Goal: Task Accomplishment & Management: Use online tool/utility

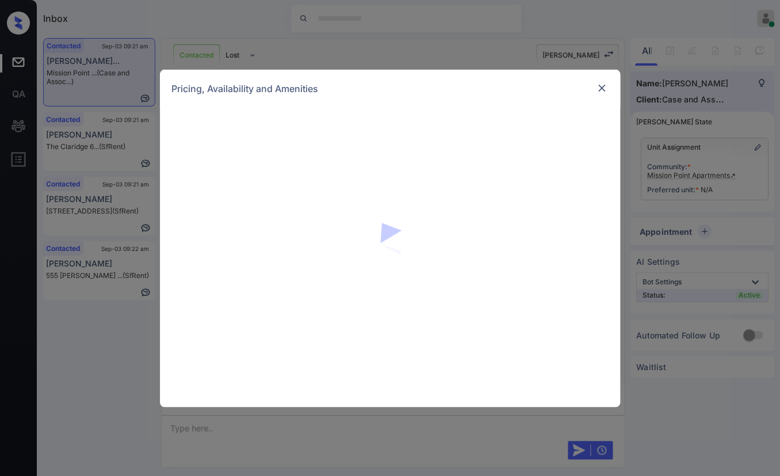
scroll to position [575, 0]
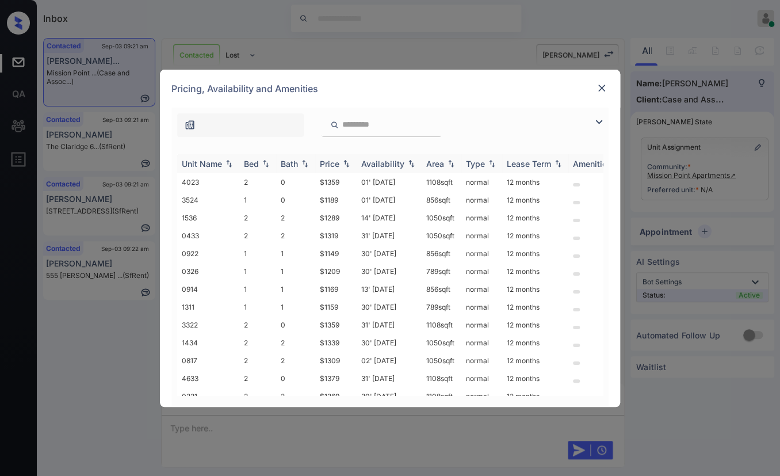
click at [244, 163] on div "Bed" at bounding box center [251, 164] width 15 height 10
drag, startPoint x: 317, startPoint y: 234, endPoint x: 347, endPoint y: 229, distance: 30.3
click at [347, 229] on td "$1169" at bounding box center [335, 236] width 41 height 18
copy td "$1169"
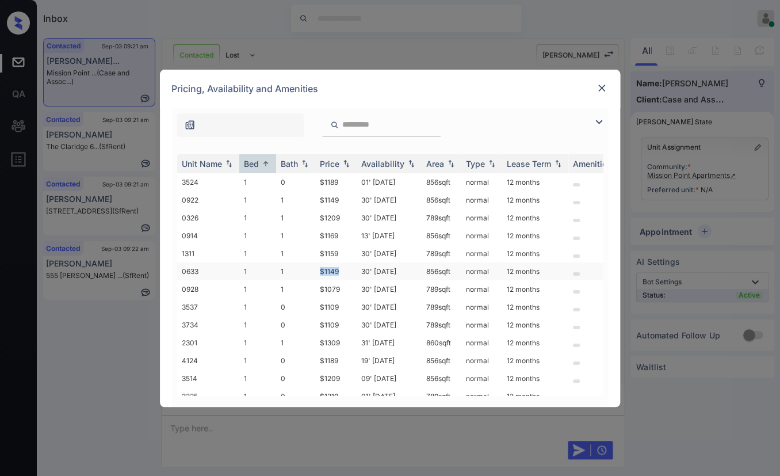
drag, startPoint x: 320, startPoint y: 268, endPoint x: 346, endPoint y: 266, distance: 26.6
click at [346, 266] on td "$1149" at bounding box center [335, 271] width 41 height 18
drag, startPoint x: 316, startPoint y: 288, endPoint x: 349, endPoint y: 288, distance: 33.4
click at [349, 288] on td "$1079" at bounding box center [335, 289] width 41 height 18
copy td "$1079"
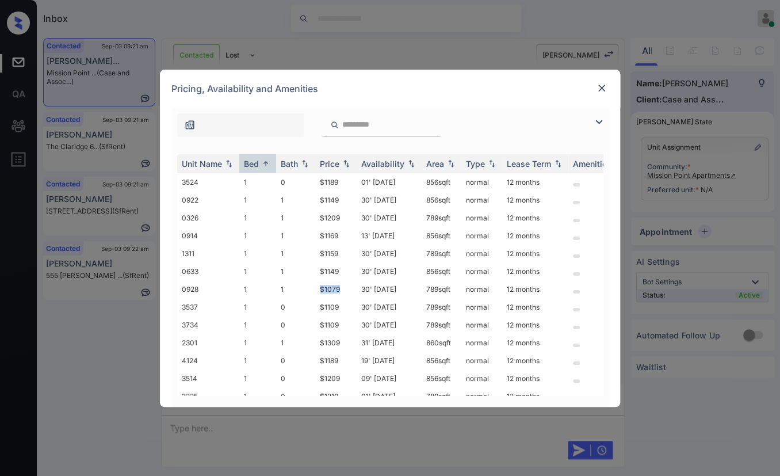
scroll to position [128, 0]
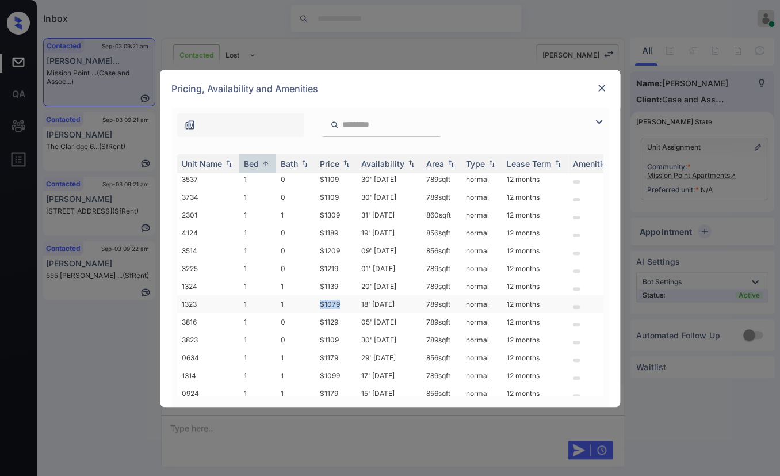
drag, startPoint x: 322, startPoint y: 297, endPoint x: 346, endPoint y: 297, distance: 23.6
click at [346, 297] on tr "1323 1 1 $1079 18' Aug 25 789 sqft normal 12 months" at bounding box center [477, 304] width 601 height 18
copy tr "$1079"
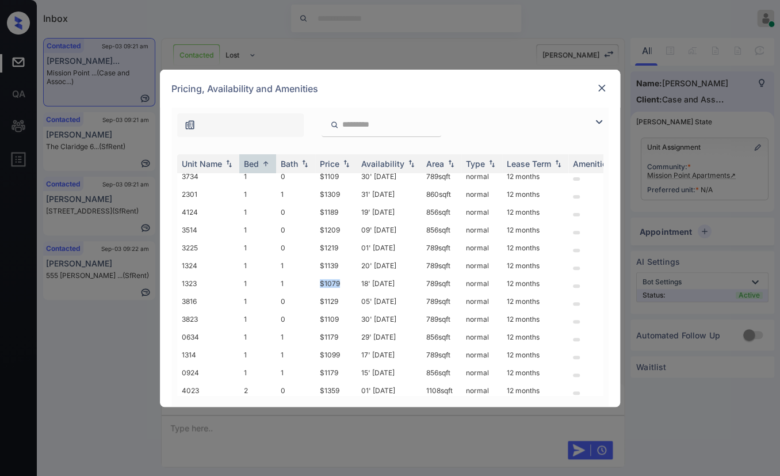
scroll to position [0, 0]
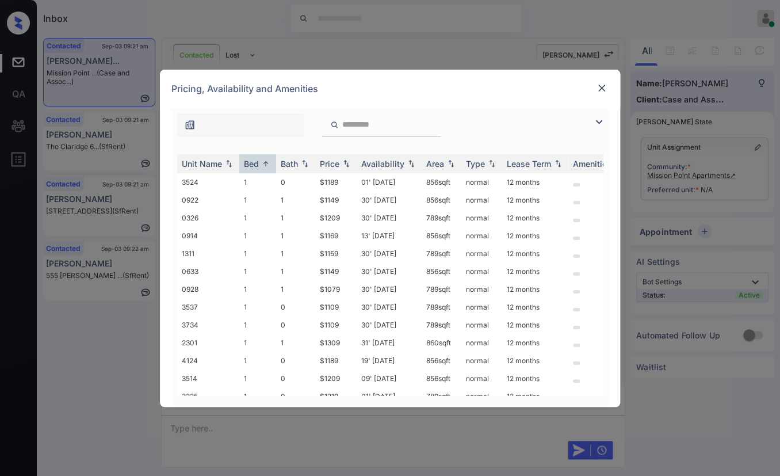
click at [599, 85] on img at bounding box center [602, 88] width 12 height 12
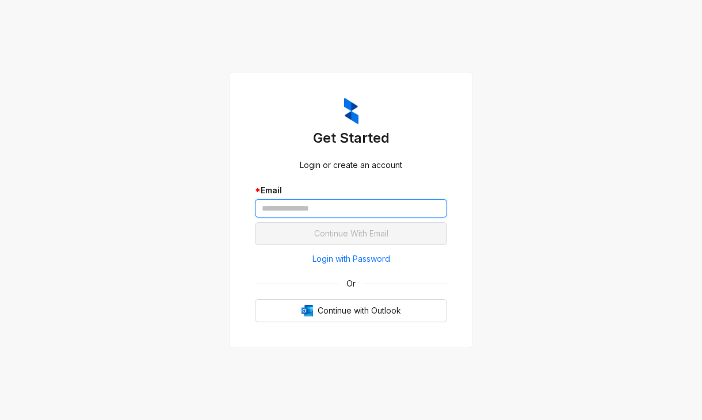
click at [299, 204] on input "text" at bounding box center [351, 208] width 192 height 18
click at [315, 202] on input "text" at bounding box center [351, 208] width 192 height 18
click at [300, 208] on input "text" at bounding box center [351, 208] width 192 height 18
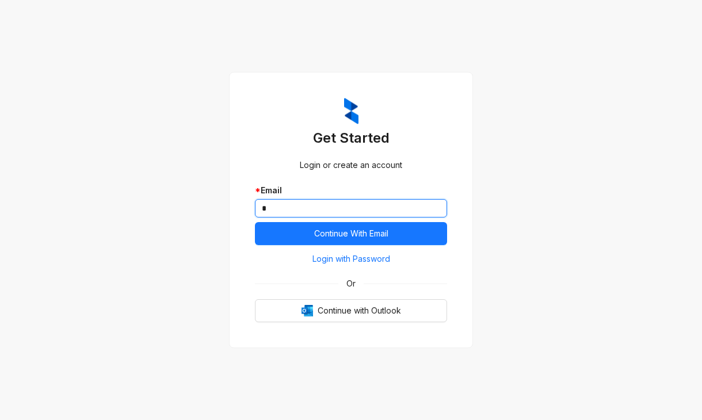
type input "*"
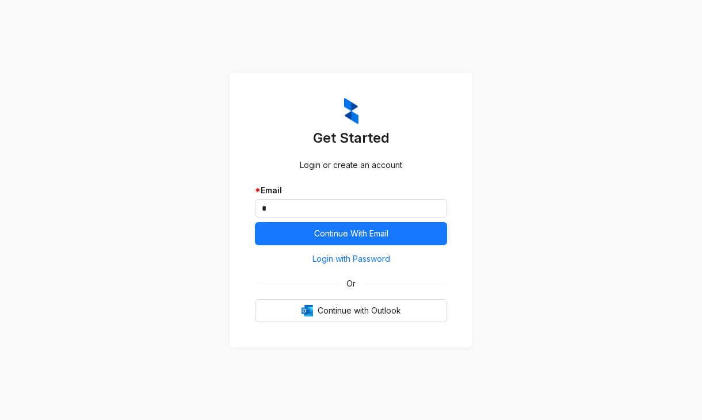
click at [417, 171] on div "Login or create an account" at bounding box center [351, 165] width 192 height 13
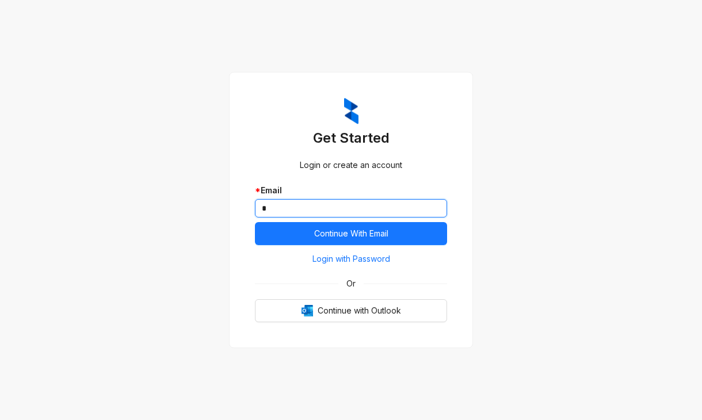
click at [298, 201] on input "*" at bounding box center [351, 208] width 192 height 18
drag, startPoint x: 294, startPoint y: 205, endPoint x: 277, endPoint y: 206, distance: 16.7
click at [277, 206] on input "*" at bounding box center [351, 208] width 192 height 18
drag, startPoint x: 274, startPoint y: 206, endPoint x: 250, endPoint y: 205, distance: 24.2
click at [250, 205] on div "Get Started Login or create an account * Email * Continue With Email Login with…" at bounding box center [351, 210] width 220 height 252
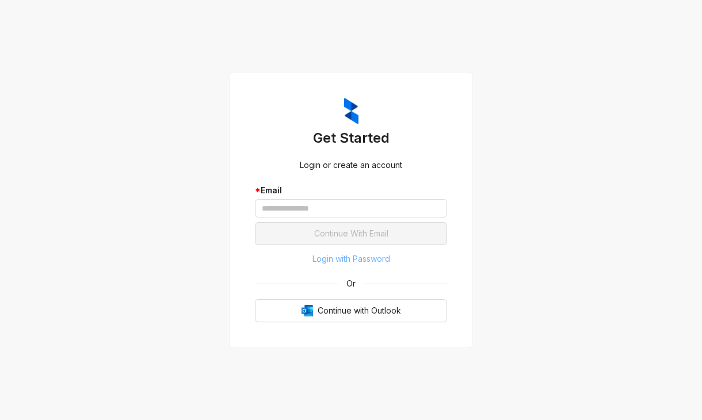
click at [347, 258] on span "Login with Password" at bounding box center [351, 259] width 78 height 13
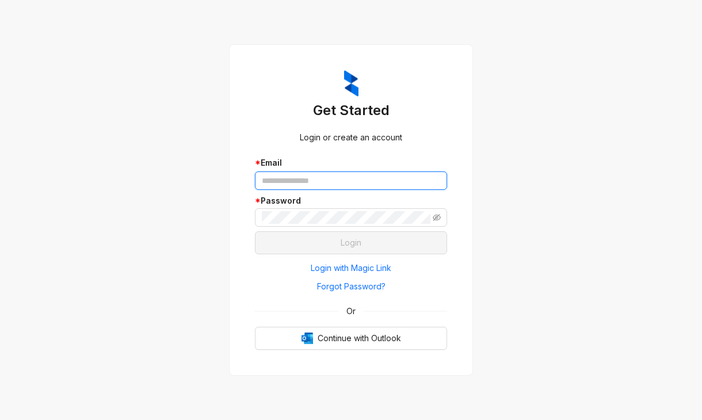
type input "**********"
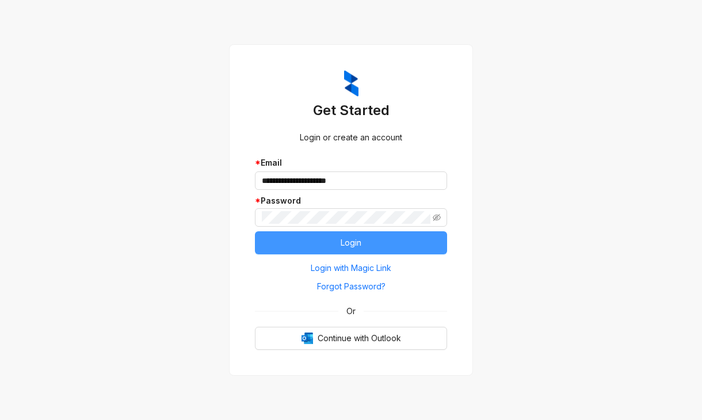
click at [350, 246] on span "Login" at bounding box center [351, 242] width 21 height 13
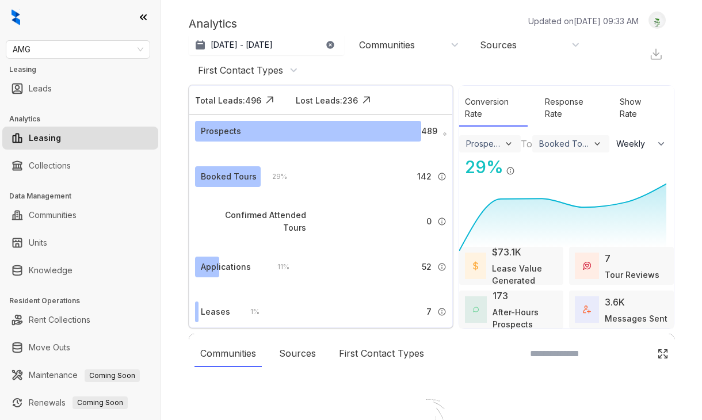
select select "******"
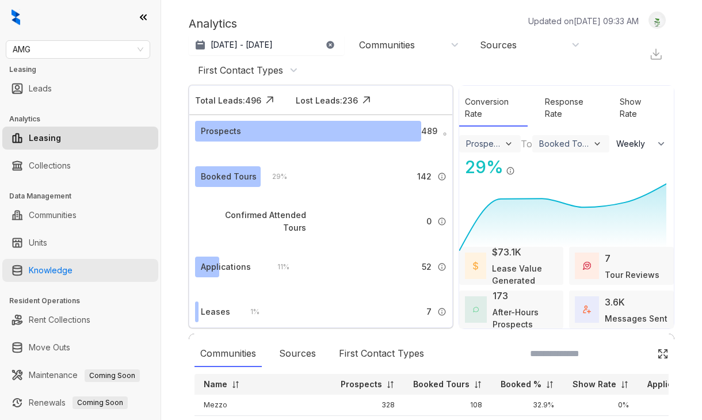
click at [51, 271] on link "Knowledge" at bounding box center [51, 270] width 44 height 23
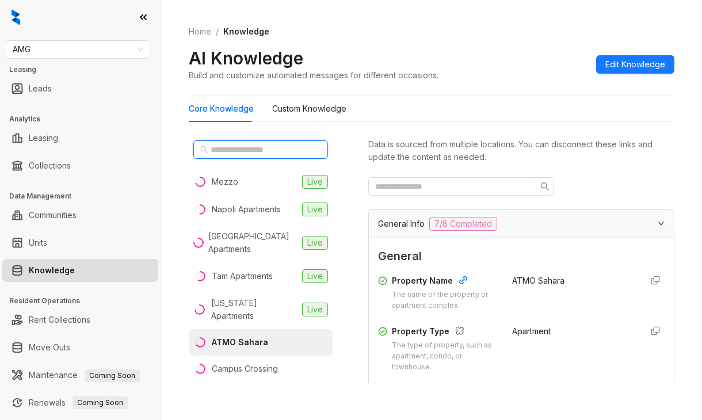
click at [239, 150] on input "text" at bounding box center [261, 149] width 101 height 13
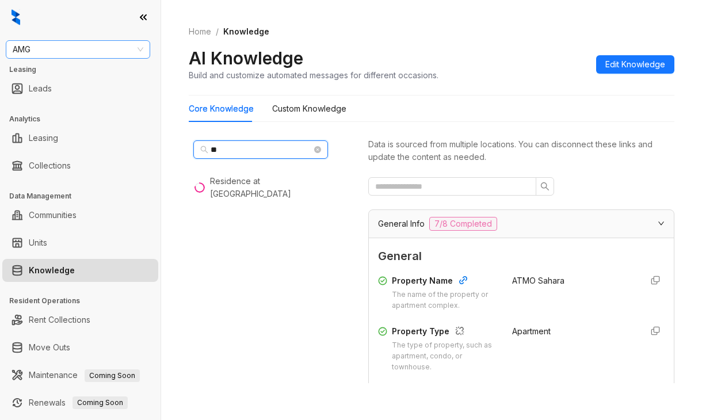
click at [38, 50] on span "AMG" at bounding box center [78, 49] width 131 height 17
type input "**"
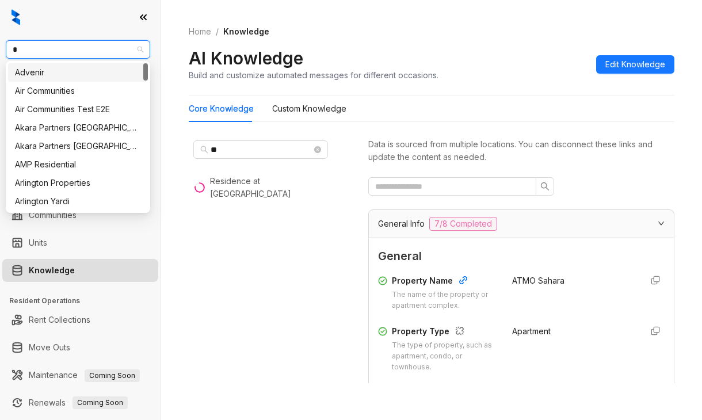
type input "**"
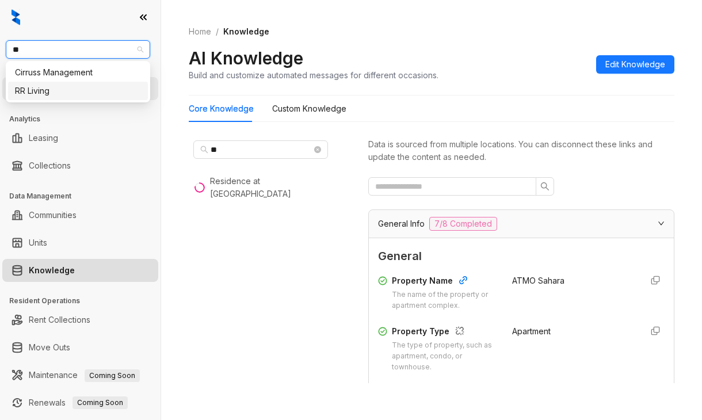
click at [34, 95] on div "RR Living" at bounding box center [78, 91] width 126 height 13
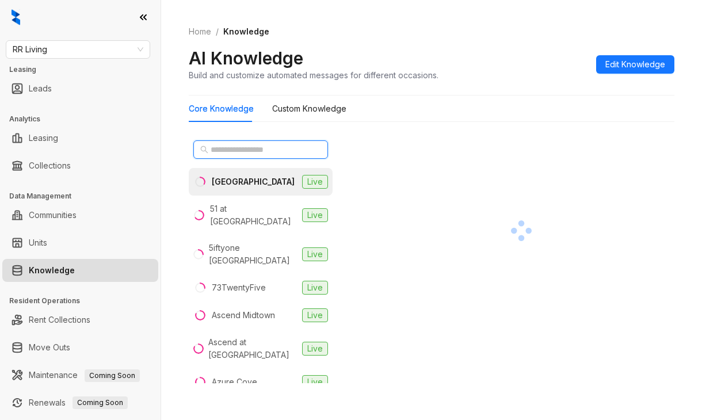
click at [255, 148] on input "text" at bounding box center [261, 149] width 101 height 13
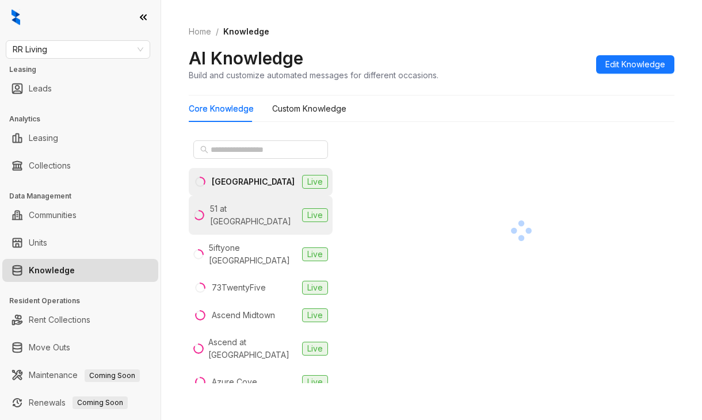
click at [232, 205] on div "51 at [GEOGRAPHIC_DATA]" at bounding box center [253, 214] width 87 height 25
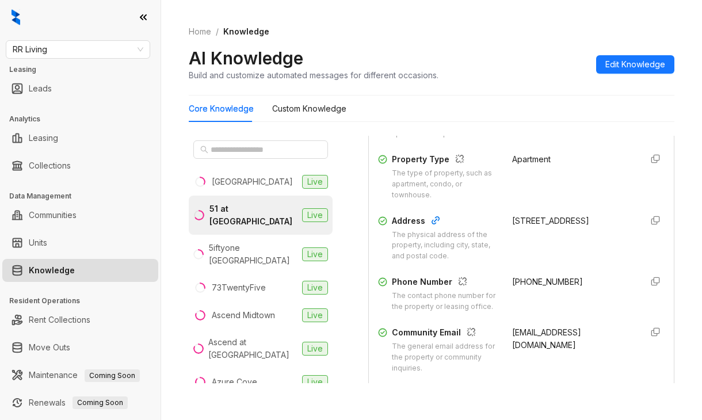
scroll to position [173, 0]
click at [512, 282] on span "[PHONE_NUMBER]" at bounding box center [547, 281] width 71 height 10
copy div "[PHONE_NUMBER]"
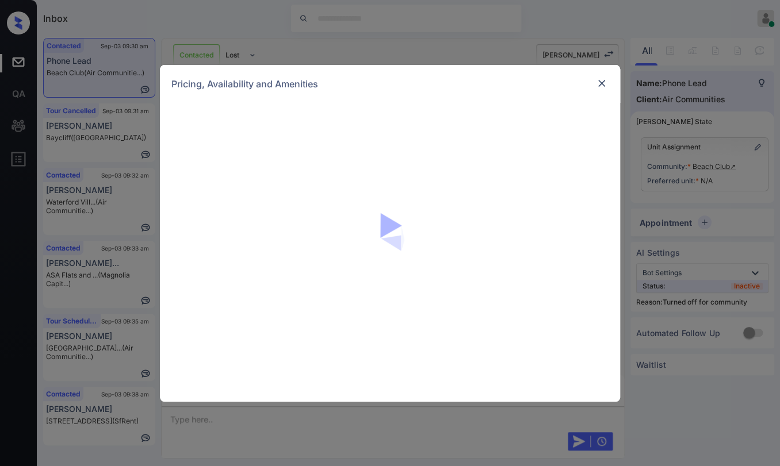
scroll to position [1022, 0]
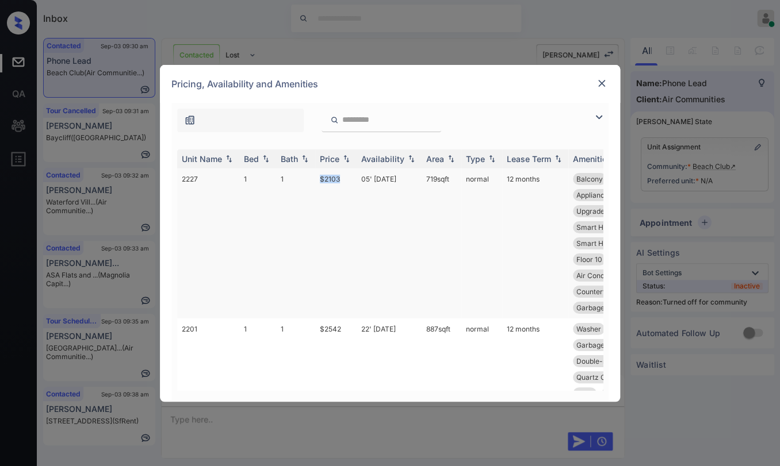
drag, startPoint x: 316, startPoint y: 181, endPoint x: 350, endPoint y: 179, distance: 34.0
click at [350, 179] on td "$2103" at bounding box center [335, 244] width 41 height 150
copy td "$2103"
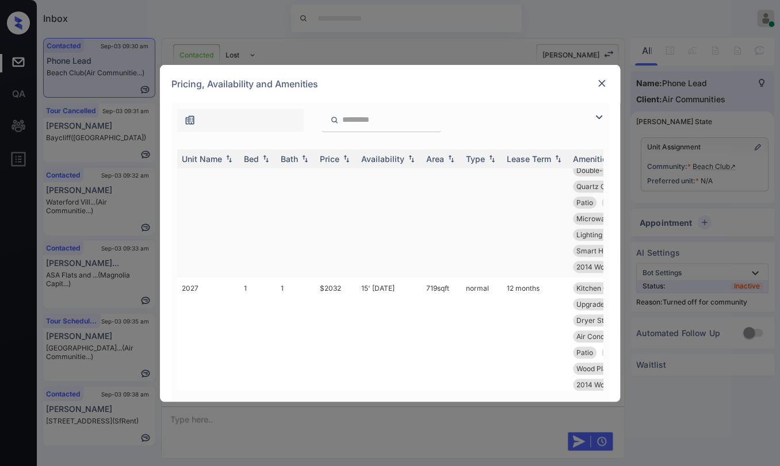
scroll to position [192, 0]
drag, startPoint x: 345, startPoint y: 300, endPoint x: 355, endPoint y: 300, distance: 10.4
click at [355, 300] on td "$2032" at bounding box center [335, 352] width 41 height 150
copy td "$2032"
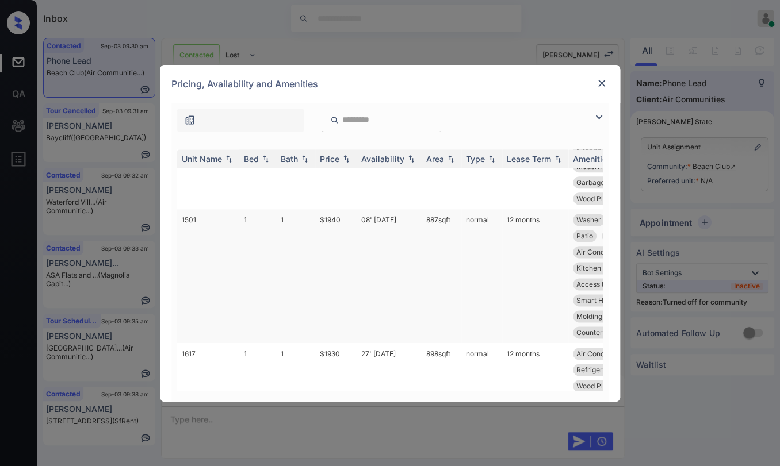
scroll to position [575, 0]
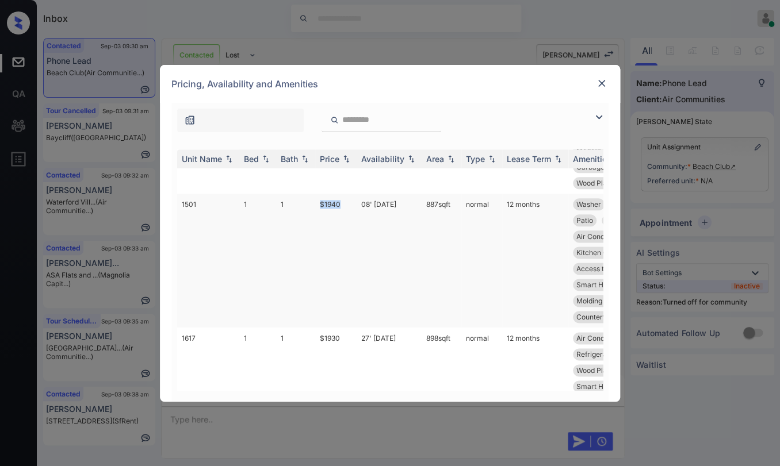
drag, startPoint x: 315, startPoint y: 218, endPoint x: 340, endPoint y: 219, distance: 24.8
click at [339, 219] on td "$1940" at bounding box center [335, 261] width 41 height 134
copy td "$1940"
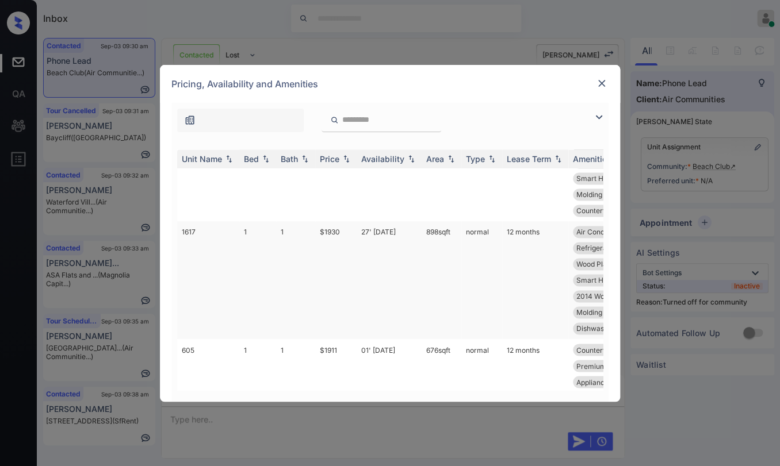
scroll to position [703, 0]
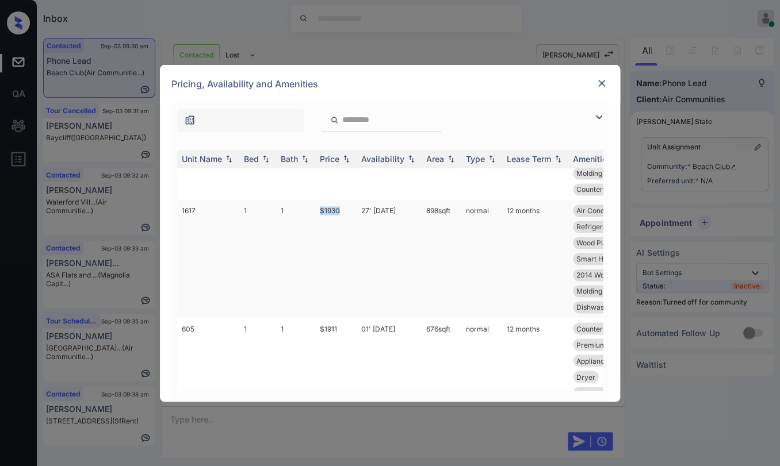
drag, startPoint x: 312, startPoint y: 245, endPoint x: 355, endPoint y: 240, distance: 42.8
click at [355, 240] on tr "1617 1 1 $1930 27' Aug 25 898 sqft normal 12 months Air Conditioner Garbage dis…" at bounding box center [477, 259] width 601 height 118
copy tr "$1930"
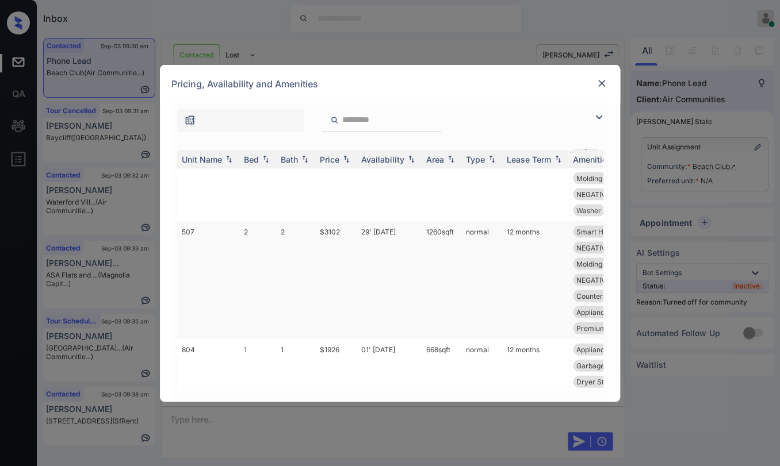
scroll to position [831, 0]
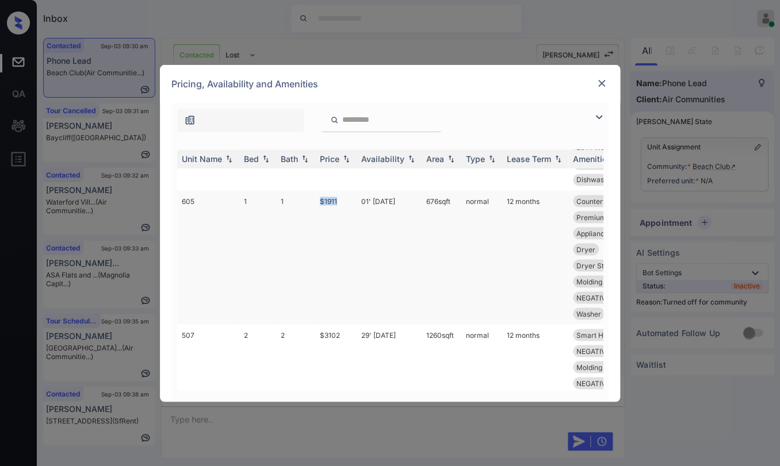
drag, startPoint x: 315, startPoint y: 250, endPoint x: 342, endPoint y: 247, distance: 27.8
click at [342, 247] on td "$1911" at bounding box center [335, 257] width 41 height 134
copy td "$1911"
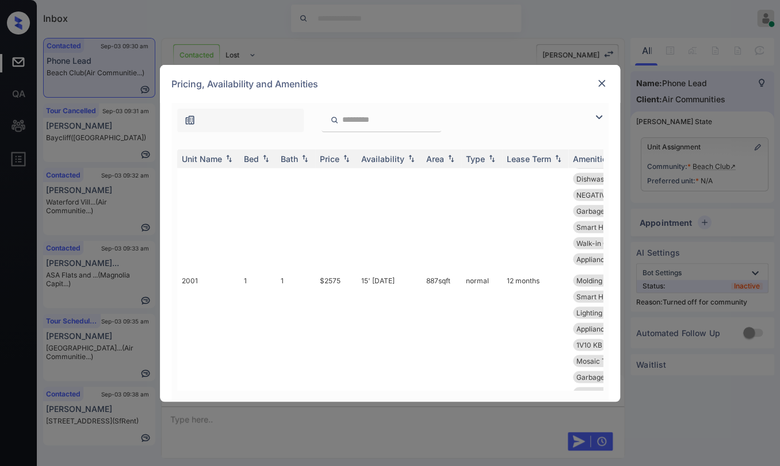
scroll to position [1374, 0]
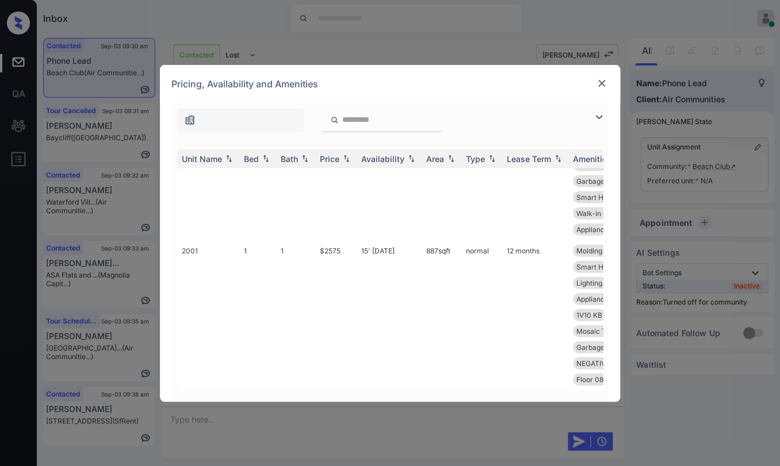
click at [602, 85] on img at bounding box center [602, 84] width 12 height 12
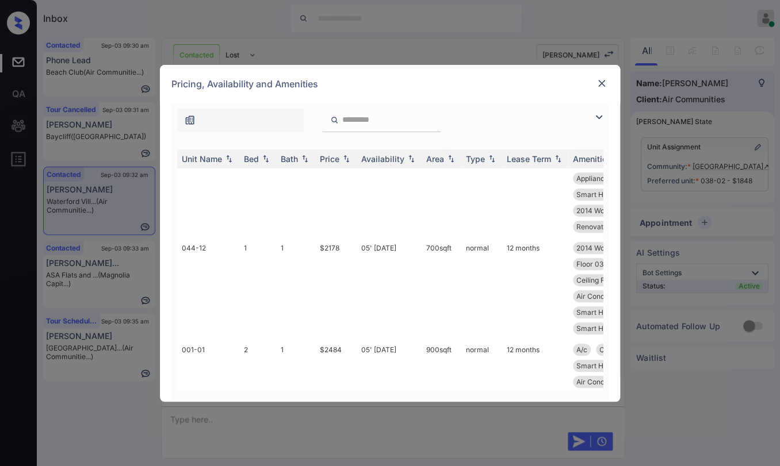
scroll to position [1931, 0]
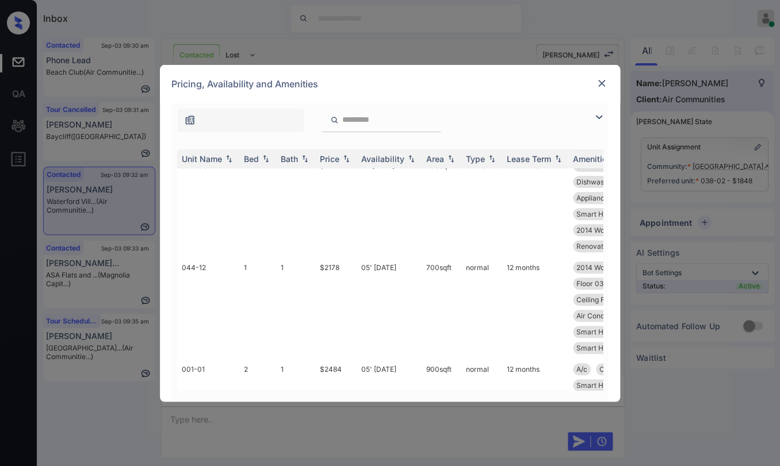
drag, startPoint x: 320, startPoint y: 340, endPoint x: 351, endPoint y: 340, distance: 30.5
copy td "$2484"
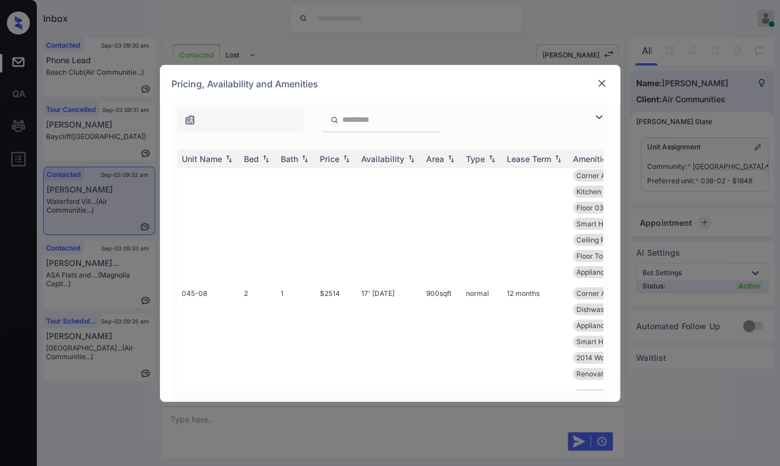
scroll to position [1675, 0]
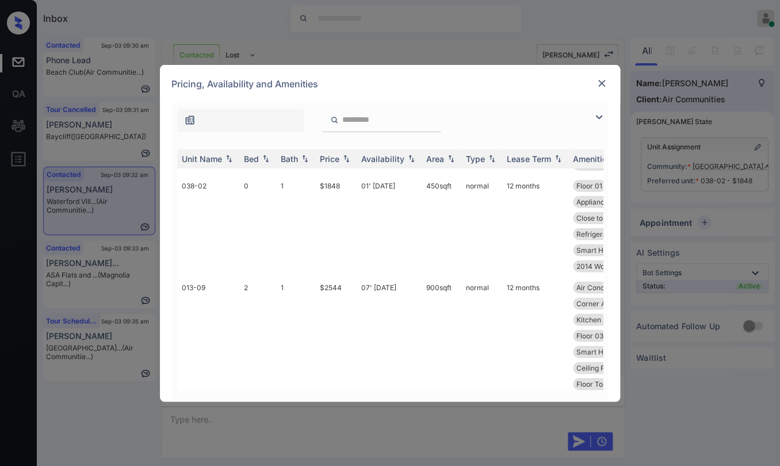
drag, startPoint x: 318, startPoint y: 325, endPoint x: 343, endPoint y: 322, distance: 25.5
click at [343, 411] on td "$2514" at bounding box center [335, 462] width 41 height 102
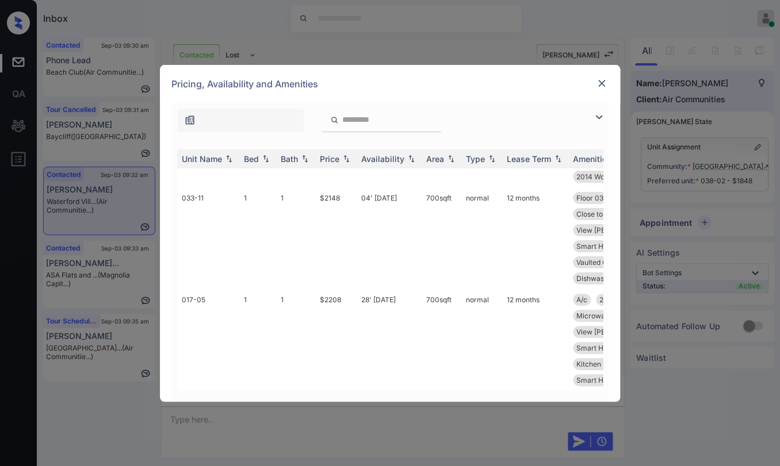
scroll to position [0, 0]
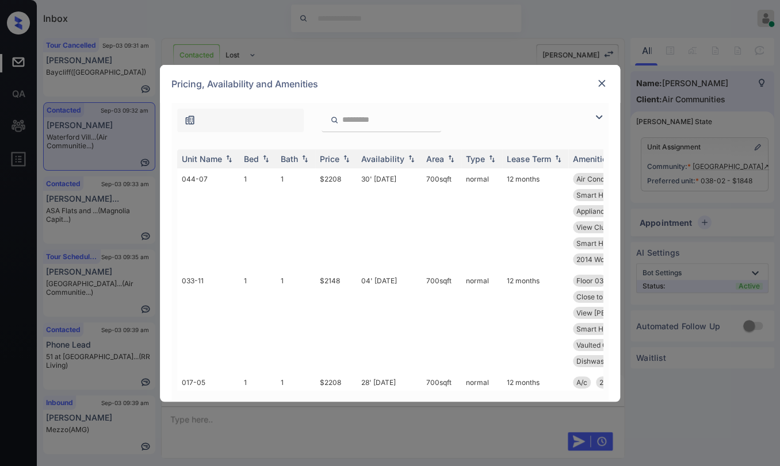
click at [603, 84] on img at bounding box center [602, 84] width 12 height 12
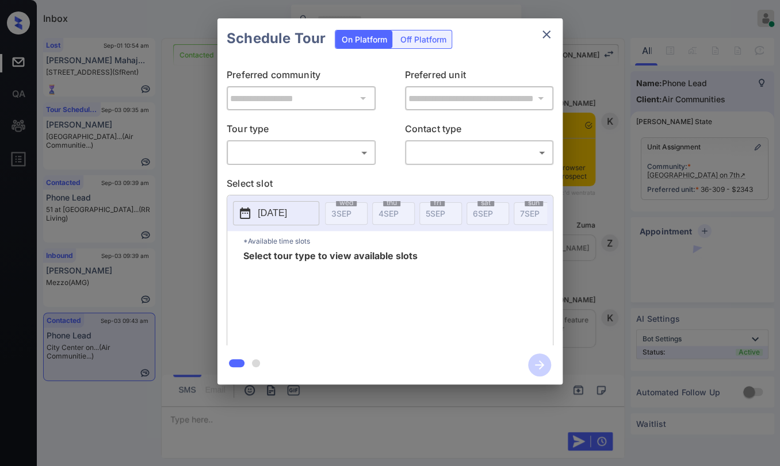
scroll to position [1475, 0]
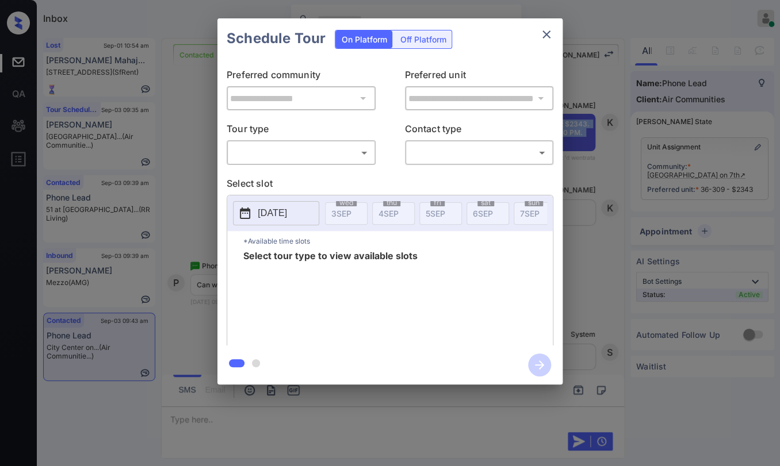
click at [306, 154] on body "Inbox [PERSON_NAME] [PERSON_NAME] Online Set yourself offline Set yourself on b…" at bounding box center [390, 233] width 780 height 466
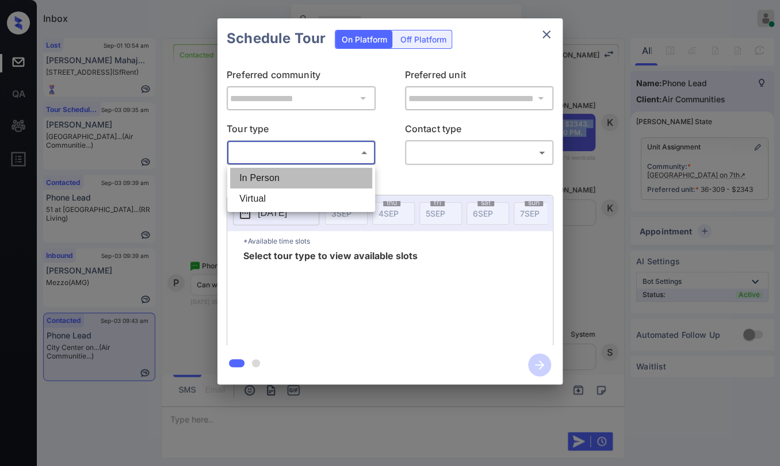
click at [260, 173] on li "In Person" at bounding box center [301, 178] width 142 height 21
type input "********"
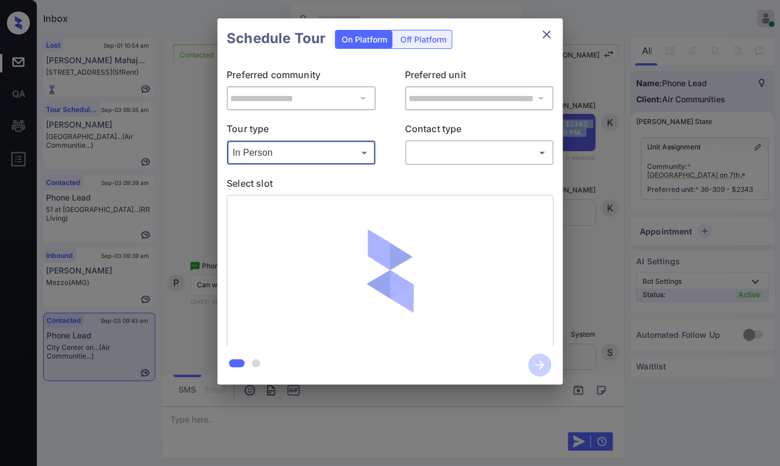
click at [457, 154] on div at bounding box center [390, 233] width 780 height 466
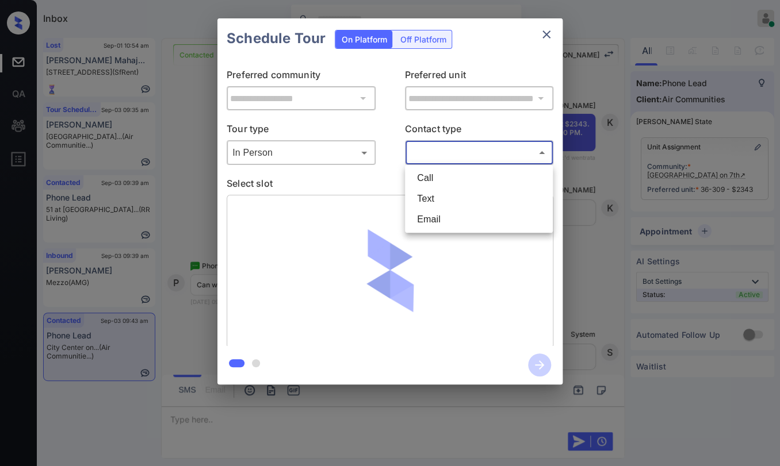
click at [457, 154] on body "Inbox Danielle Dela Cruz Online Set yourself offline Set yourself on break Prof…" at bounding box center [390, 233] width 780 height 466
click at [442, 196] on li "Text" at bounding box center [479, 199] width 142 height 21
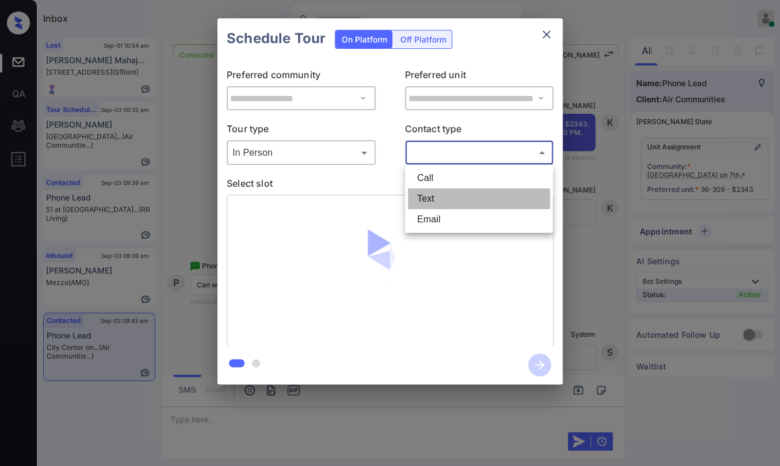
type input "****"
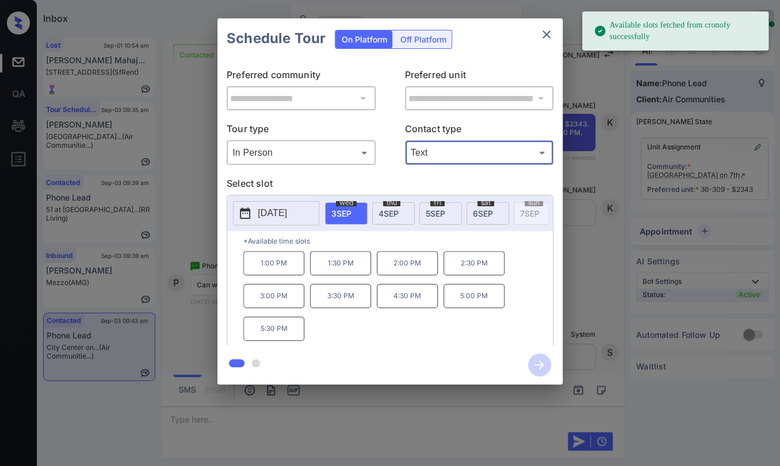
click at [419, 270] on p "2:00 PM" at bounding box center [407, 263] width 61 height 24
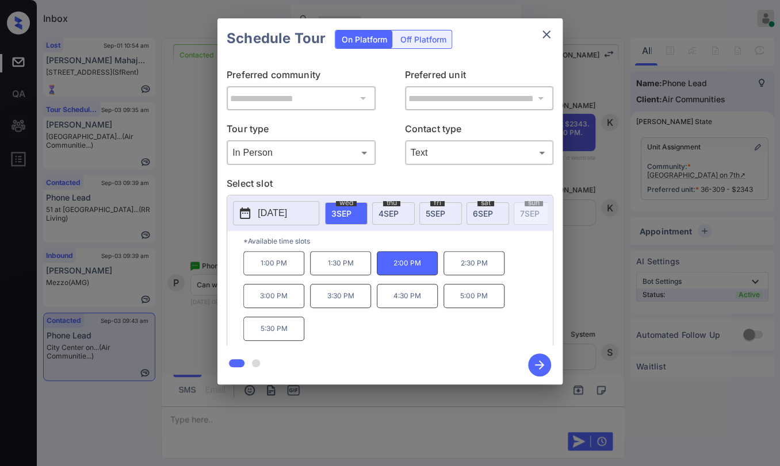
click at [534, 361] on icon "button" at bounding box center [539, 365] width 23 height 23
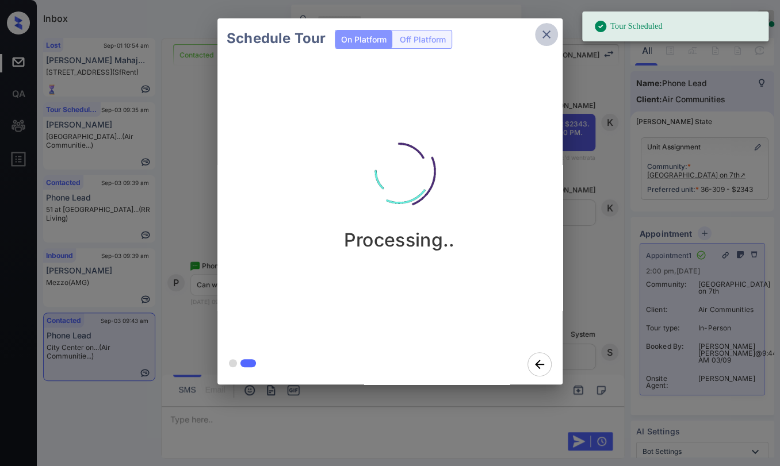
click at [550, 39] on icon "close" at bounding box center [547, 35] width 14 height 14
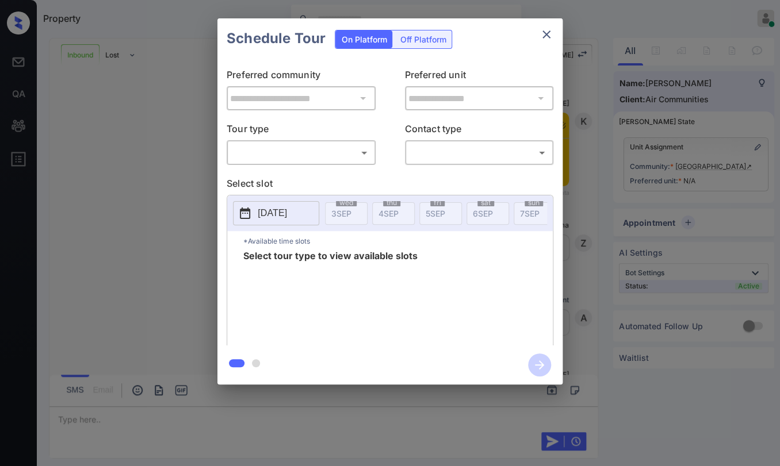
scroll to position [508, 0]
click at [286, 156] on body "Property Danielle Dela Cruz Online Set yourself offline Set yourself on break P…" at bounding box center [390, 233] width 780 height 466
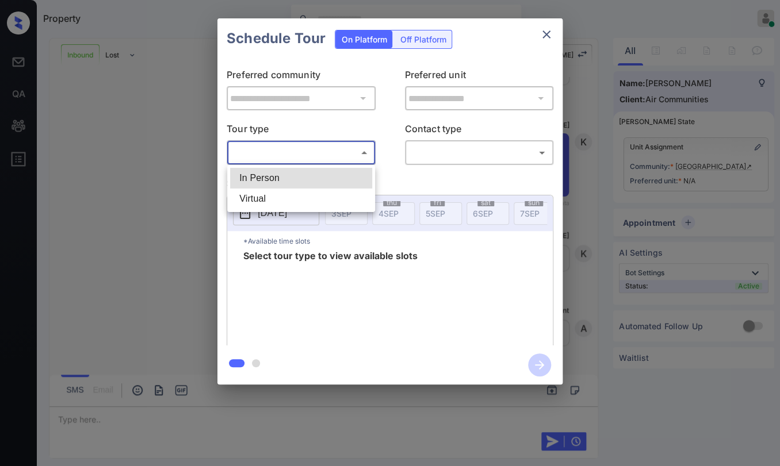
click at [268, 179] on li "In Person" at bounding box center [301, 178] width 142 height 21
type input "********"
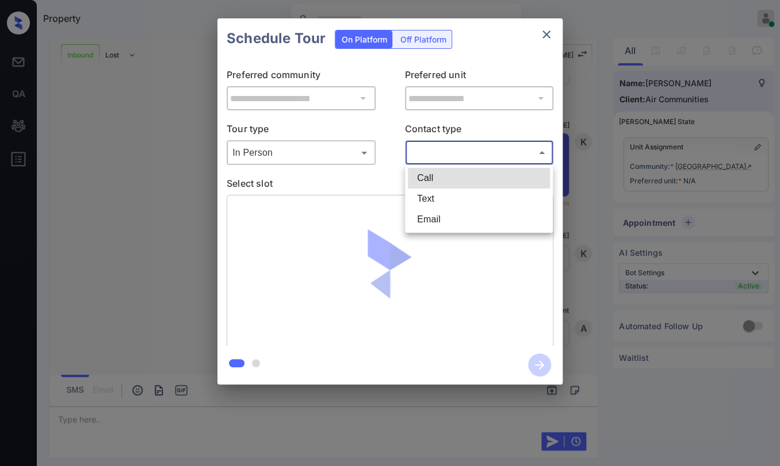
click at [453, 148] on body "Property Danielle Dela Cruz Online Set yourself offline Set yourself on break P…" at bounding box center [390, 233] width 780 height 466
click at [427, 204] on li "Text" at bounding box center [479, 199] width 142 height 21
type input "****"
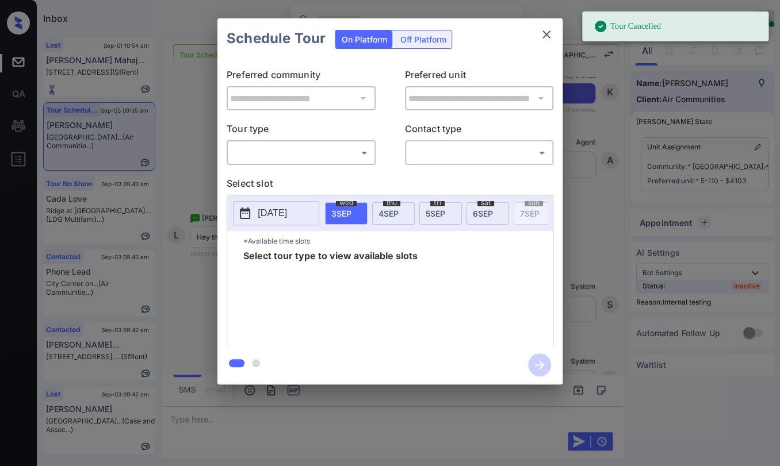
click at [287, 149] on body "Tour Cancelled Inbox Danielle Dela Cruz Online Set yourself offline Set yoursel…" at bounding box center [390, 233] width 780 height 466
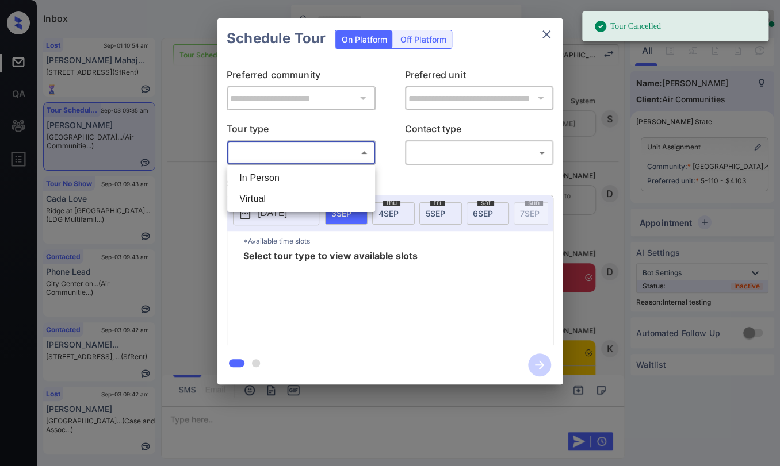
scroll to position [11840, 0]
click at [270, 174] on li "In Person" at bounding box center [301, 178] width 142 height 21
type input "********"
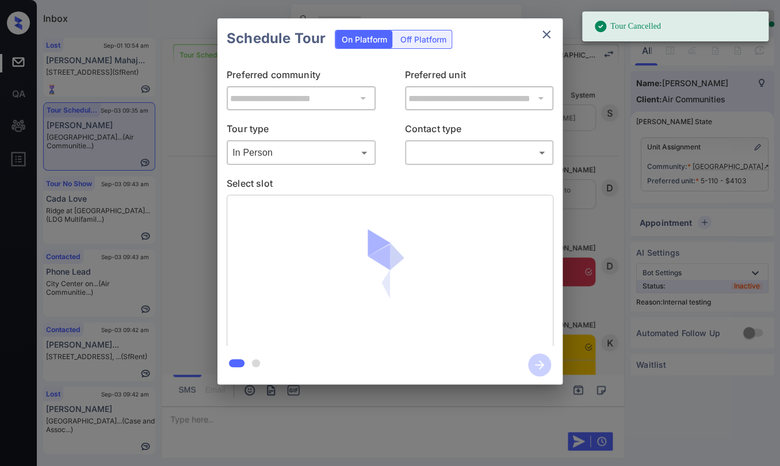
click at [457, 150] on div at bounding box center [390, 233] width 780 height 466
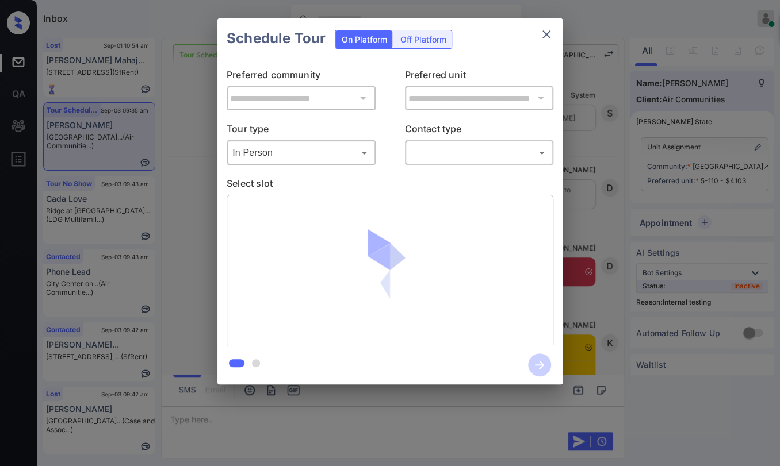
click at [447, 147] on body "Tour Cancelled Inbox Danielle Dela Cruz Online Set yourself offline Set yoursel…" at bounding box center [390, 233] width 780 height 466
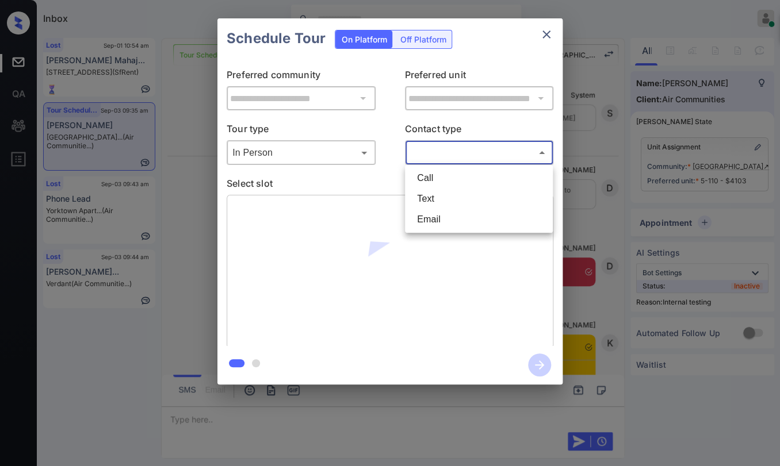
click at [441, 153] on div at bounding box center [390, 233] width 780 height 466
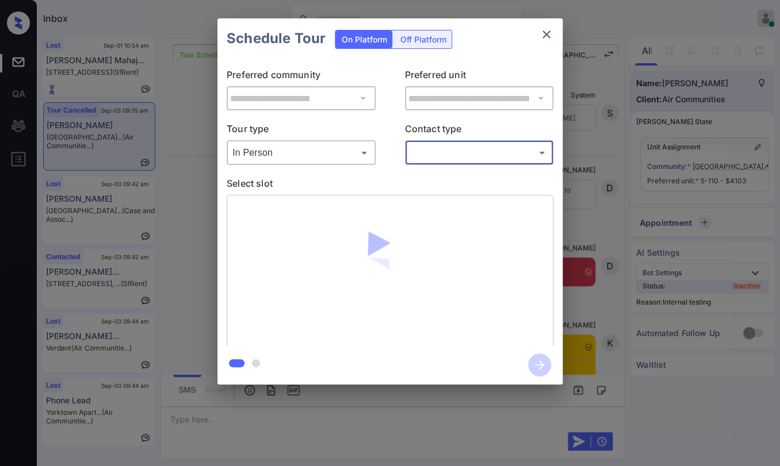
click at [441, 145] on div at bounding box center [390, 233] width 780 height 466
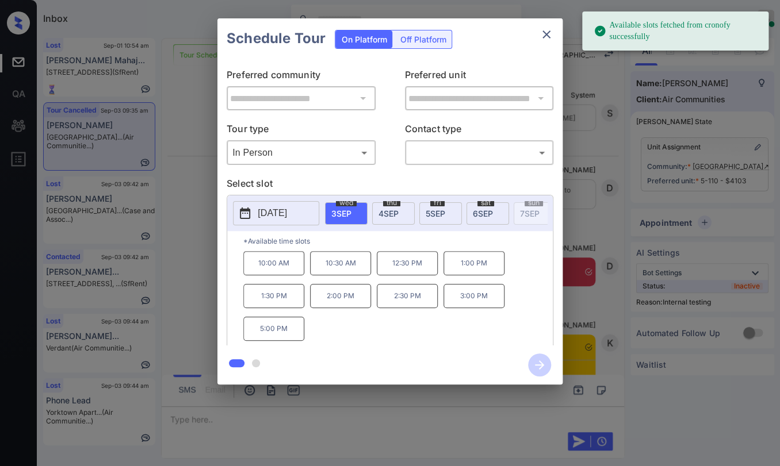
click at [456, 151] on body "Available slots fetched from cronofy successfully Inbox Danielle Dela Cruz Onli…" at bounding box center [390, 233] width 780 height 466
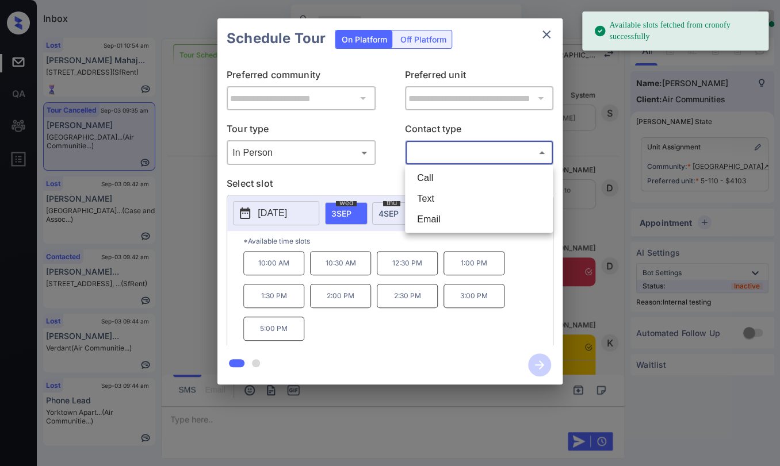
click at [434, 191] on li "Text" at bounding box center [479, 199] width 142 height 21
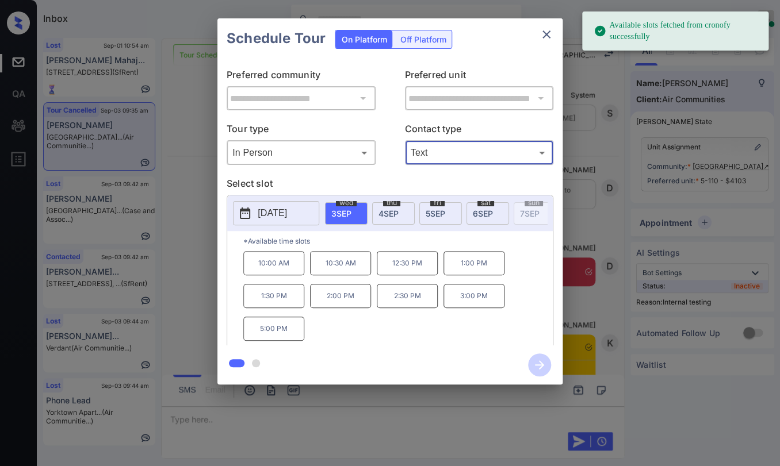
type input "****"
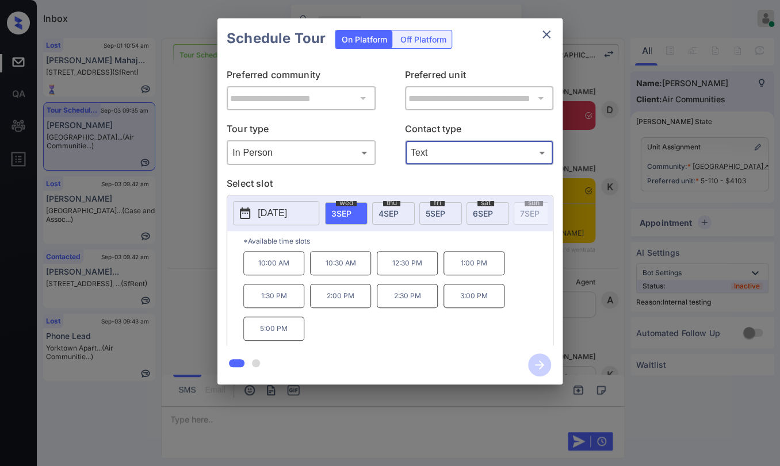
scroll to position [12000, 0]
click at [346, 270] on p "10:30 AM" at bounding box center [340, 263] width 61 height 24
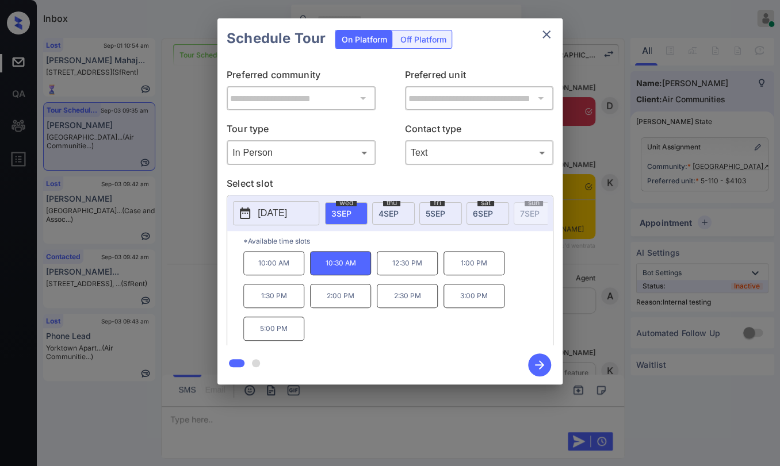
click at [542, 368] on icon "button" at bounding box center [539, 365] width 23 height 23
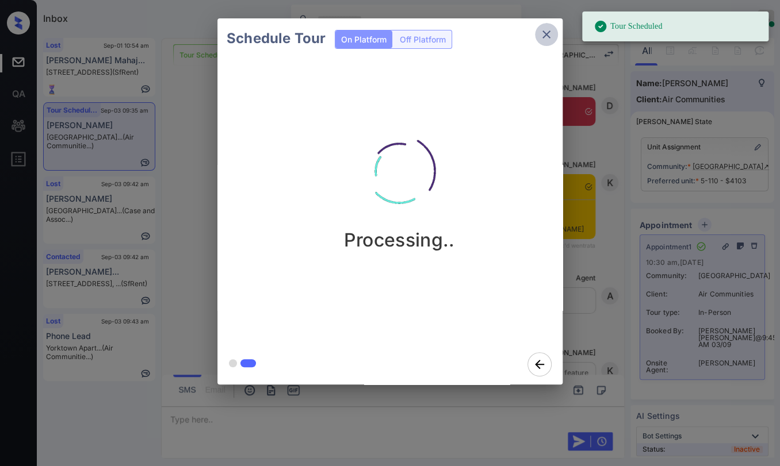
click at [545, 32] on icon "close" at bounding box center [547, 35] width 14 height 14
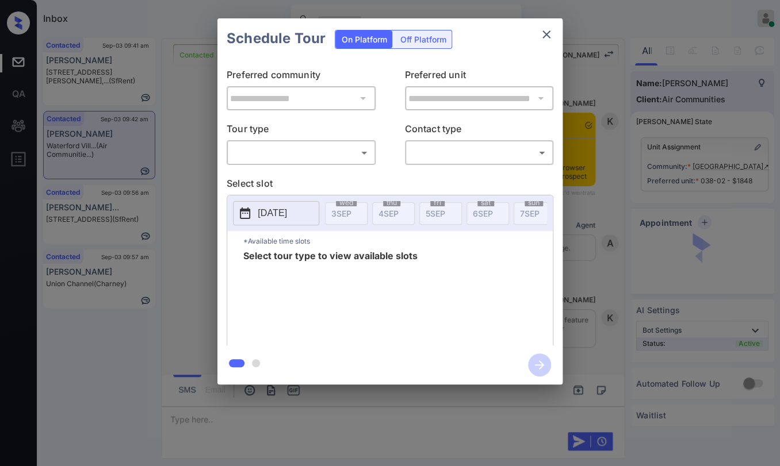
scroll to position [1472, 0]
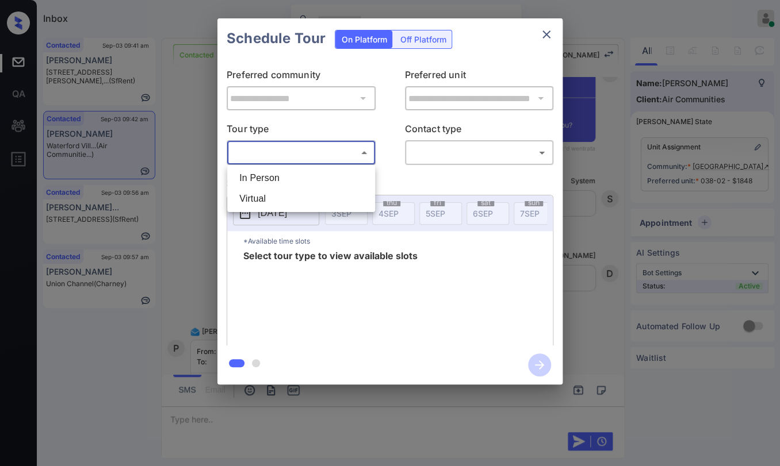
click at [303, 150] on body "Inbox [PERSON_NAME] [PERSON_NAME] Online Set yourself offline Set yourself on b…" at bounding box center [390, 233] width 780 height 466
click at [273, 176] on li "In Person" at bounding box center [301, 178] width 142 height 21
type input "********"
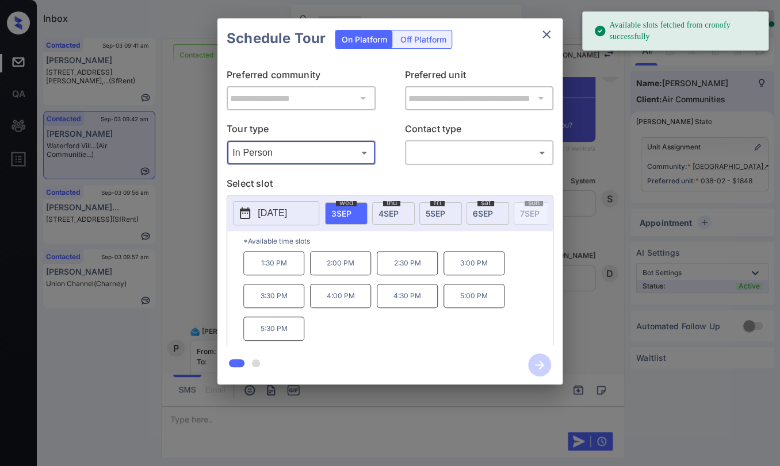
click at [548, 32] on icon "close" at bounding box center [547, 35] width 14 height 14
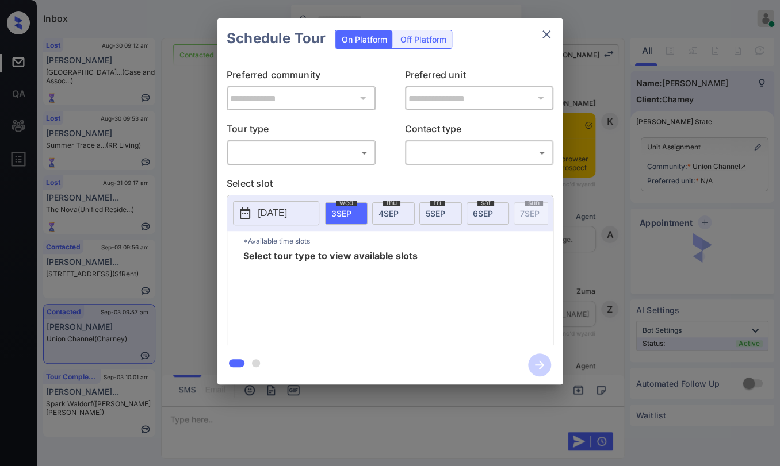
scroll to position [771, 0]
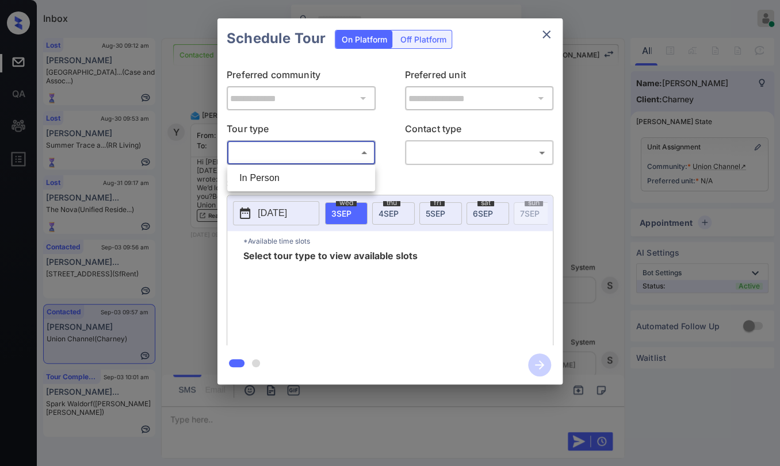
click at [301, 155] on body "Inbox Danielle Dela Cruz Online Set yourself offline Set yourself on break Prof…" at bounding box center [390, 233] width 780 height 466
click at [283, 182] on li "In Person" at bounding box center [301, 178] width 142 height 21
type input "********"
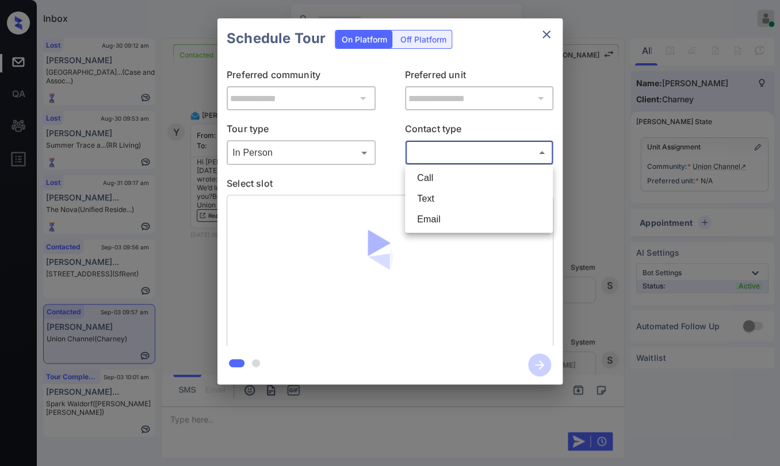
click at [467, 147] on body "Inbox Danielle Dela Cruz Online Set yourself offline Set yourself on break Prof…" at bounding box center [390, 233] width 780 height 466
click at [427, 205] on li "Text" at bounding box center [479, 199] width 142 height 21
type input "****"
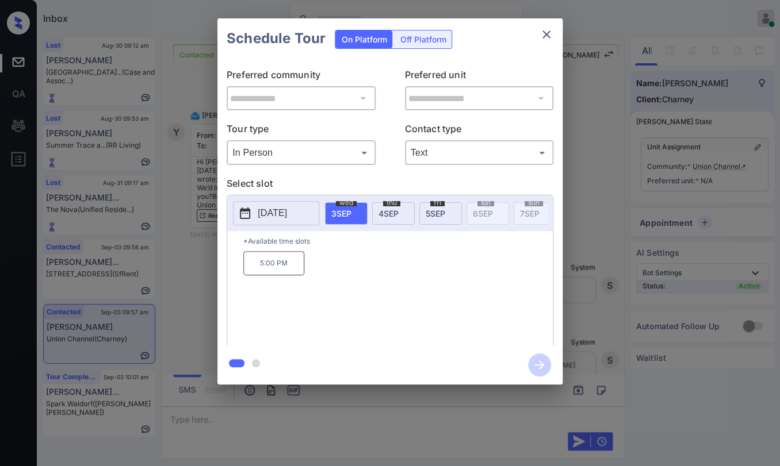
click at [279, 215] on p "2025-09-03" at bounding box center [272, 213] width 29 height 14
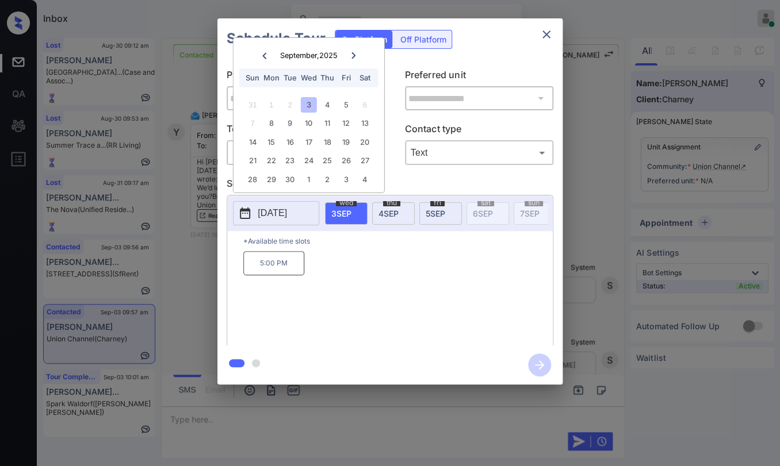
click at [546, 34] on icon "close" at bounding box center [546, 34] width 8 height 8
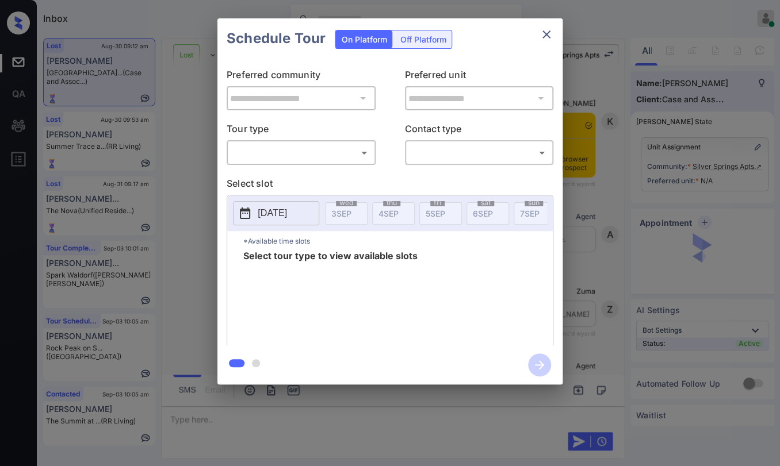
scroll to position [4248, 0]
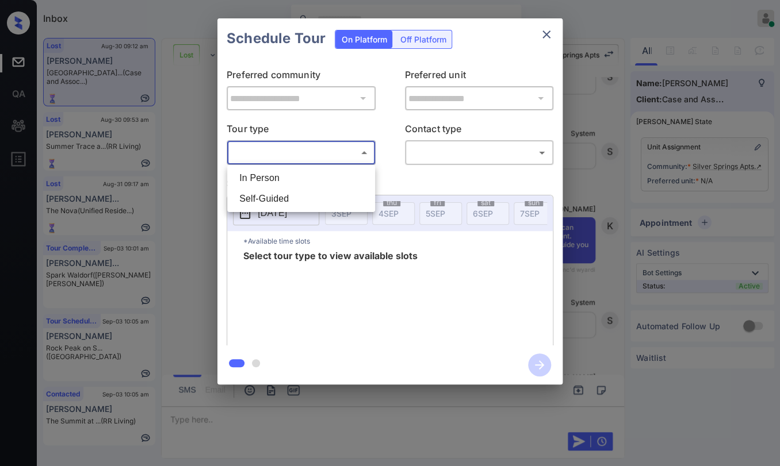
click at [296, 150] on body "Inbox [PERSON_NAME] [PERSON_NAME] Online Set yourself offline Set yourself on b…" at bounding box center [390, 233] width 780 height 466
click at [277, 177] on li "In Person" at bounding box center [301, 178] width 142 height 21
type input "********"
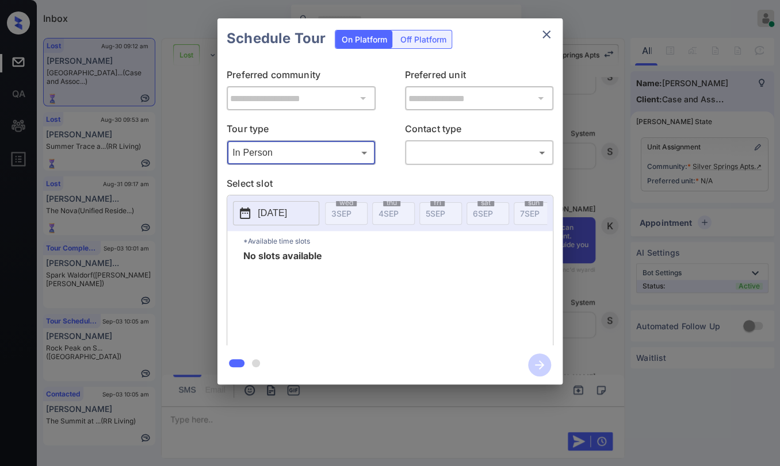
click at [545, 33] on icon "close" at bounding box center [546, 34] width 8 height 8
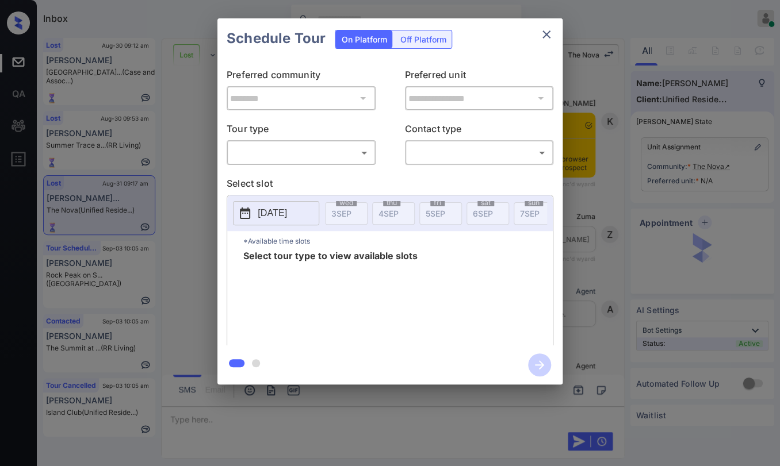
scroll to position [2528, 0]
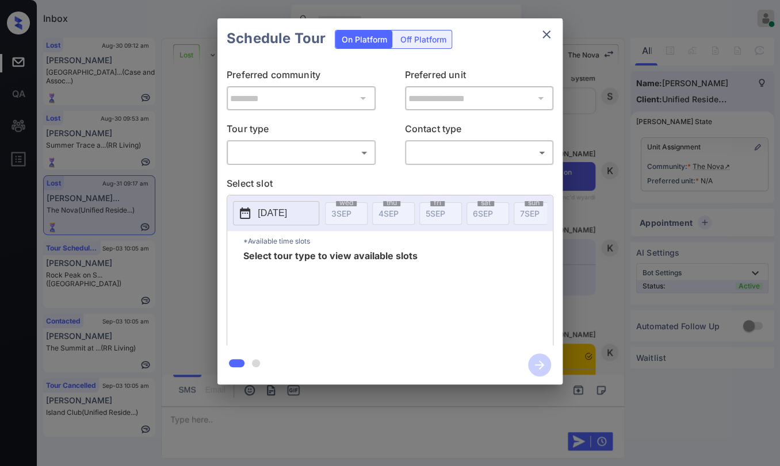
click at [270, 155] on body "Inbox [PERSON_NAME] [PERSON_NAME] Online Set yourself offline Set yourself on b…" at bounding box center [390, 233] width 780 height 466
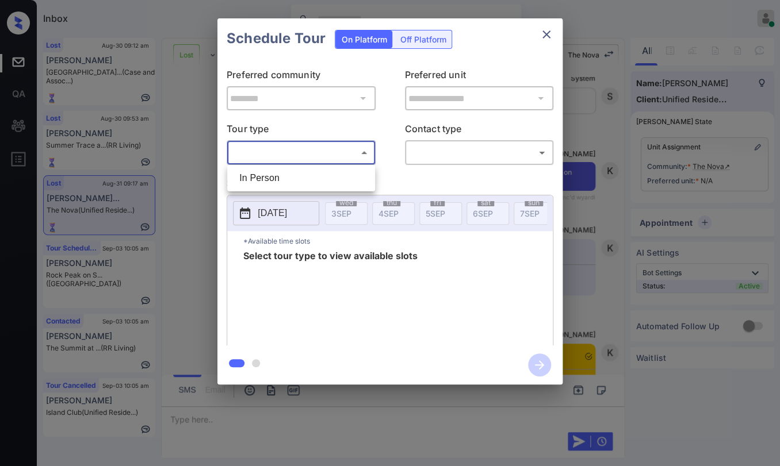
click at [267, 174] on li "In Person" at bounding box center [301, 178] width 142 height 21
type input "********"
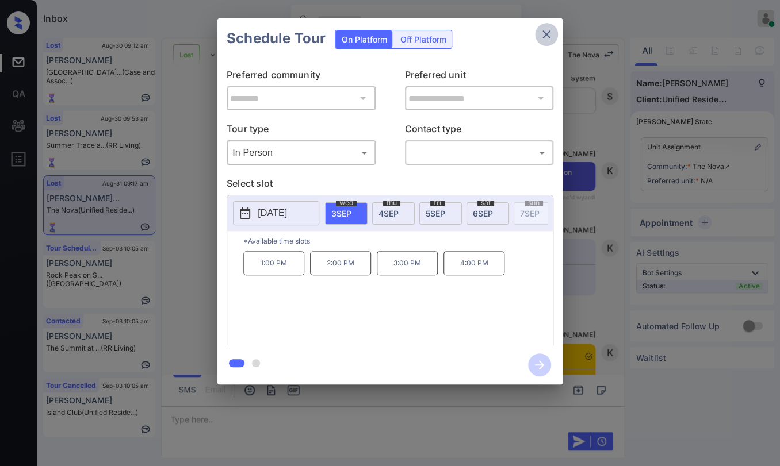
click at [545, 35] on icon "close" at bounding box center [546, 34] width 8 height 8
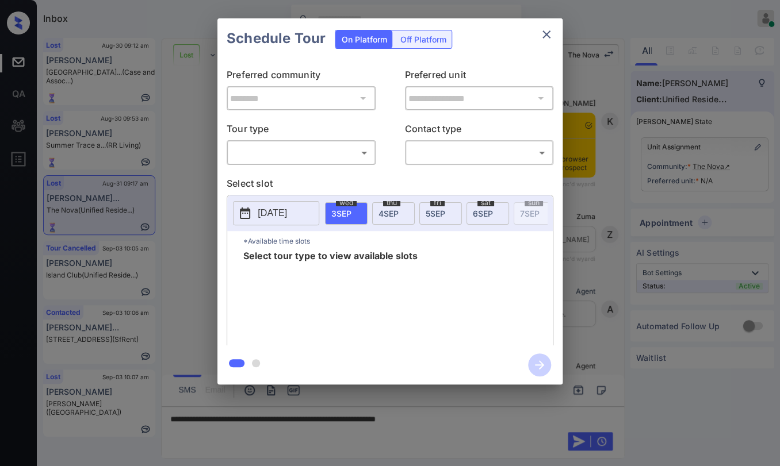
scroll to position [2528, 0]
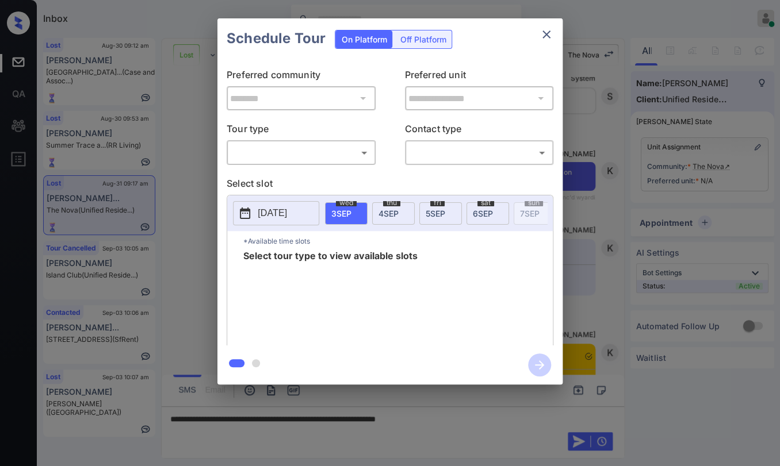
click at [271, 149] on body "Inbox [PERSON_NAME] [PERSON_NAME] Online Set yourself offline Set yourself on b…" at bounding box center [390, 233] width 780 height 466
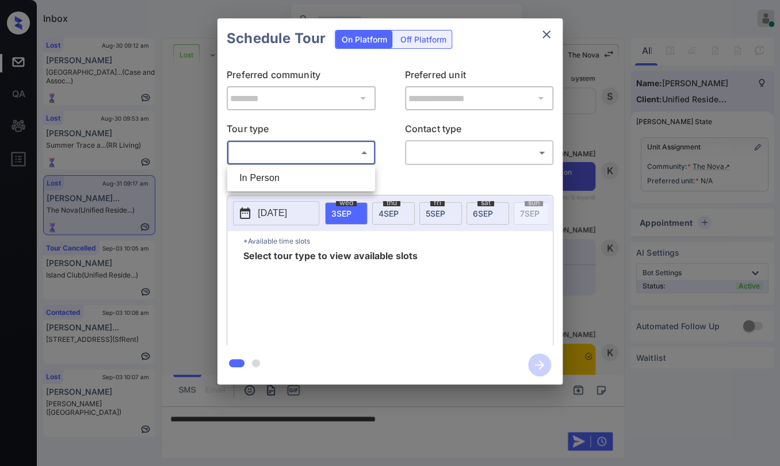
click at [269, 179] on li "In Person" at bounding box center [301, 178] width 142 height 21
type input "********"
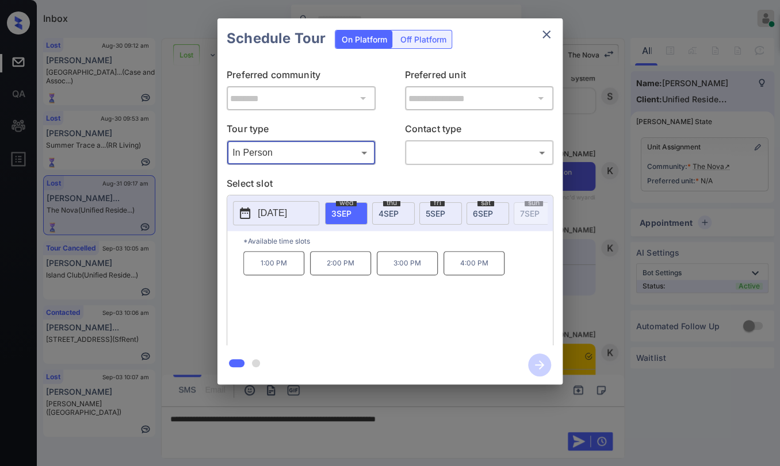
click at [542, 41] on button "close" at bounding box center [546, 34] width 23 height 23
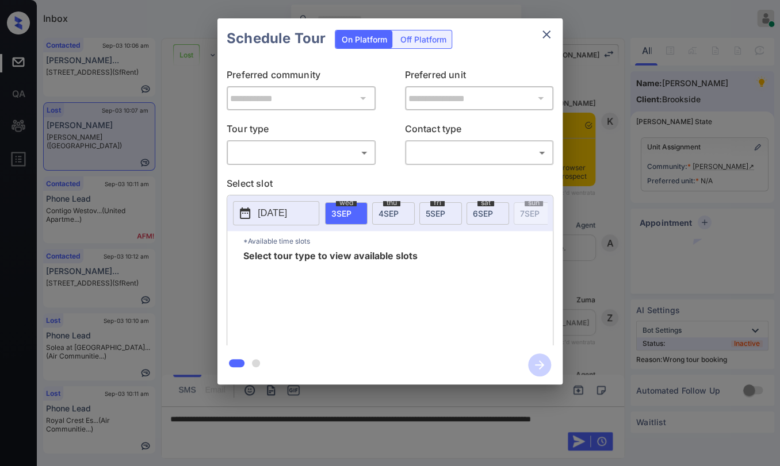
scroll to position [2559, 0]
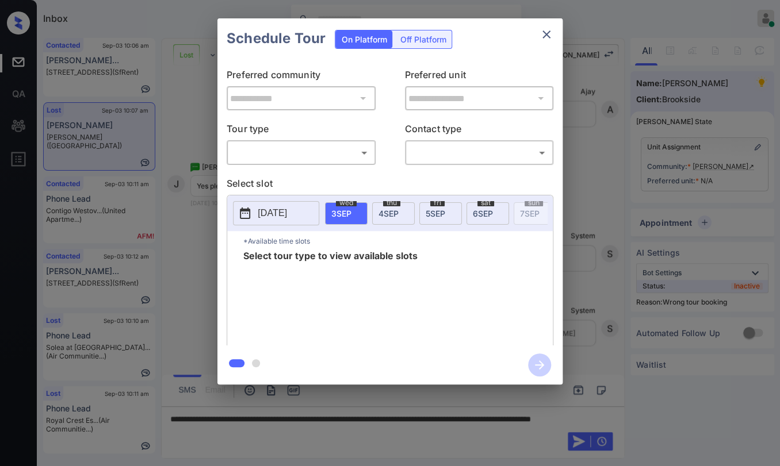
click at [548, 36] on icon "close" at bounding box center [546, 34] width 8 height 8
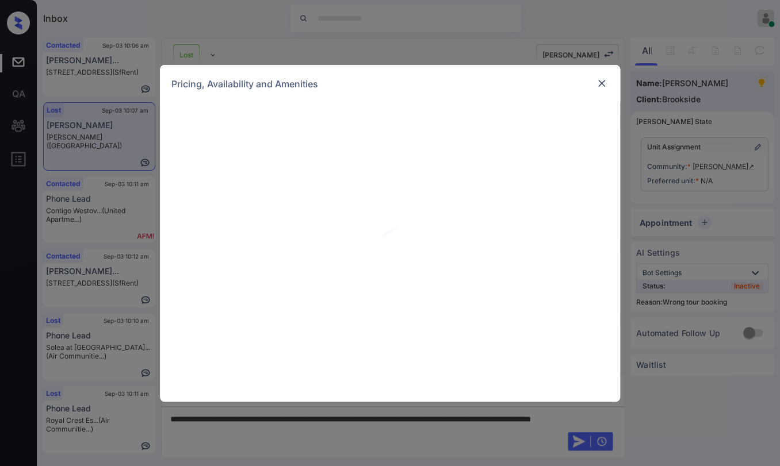
scroll to position [2559, 0]
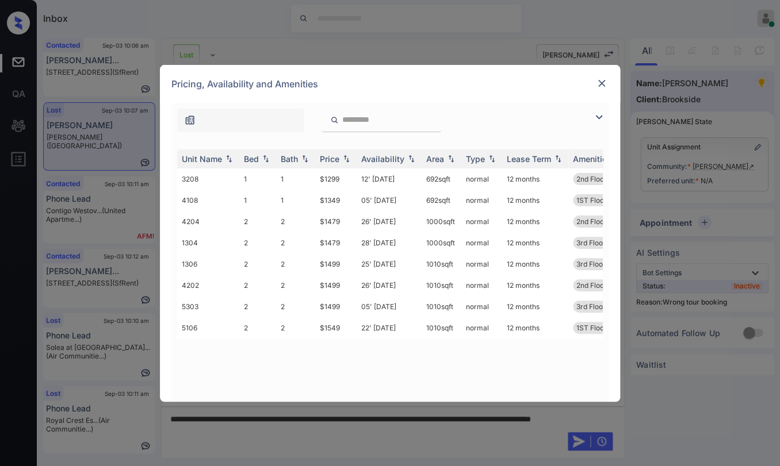
click at [598, 79] on img at bounding box center [602, 84] width 12 height 12
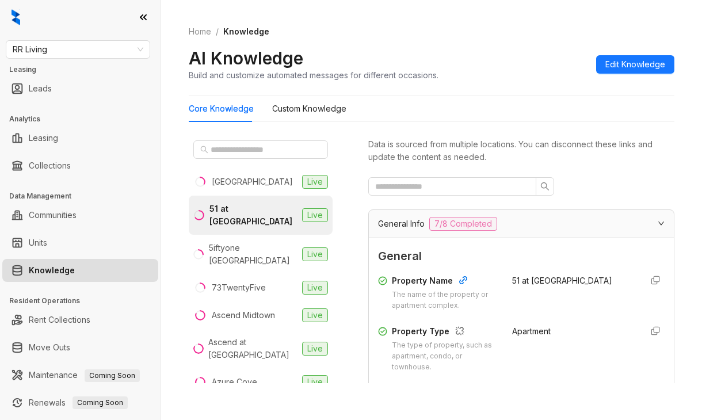
scroll to position [173, 0]
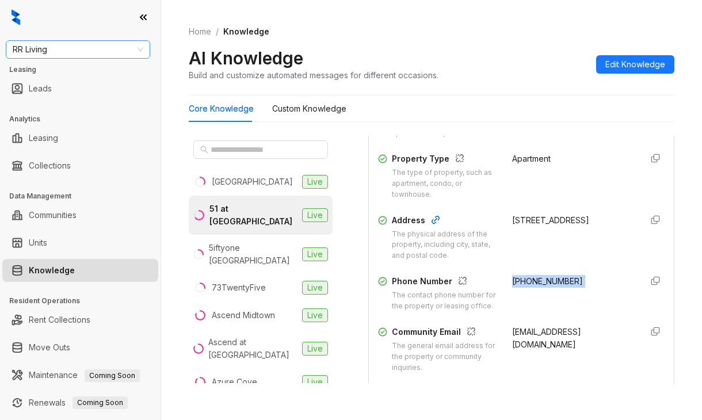
click at [55, 49] on span "RR Living" at bounding box center [78, 49] width 131 height 17
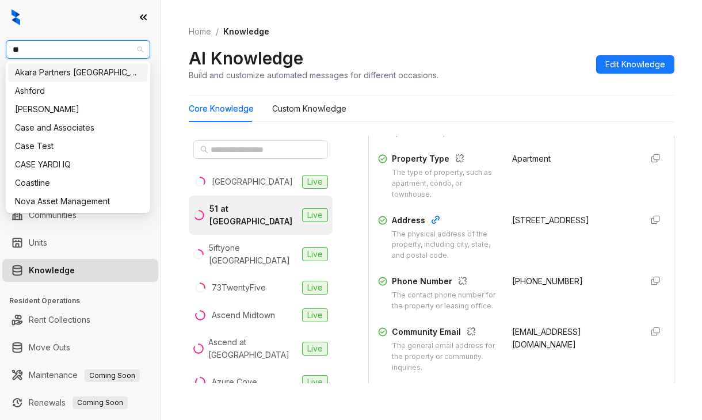
type input "***"
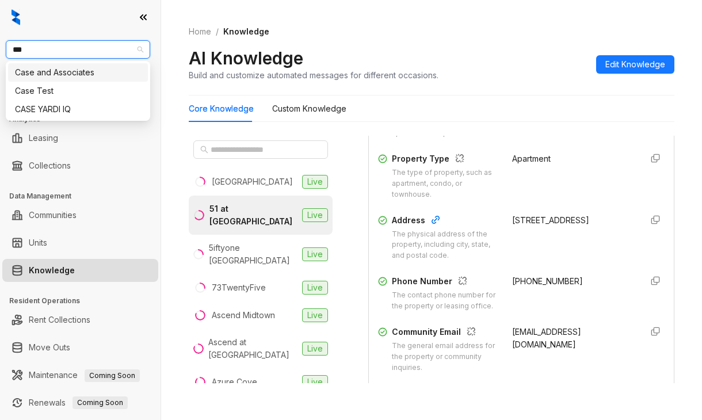
click at [41, 76] on div "Case and Associates" at bounding box center [78, 72] width 126 height 13
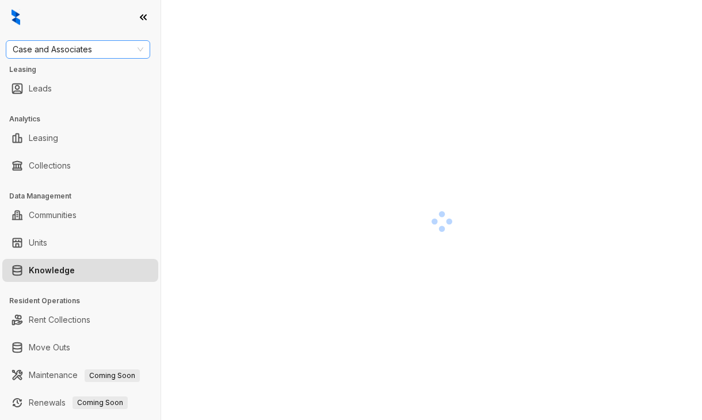
click at [81, 48] on span "Case and Associates" at bounding box center [78, 49] width 131 height 17
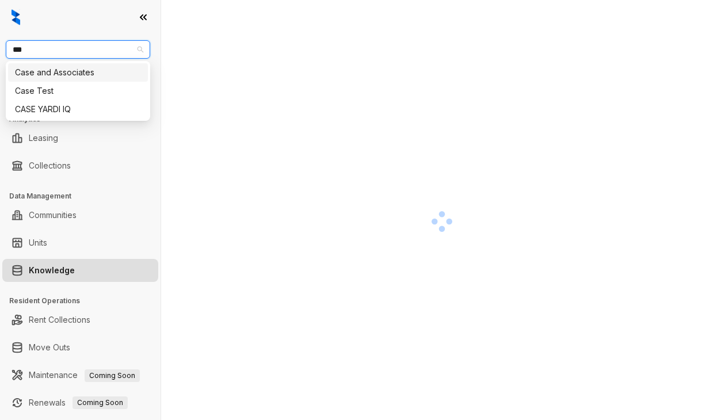
type input "****"
click at [62, 72] on div "Case and Associates" at bounding box center [78, 72] width 126 height 13
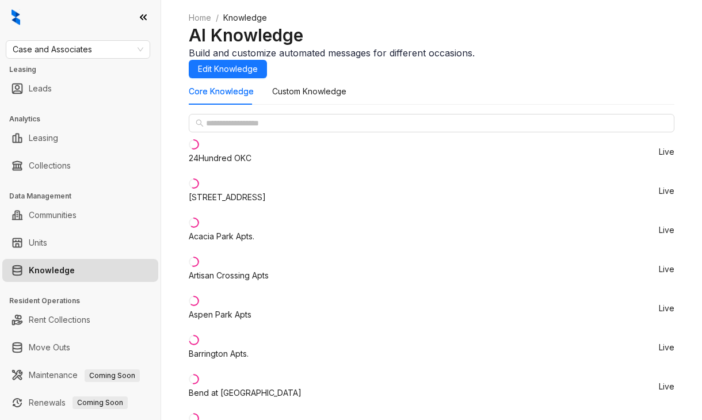
click at [36, 24] on div at bounding box center [80, 17] width 160 height 35
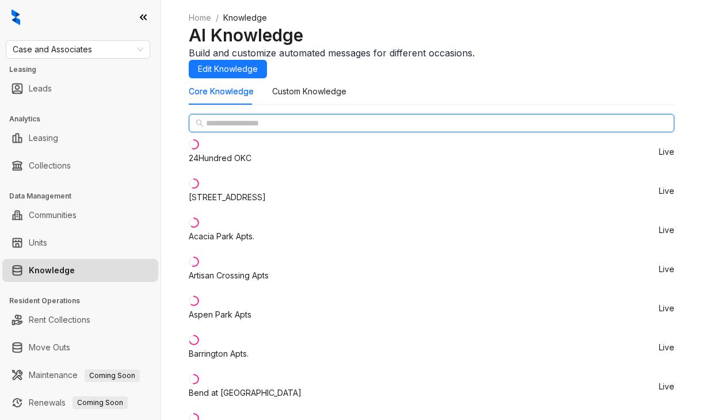
click at [255, 129] on input "text" at bounding box center [432, 123] width 452 height 13
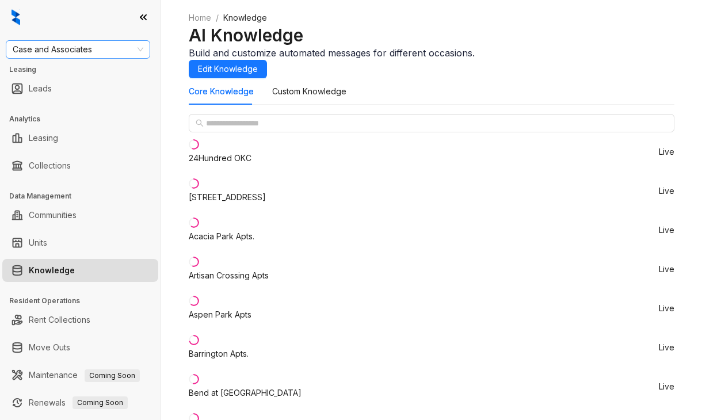
drag, startPoint x: 38, startPoint y: 25, endPoint x: 79, endPoint y: 42, distance: 44.9
click at [38, 25] on div at bounding box center [80, 17] width 160 height 35
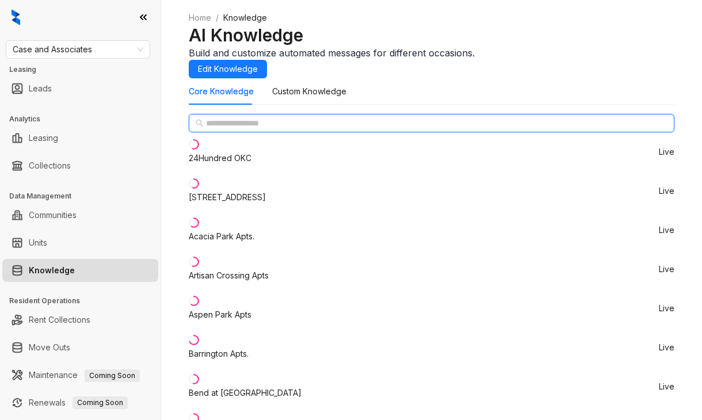
click at [239, 129] on input "text" at bounding box center [432, 123] width 452 height 13
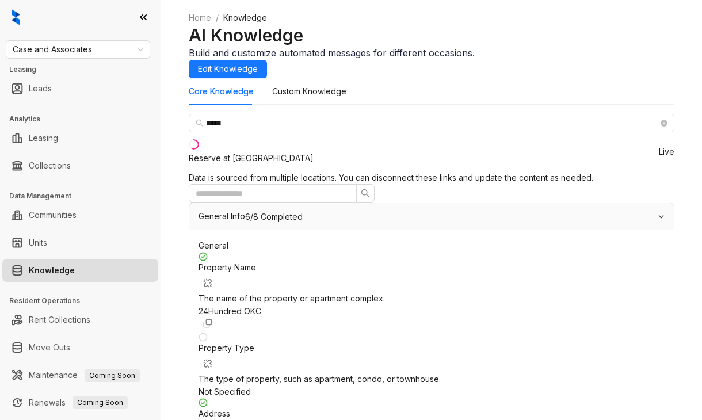
click at [244, 165] on div "Reserve at [GEOGRAPHIC_DATA]" at bounding box center [251, 158] width 125 height 13
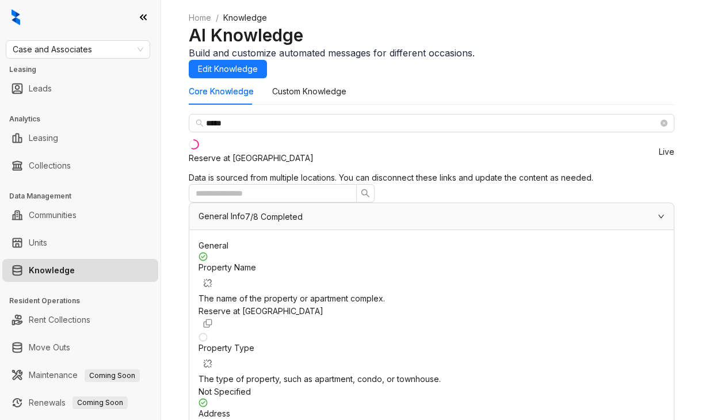
copy div "+19182967028"
click at [37, 27] on div at bounding box center [80, 17] width 160 height 35
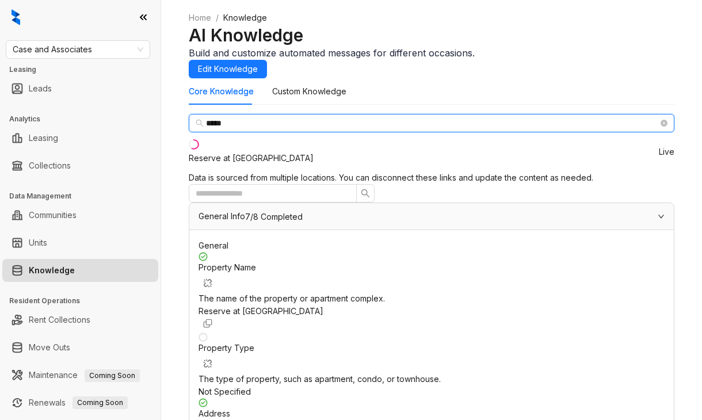
click at [244, 129] on input "*****" at bounding box center [432, 123] width 452 height 13
type input "*****"
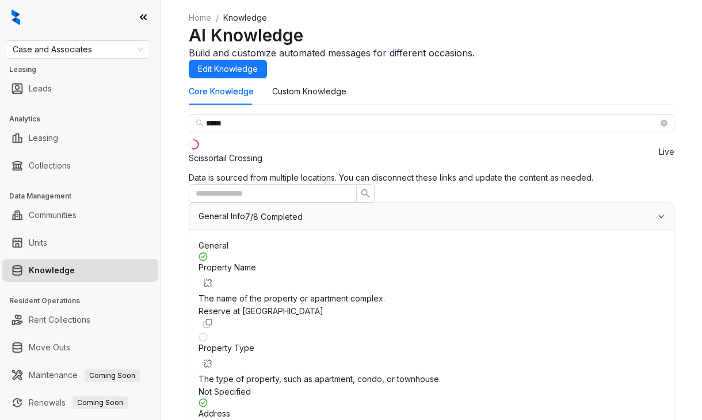
click at [252, 165] on div "Scissortail Crossing" at bounding box center [226, 158] width 74 height 13
drag, startPoint x: 499, startPoint y: 222, endPoint x: 564, endPoint y: 222, distance: 65.6
copy span "+19188936300"
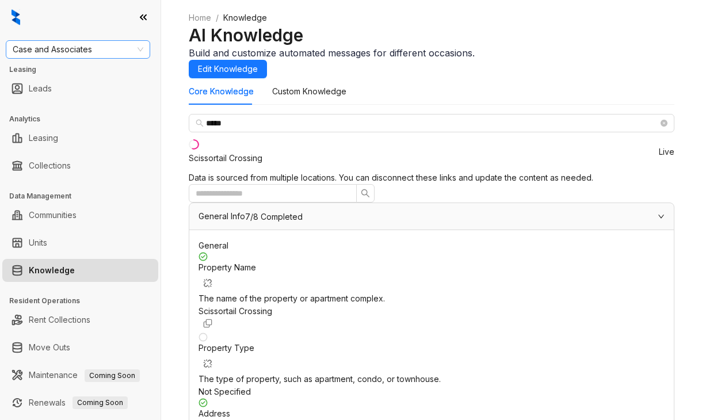
click at [76, 49] on span "Case and Associates" at bounding box center [78, 49] width 131 height 17
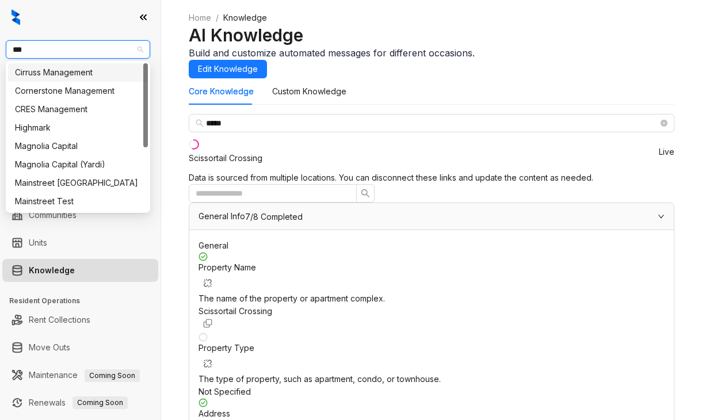
type input "****"
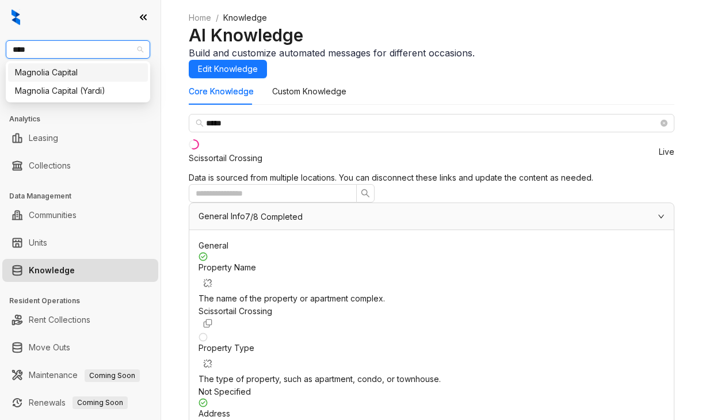
click at [65, 64] on div "Magnolia Capital" at bounding box center [78, 72] width 140 height 18
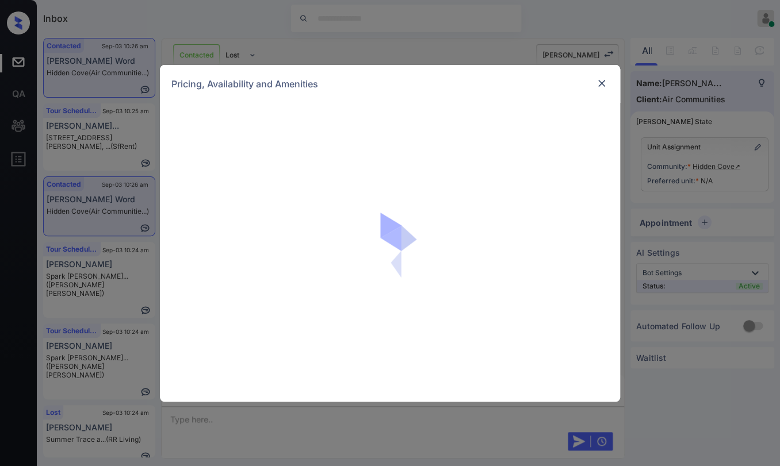
scroll to position [3497, 0]
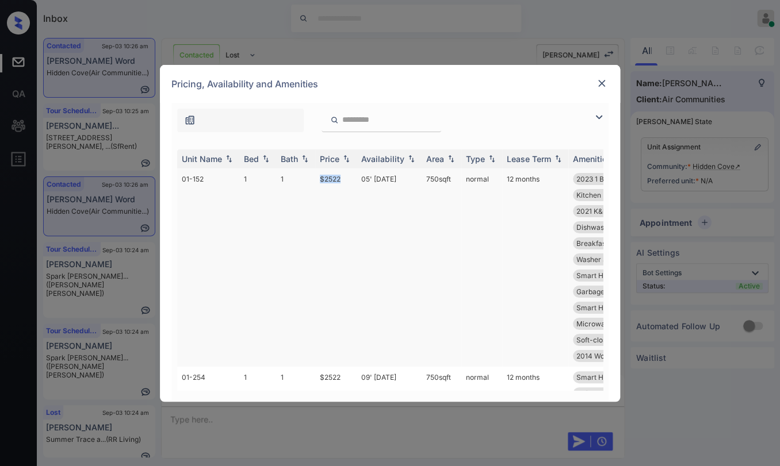
drag, startPoint x: 336, startPoint y: 176, endPoint x: 354, endPoint y: 173, distance: 18.1
click at [354, 173] on tr "01-152 1 1 $2522 05' May 25 750 sqft normal 12 months 2023 1 Bedroom ... Applia…" at bounding box center [477, 268] width 601 height 198
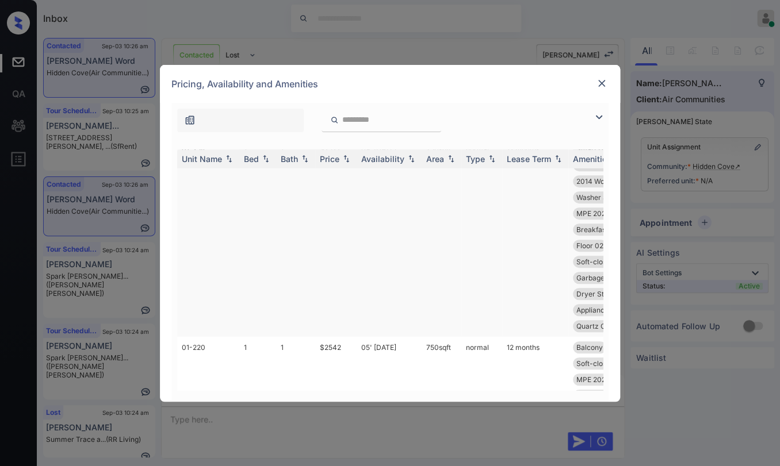
scroll to position [255, 0]
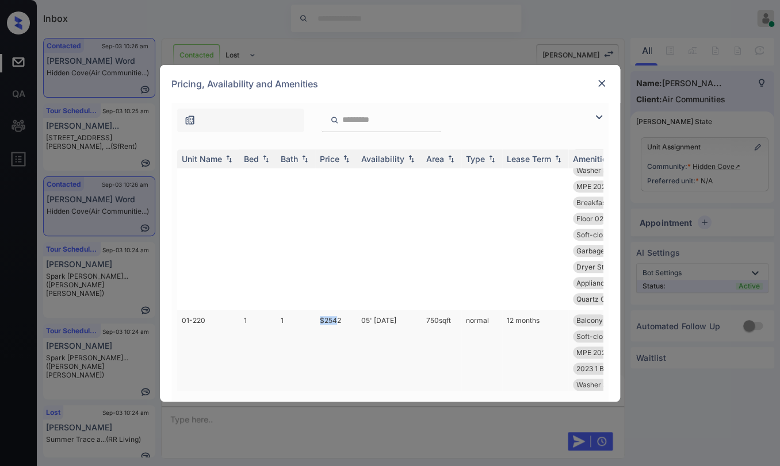
drag, startPoint x: 316, startPoint y: 319, endPoint x: 339, endPoint y: 316, distance: 23.7
click at [339, 316] on td "$2542" at bounding box center [335, 417] width 41 height 215
copy td "$254"
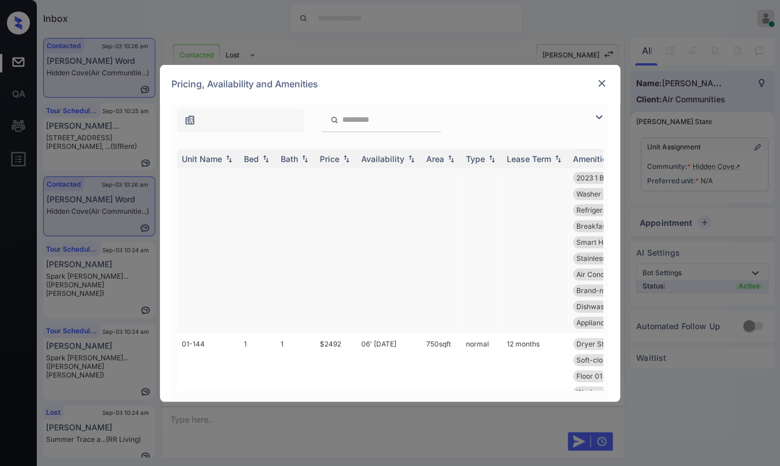
scroll to position [447, 0]
drag, startPoint x: 317, startPoint y: 343, endPoint x: 345, endPoint y: 334, distance: 28.9
click at [345, 337] on td "$2492" at bounding box center [335, 416] width 41 height 166
copy td "$2492"
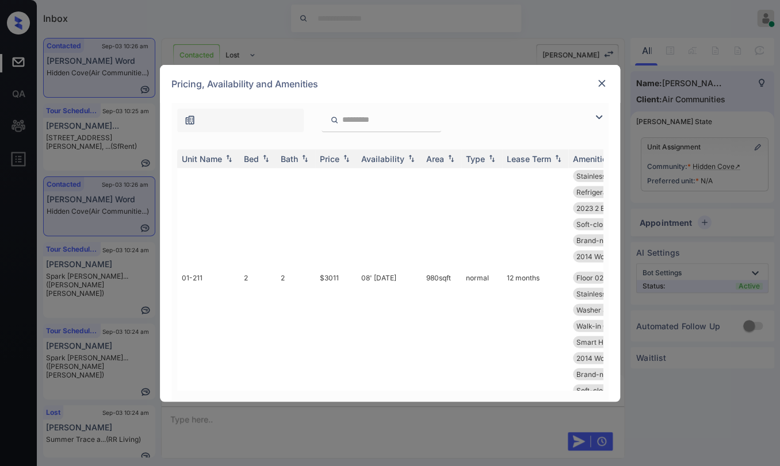
scroll to position [1406, 0]
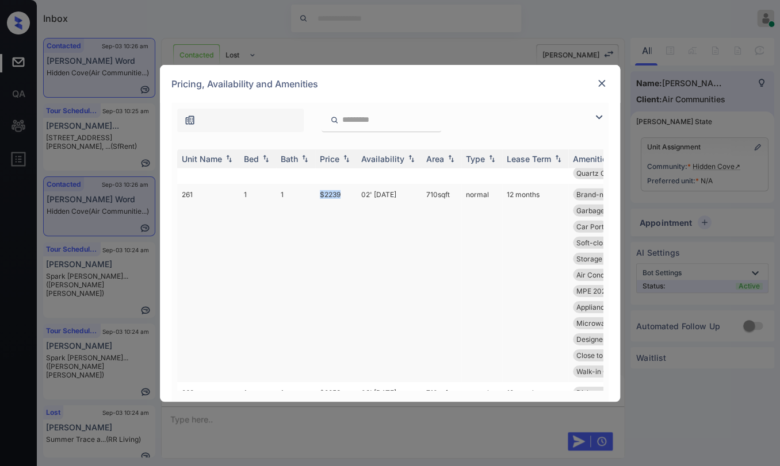
drag, startPoint x: 321, startPoint y: 192, endPoint x: 350, endPoint y: 192, distance: 28.8
click at [350, 192] on td "$2239" at bounding box center [335, 283] width 41 height 198
copy td "$2239"
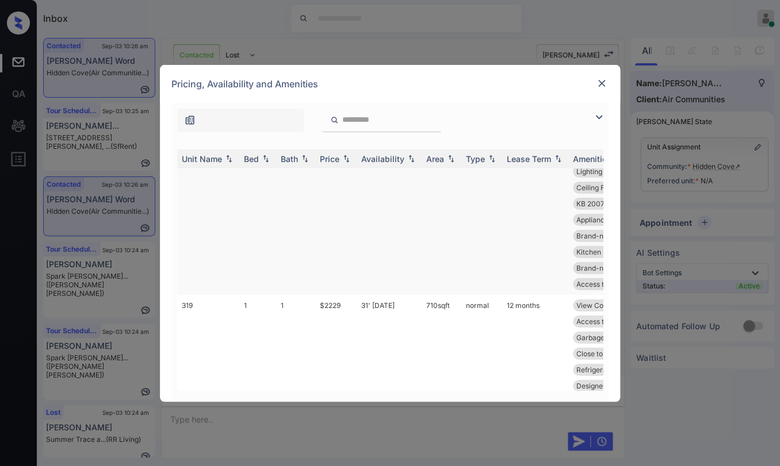
scroll to position [1789, 0]
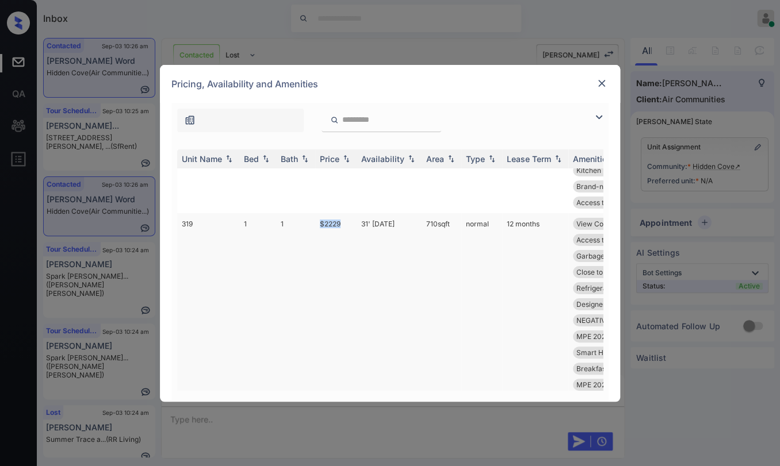
drag, startPoint x: 322, startPoint y: 237, endPoint x: 351, endPoint y: 238, distance: 29.4
click at [351, 238] on td "$2229" at bounding box center [335, 320] width 41 height 215
copy td "$2229"
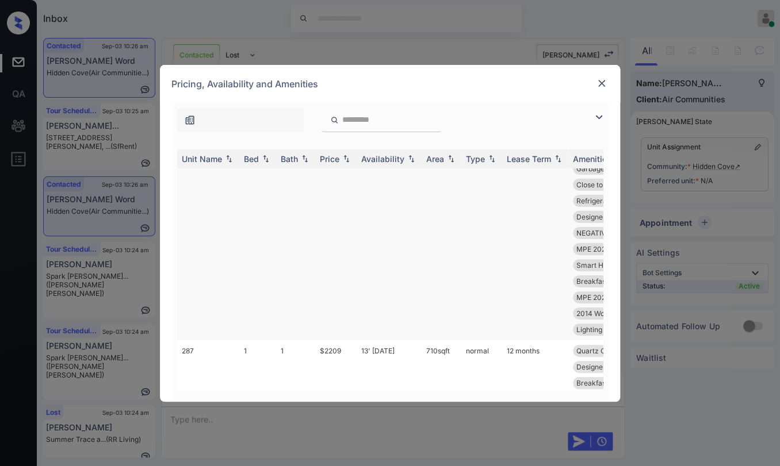
scroll to position [2045, 0]
drag, startPoint x: 313, startPoint y: 198, endPoint x: 352, endPoint y: 198, distance: 38.5
click at [352, 198] on tr "287 1 1 $2209 13' Jun 25 710 sqft normal 12 months Quartz Countert... Refrigera…" at bounding box center [477, 288] width 601 height 231
copy tr "$2209"
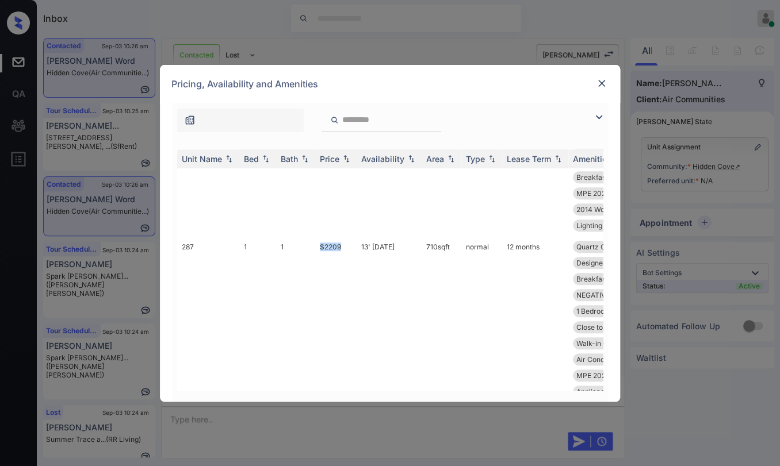
scroll to position [2365, 0]
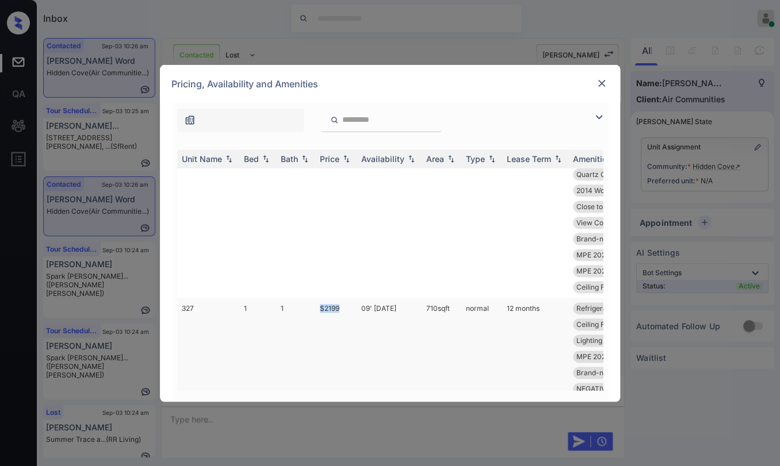
drag, startPoint x: 315, startPoint y: 292, endPoint x: 350, endPoint y: 286, distance: 35.6
click at [350, 298] on td "$2199" at bounding box center [335, 405] width 41 height 215
copy td "$2199"
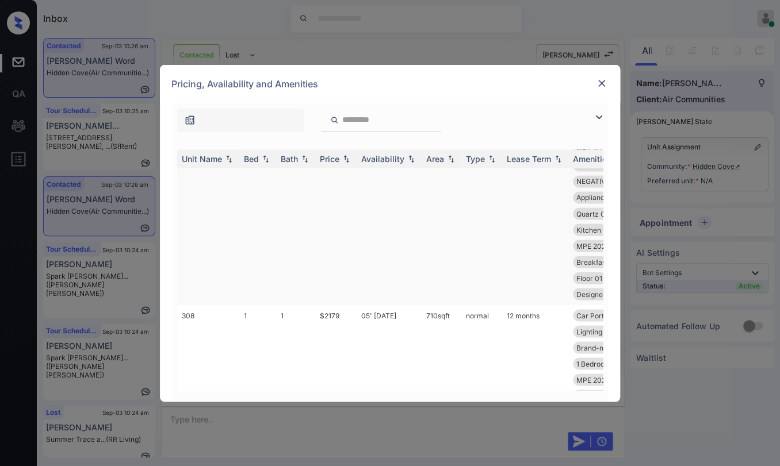
scroll to position [2556, 0]
drag, startPoint x: 320, startPoint y: 313, endPoint x: 347, endPoint y: 313, distance: 27.0
click at [347, 321] on td "$2179" at bounding box center [335, 428] width 41 height 215
copy td "$2179"
click at [599, 82] on img at bounding box center [602, 84] width 12 height 12
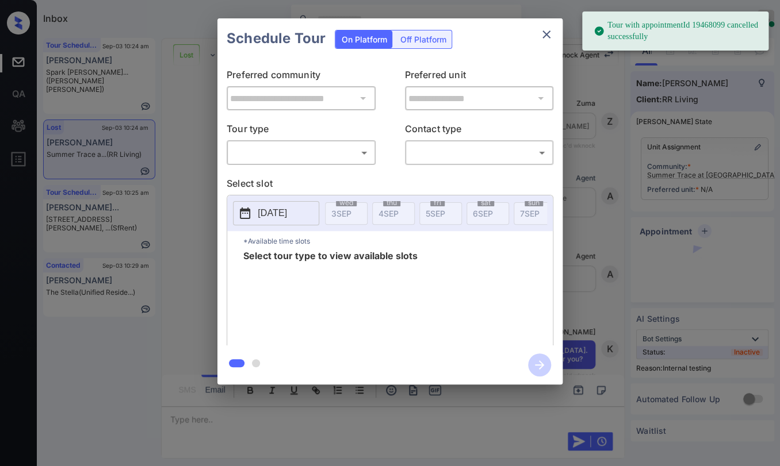
scroll to position [7272, 0]
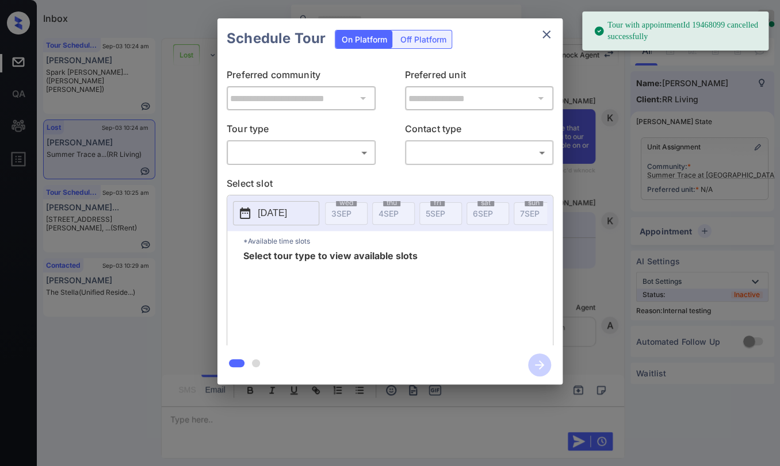
click at [284, 139] on p "Tour type" at bounding box center [301, 131] width 149 height 18
click at [259, 156] on body "Tour with appointmentId 19468099 cancelled successfully Inbox Danielle Dela Cru…" at bounding box center [390, 233] width 780 height 466
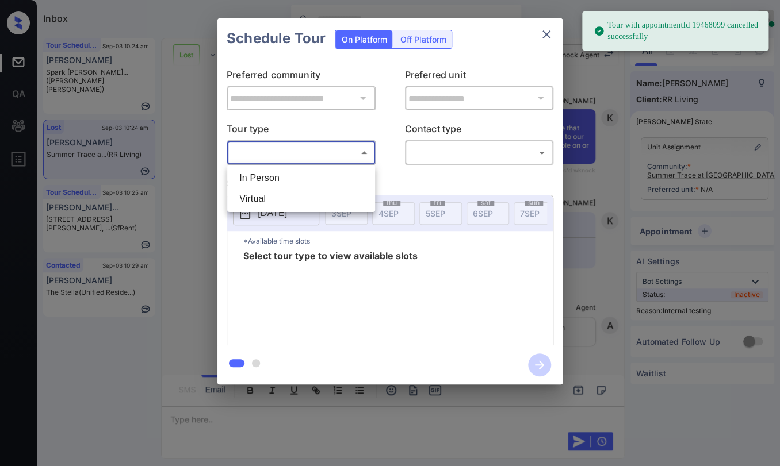
click at [266, 179] on li "In Person" at bounding box center [301, 178] width 142 height 21
type input "********"
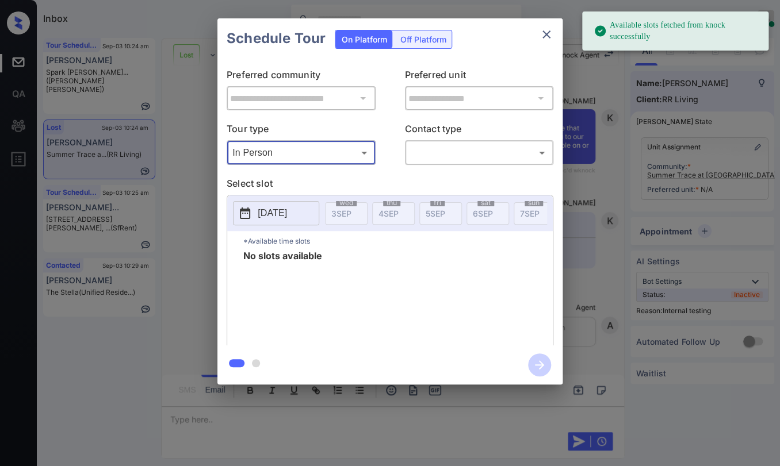
click at [544, 38] on icon "close" at bounding box center [547, 35] width 14 height 14
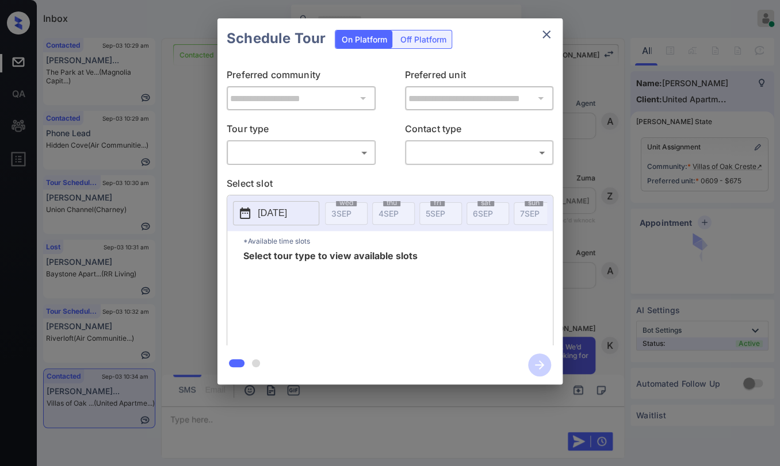
scroll to position [2621, 0]
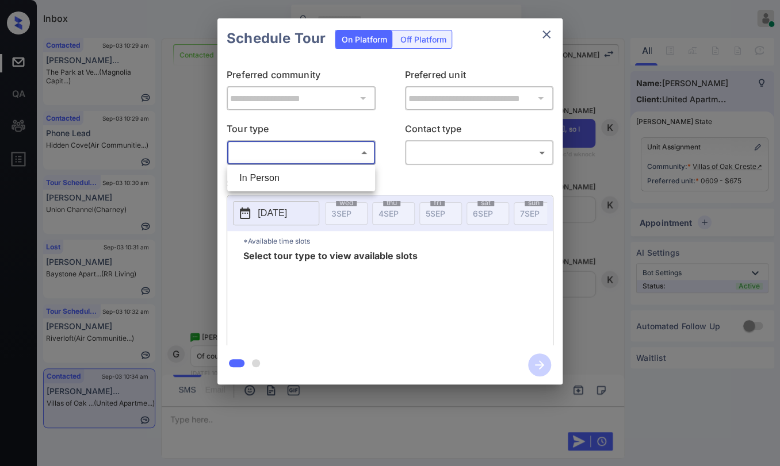
click at [322, 152] on body "Inbox [PERSON_NAME] [PERSON_NAME] Online Set yourself offline Set yourself on b…" at bounding box center [390, 233] width 780 height 466
click at [288, 176] on li "In Person" at bounding box center [301, 178] width 142 height 21
type input "********"
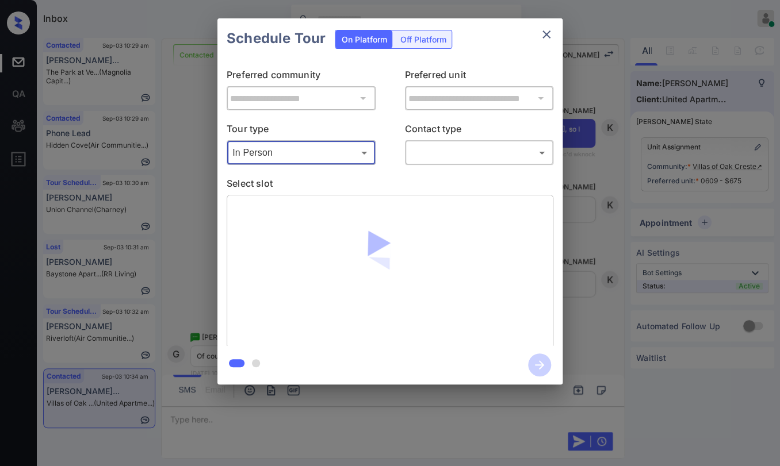
click at [477, 158] on body "Inbox [PERSON_NAME] [PERSON_NAME] Online Set yourself offline Set yourself on b…" at bounding box center [390, 233] width 780 height 466
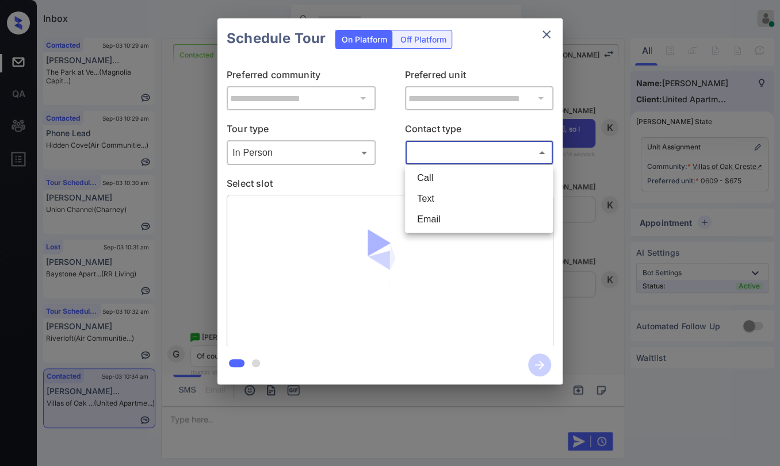
click at [537, 37] on div at bounding box center [390, 233] width 780 height 466
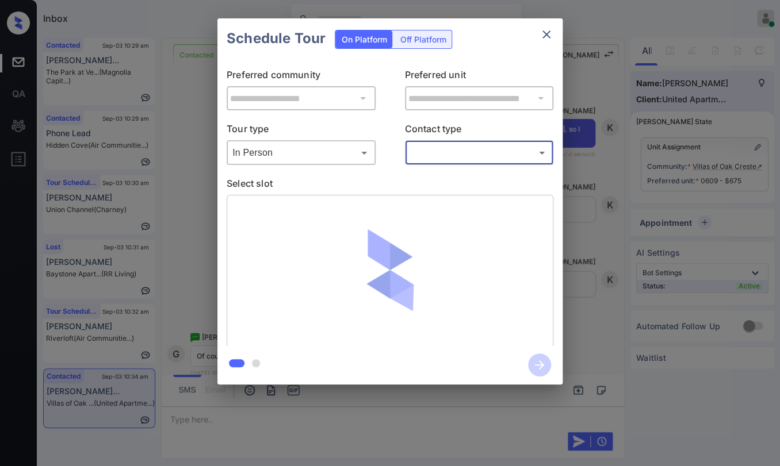
click at [542, 35] on icon "close" at bounding box center [547, 35] width 14 height 14
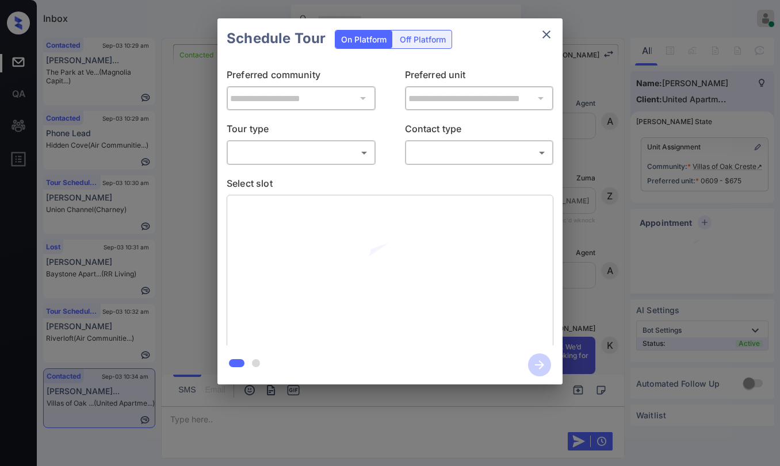
click at [327, 147] on body "Inbox [PERSON_NAME] [PERSON_NAME] Online Set yourself offline Set yourself on b…" at bounding box center [390, 233] width 780 height 466
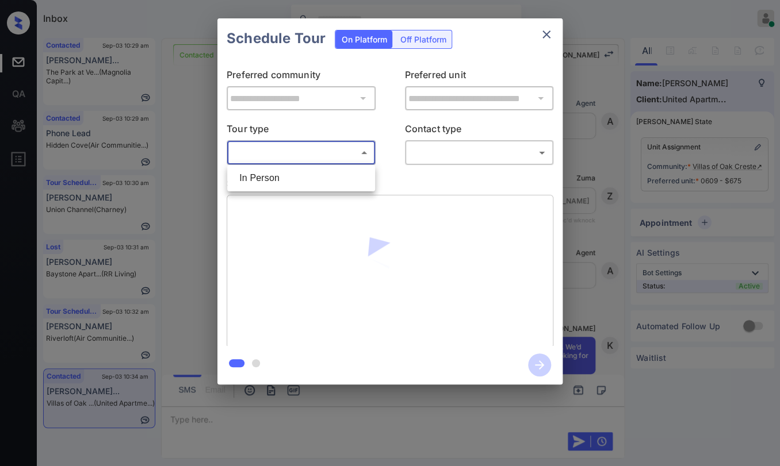
scroll to position [2621, 0]
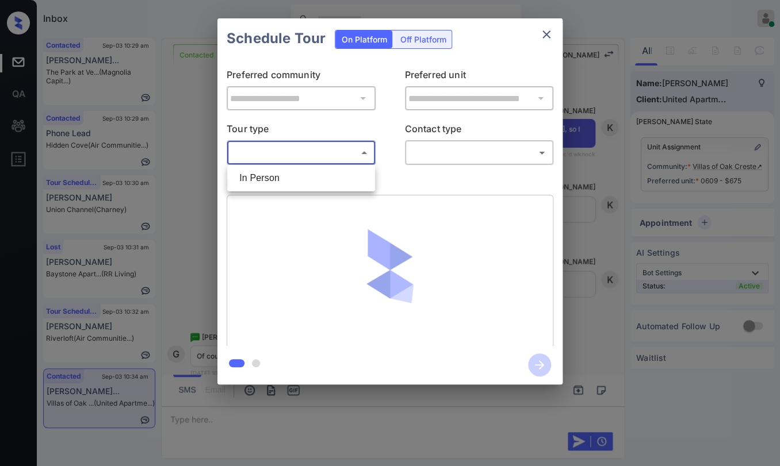
click at [277, 177] on li "In Person" at bounding box center [301, 178] width 142 height 21
type input "********"
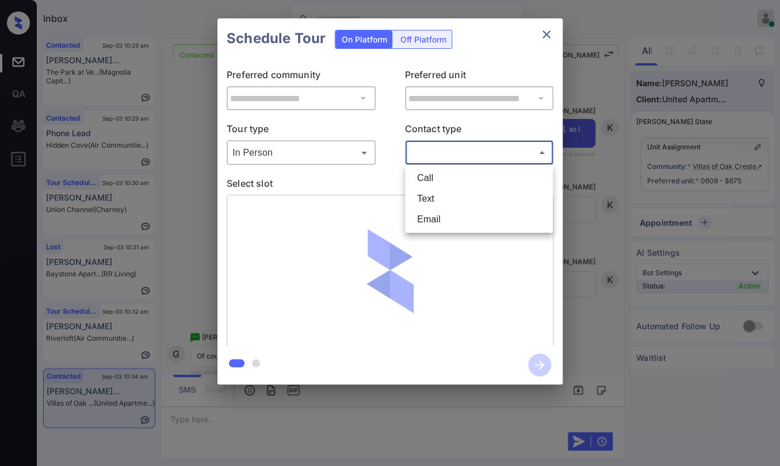
click at [496, 158] on body "Inbox Danielle Dela Cruz Online Set yourself offline Set yourself on break Prof…" at bounding box center [390, 233] width 780 height 466
click at [434, 196] on li "Text" at bounding box center [479, 199] width 142 height 21
type input "****"
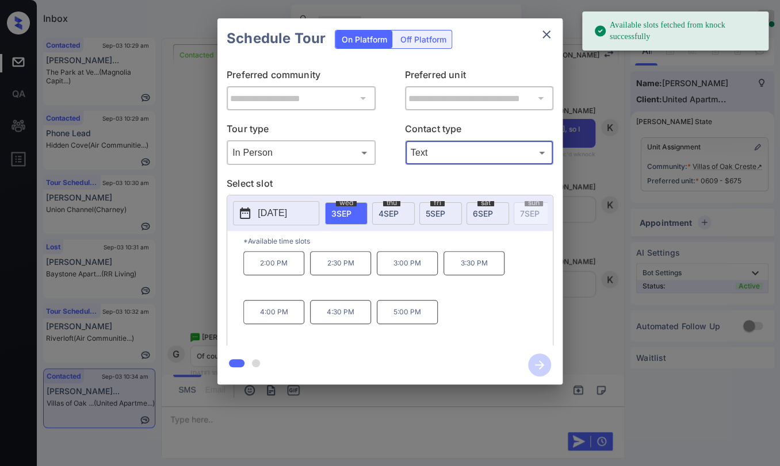
click at [286, 220] on p "[DATE]" at bounding box center [272, 213] width 29 height 14
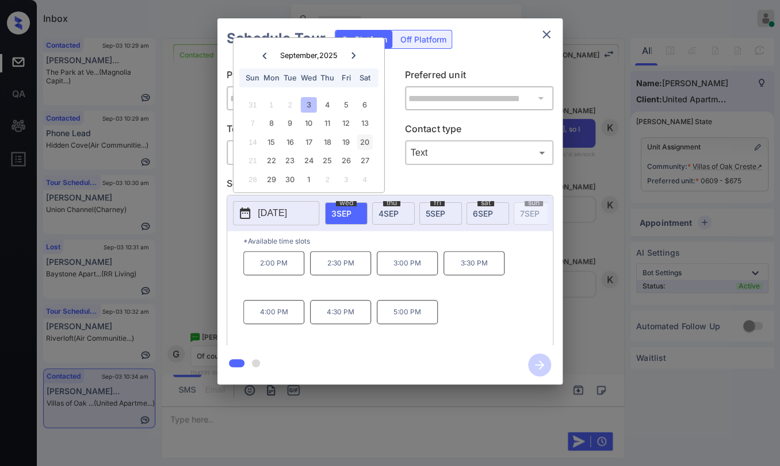
click at [365, 140] on div "20" at bounding box center [365, 143] width 16 height 16
click at [347, 312] on p "12:45 PM" at bounding box center [340, 312] width 61 height 24
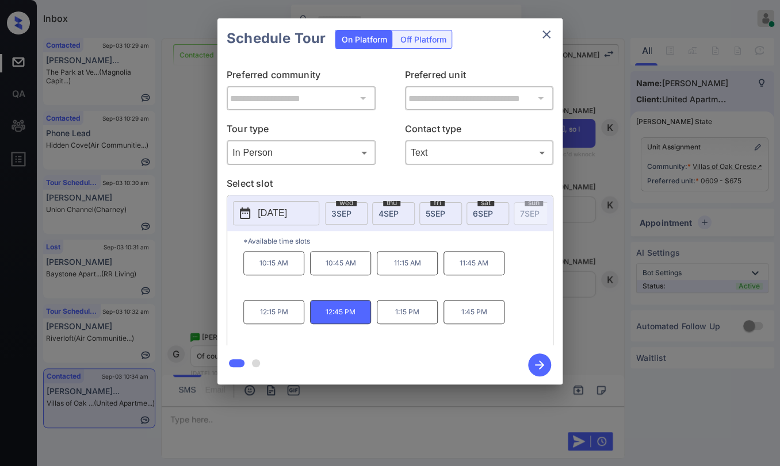
click at [543, 367] on icon "button" at bounding box center [539, 365] width 23 height 23
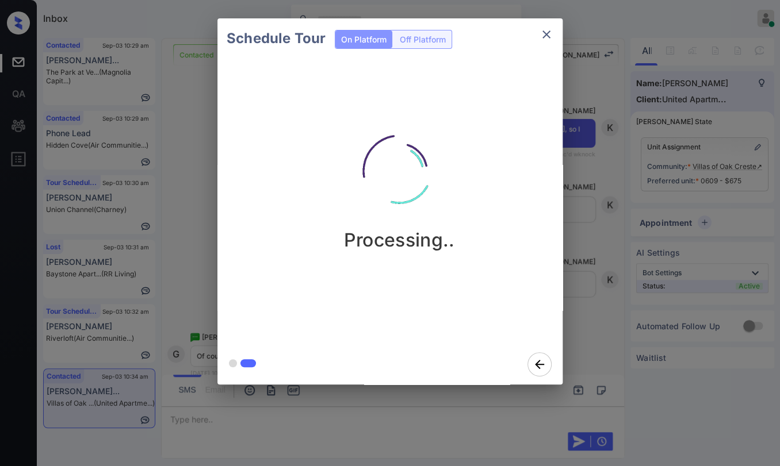
click at [548, 30] on icon "close" at bounding box center [547, 35] width 14 height 14
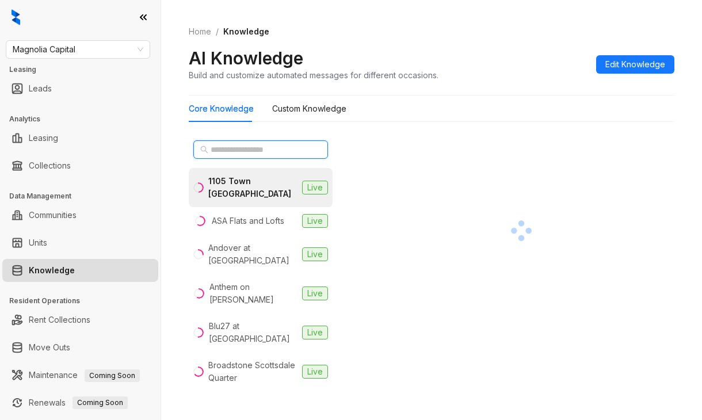
click at [245, 148] on input "text" at bounding box center [261, 149] width 101 height 13
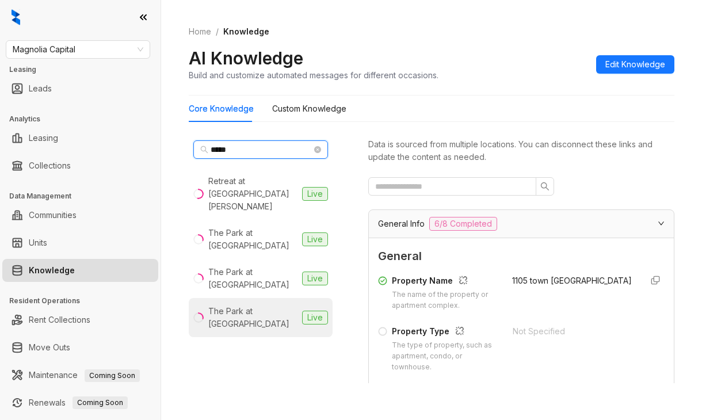
type input "****"
click at [245, 305] on div "The Park at Veneto" at bounding box center [252, 317] width 89 height 25
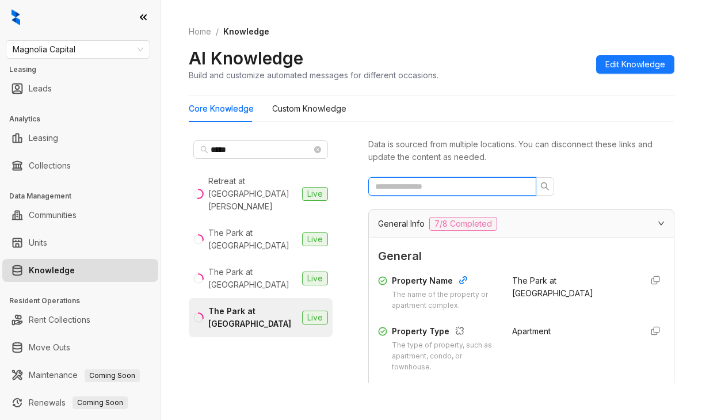
click at [424, 182] on input "text" at bounding box center [447, 186] width 145 height 13
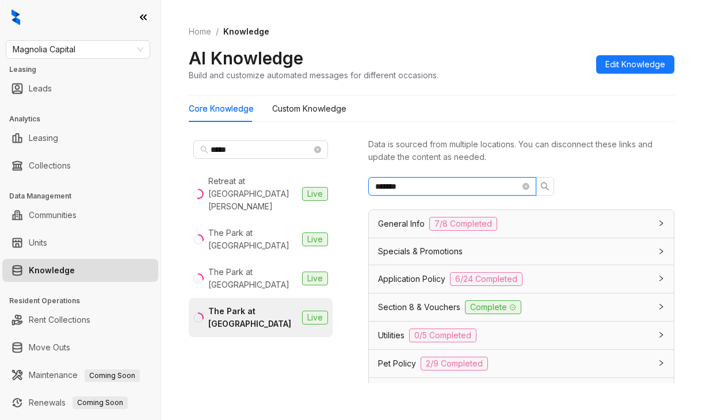
drag, startPoint x: 430, startPoint y: 182, endPoint x: 363, endPoint y: 187, distance: 67.5
click at [363, 187] on div "**** Retreat at Park Meadows Live The Park at Murano Live The Park at Positano …" at bounding box center [431, 262] width 485 height 262
type input "*"
drag, startPoint x: 417, startPoint y: 185, endPoint x: 350, endPoint y: 185, distance: 67.3
click at [350, 185] on div "**** Retreat at Park Meadows Live The Park at Murano Live The Park at Positano …" at bounding box center [431, 262] width 485 height 262
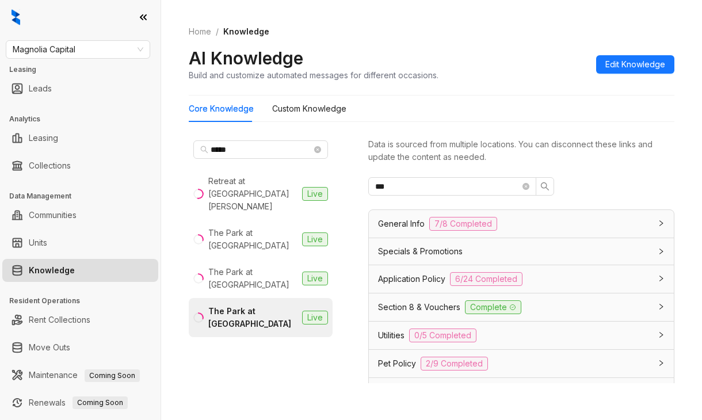
click at [399, 303] on span "Section 8 & Vouchers" at bounding box center [419, 307] width 82 height 13
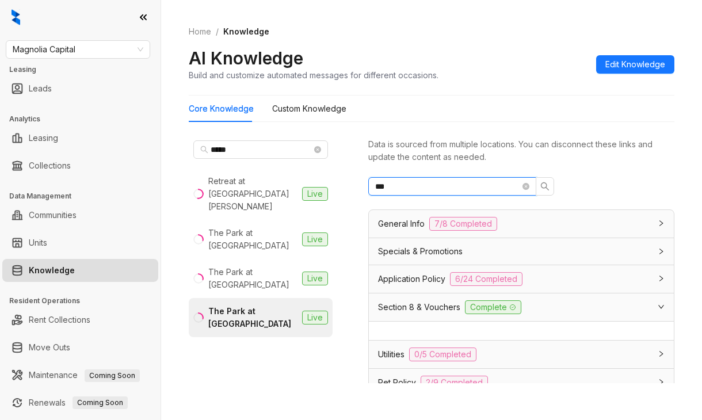
drag, startPoint x: 414, startPoint y: 189, endPoint x: 335, endPoint y: 189, distance: 79.4
click at [339, 189] on div "**** Retreat at Park Meadows Live The Park at Murano Live The Park at Positano …" at bounding box center [431, 262] width 485 height 262
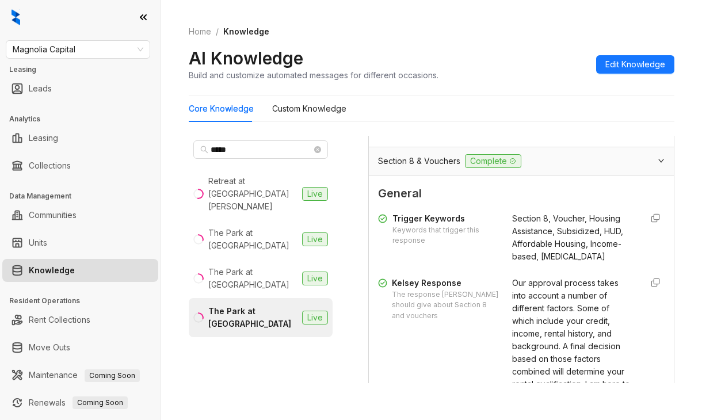
scroll to position [345, 0]
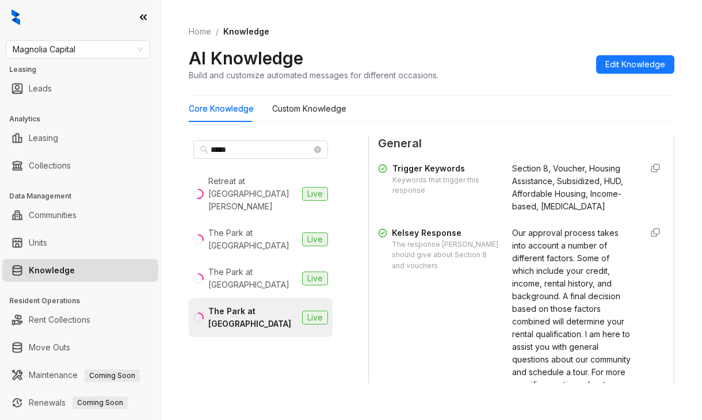
type input "******"
click at [513, 267] on span "Our approval process takes into account a number of different factors. Some of …" at bounding box center [572, 340] width 120 height 225
click at [512, 267] on span "Our approval process takes into account a number of different factors. Some of …" at bounding box center [572, 340] width 120 height 225
click at [522, 281] on span "Our approval process takes into account a number of different factors. Some of …" at bounding box center [572, 340] width 120 height 225
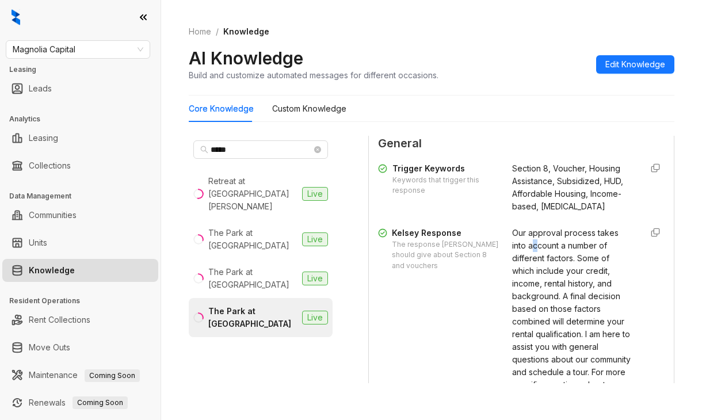
click at [521, 281] on span "Our approval process takes into account a number of different factors. Some of …" at bounding box center [572, 340] width 120 height 225
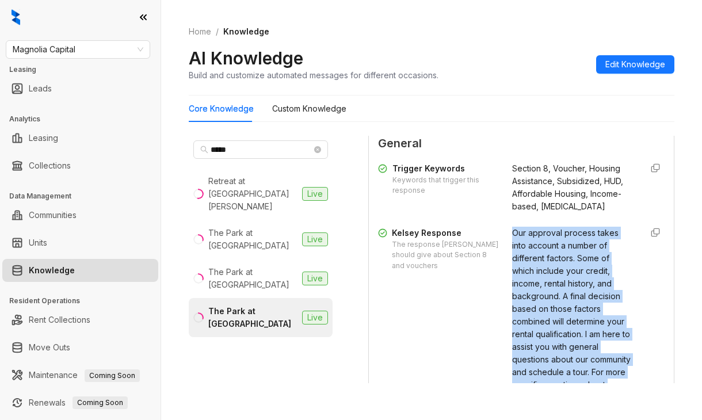
click at [521, 281] on span "Our approval process takes into account a number of different factors. Some of …" at bounding box center [572, 340] width 120 height 225
copy div "Our approval process takes into account a number of different factors. Some of …"
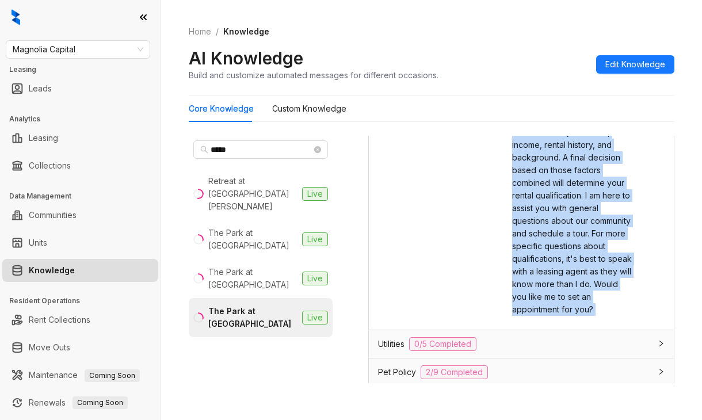
scroll to position [633, 0]
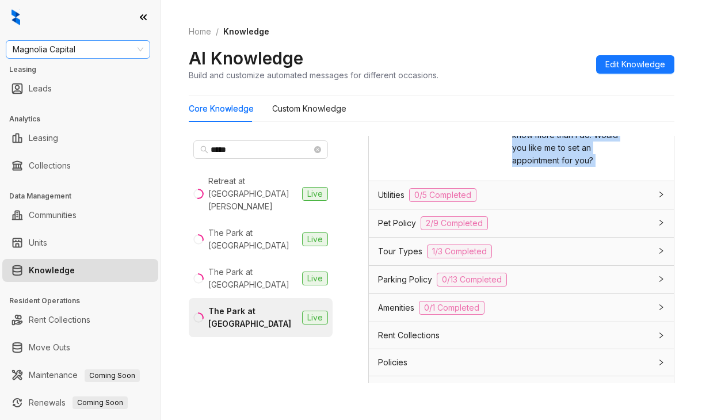
click at [90, 48] on span "Magnolia Capital" at bounding box center [78, 49] width 131 height 17
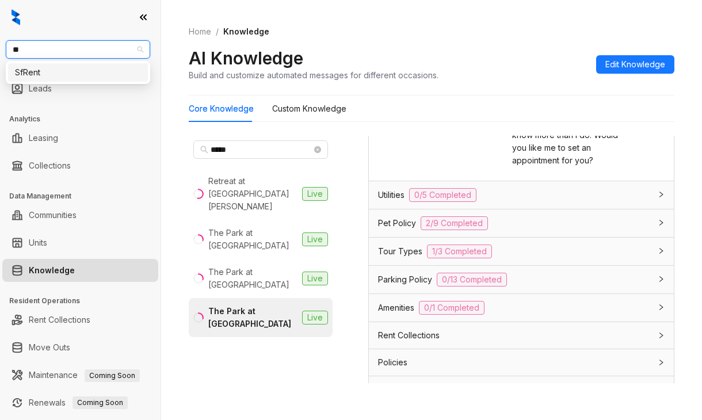
type input "***"
click at [37, 72] on div "SfRent" at bounding box center [78, 72] width 126 height 13
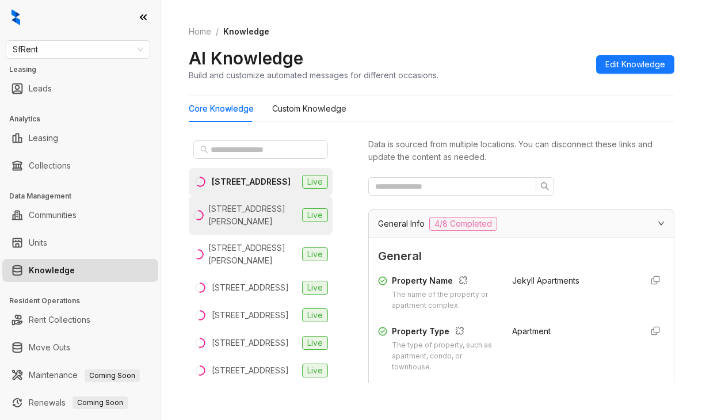
click at [238, 228] on div "[STREET_ADDRESS][PERSON_NAME]" at bounding box center [252, 214] width 89 height 25
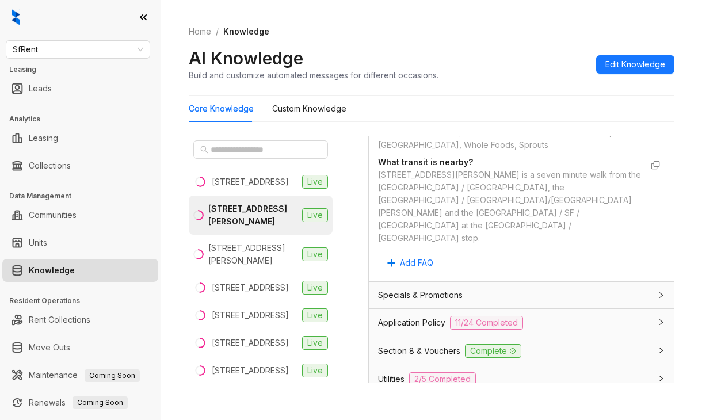
scroll to position [1208, 0]
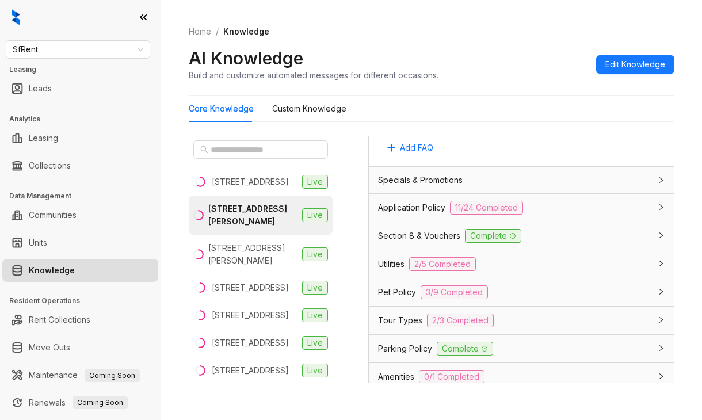
click at [429, 229] on span "Section 8 & Vouchers" at bounding box center [419, 235] width 82 height 13
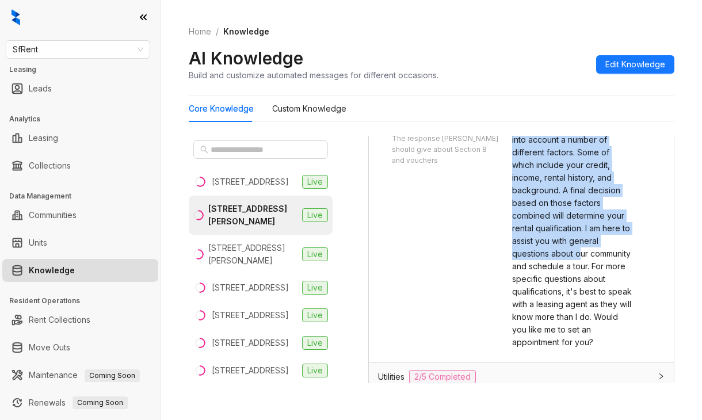
scroll to position [1495, 0]
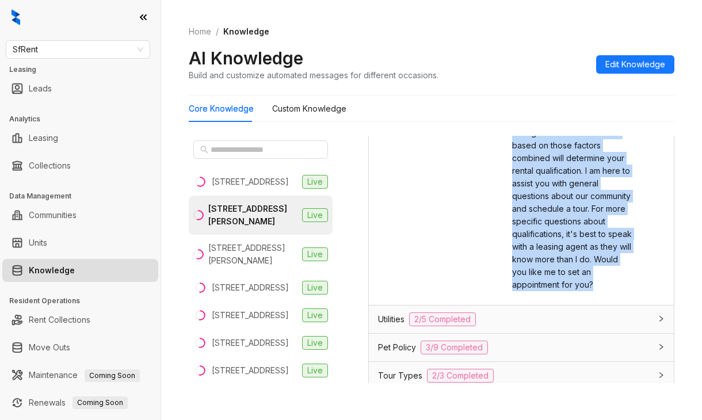
drag, startPoint x: 496, startPoint y: 190, endPoint x: 610, endPoint y: 320, distance: 172.9
click at [610, 291] on div "Kelsey Response The response Kelsey should give about Section 8 and vouchers Ou…" at bounding box center [521, 177] width 286 height 228
copy span "Our approval process takes into account a number of different factors. Some of …"
click at [4, 56] on div "SfRent Leasing Leads Analytics Leasing Collections Data Management Communities …" at bounding box center [80, 210] width 160 height 420
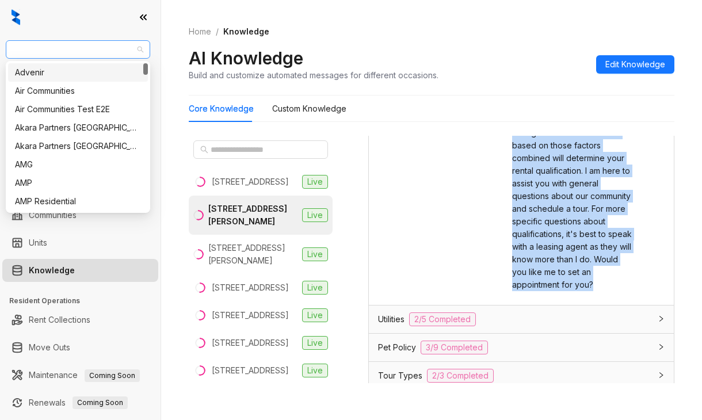
click at [81, 53] on span "SfRent" at bounding box center [78, 49] width 131 height 17
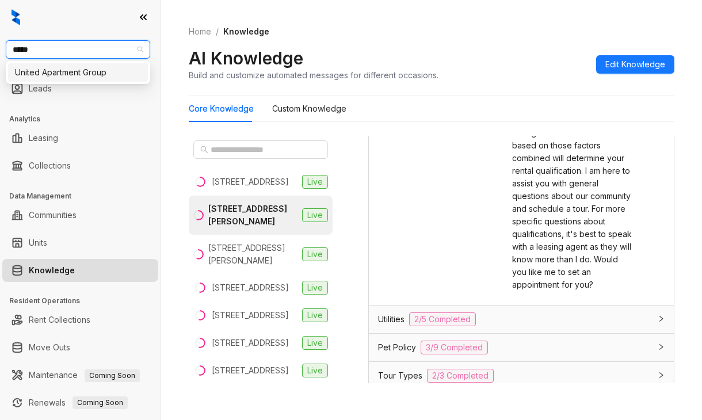
type input "******"
click at [94, 73] on div "United Apartment Group" at bounding box center [78, 72] width 126 height 13
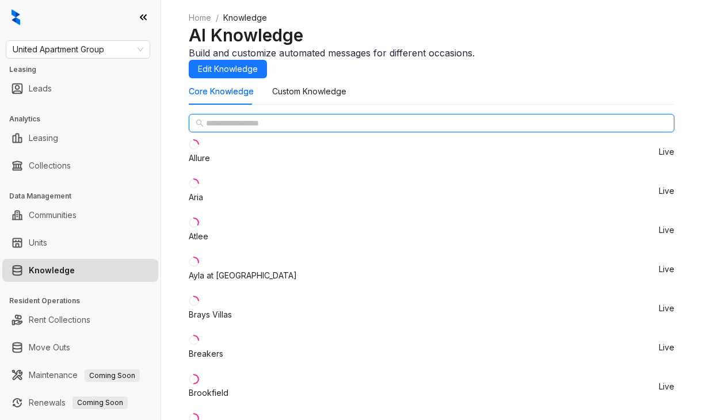
click at [238, 129] on input "text" at bounding box center [432, 123] width 452 height 13
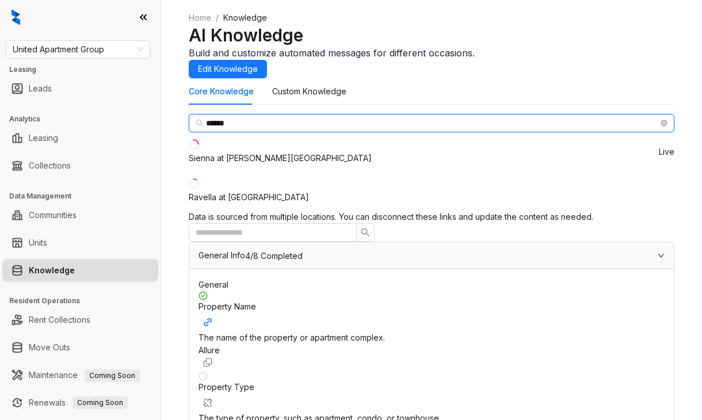
type input "******"
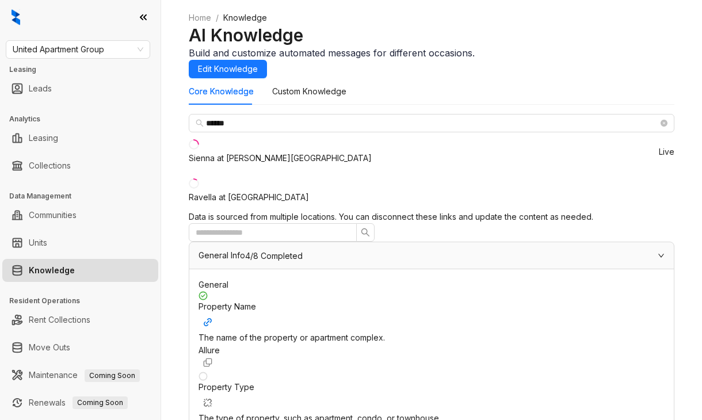
click at [235, 165] on div "Sienna at [PERSON_NAME][GEOGRAPHIC_DATA]" at bounding box center [280, 158] width 183 height 13
drag, startPoint x: 519, startPoint y: 282, endPoint x: 589, endPoint y: 284, distance: 69.6
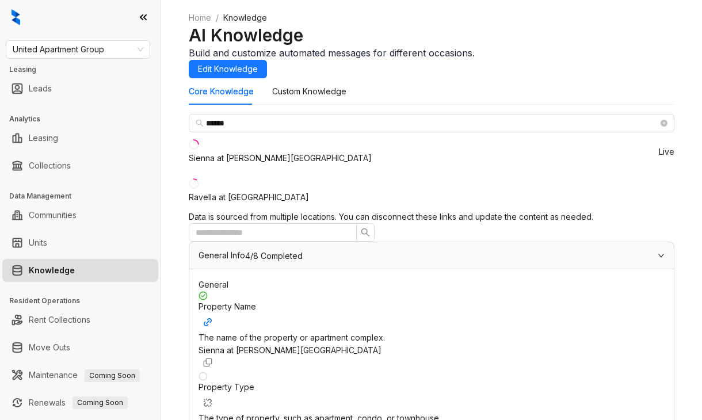
drag, startPoint x: 519, startPoint y: 284, endPoint x: 595, endPoint y: 286, distance: 75.4
click at [98, 49] on span "United Apartment Group" at bounding box center [78, 49] width 131 height 17
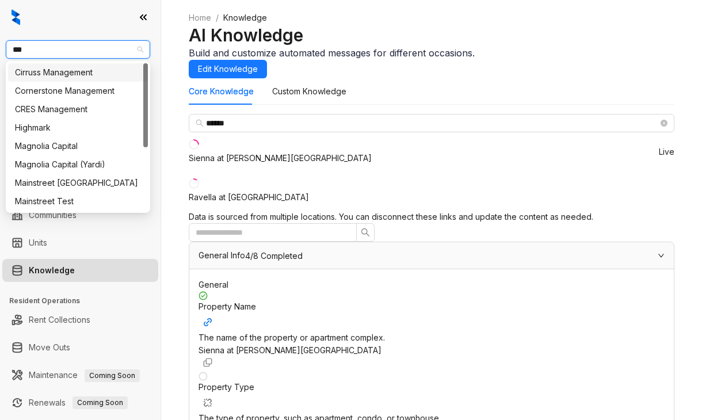
type input "****"
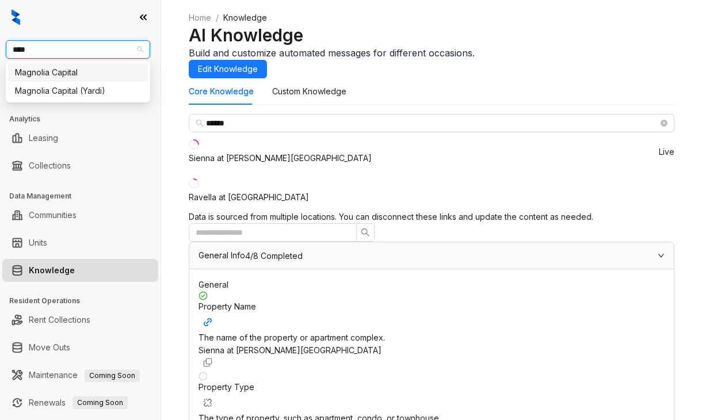
click at [60, 70] on div "Magnolia Capital" at bounding box center [78, 72] width 126 height 13
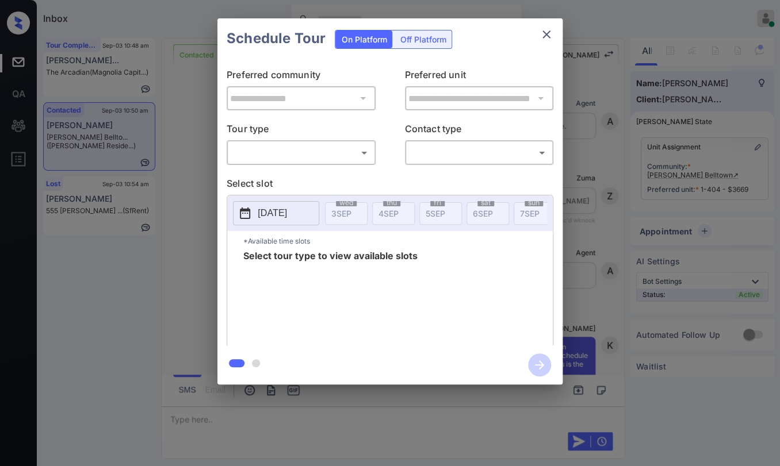
scroll to position [12982, 0]
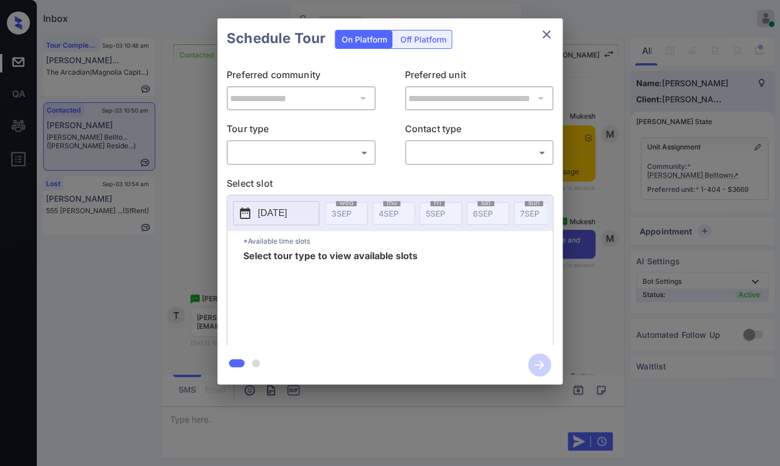
click at [323, 154] on body "Inbox [PERSON_NAME] [PERSON_NAME] Online Set yourself offline Set yourself on b…" at bounding box center [390, 233] width 780 height 466
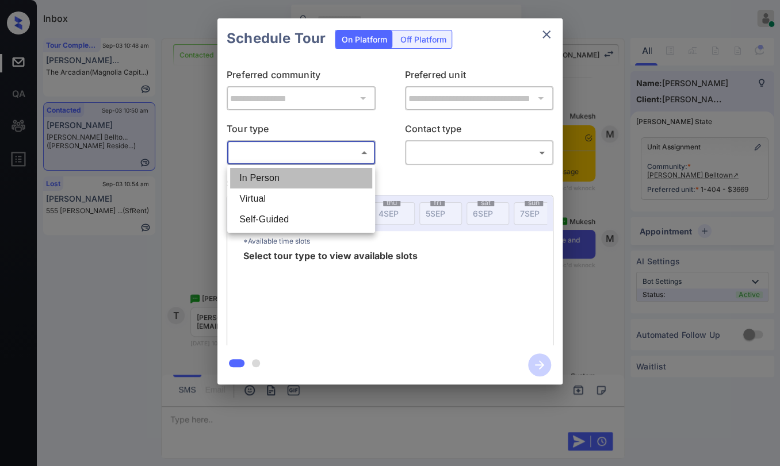
click at [286, 179] on li "In Person" at bounding box center [301, 178] width 142 height 21
type input "********"
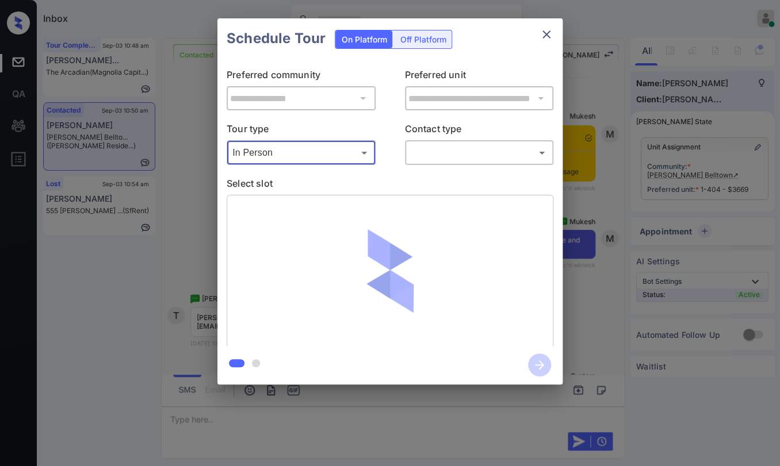
click at [455, 154] on body "Inbox Danielle Dela Cruz Online Set yourself offline Set yourself on break Prof…" at bounding box center [390, 233] width 780 height 466
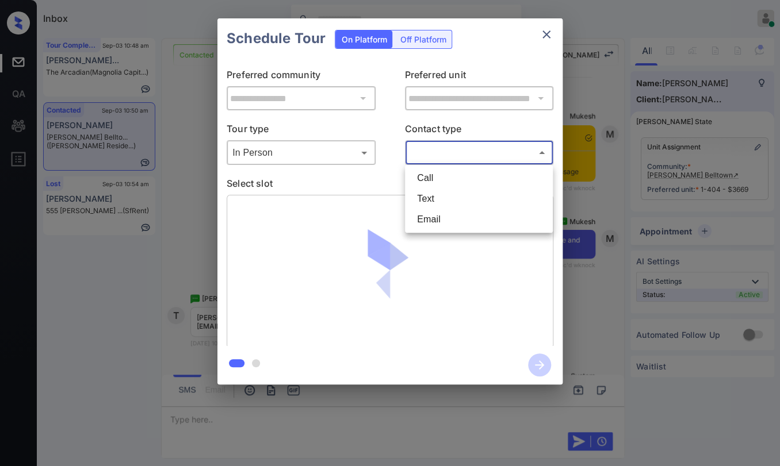
click at [429, 197] on li "Text" at bounding box center [479, 199] width 142 height 21
type input "****"
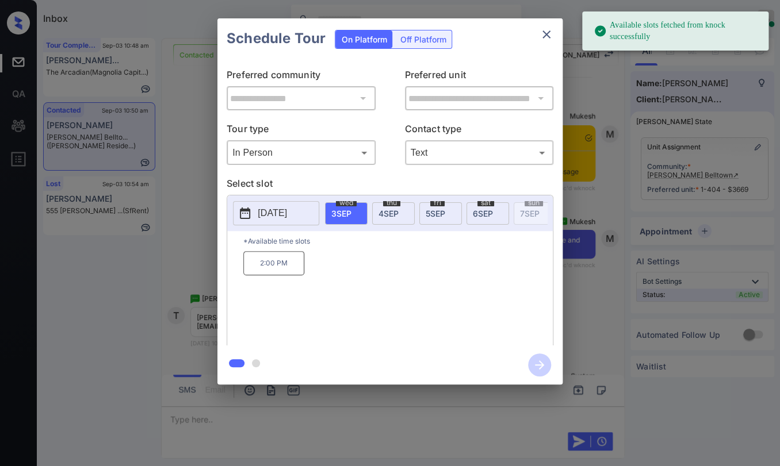
click at [485, 210] on span "6 SEP" at bounding box center [483, 214] width 20 height 10
click at [282, 268] on p "2:00 PM" at bounding box center [273, 263] width 61 height 24
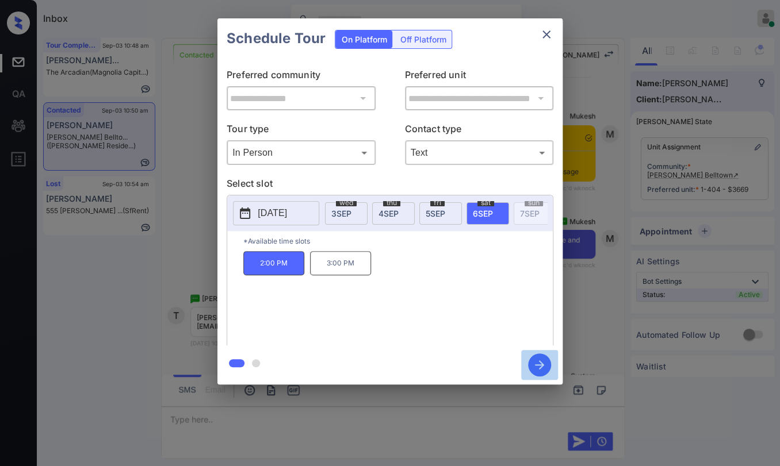
click at [536, 365] on icon "button" at bounding box center [539, 365] width 9 height 9
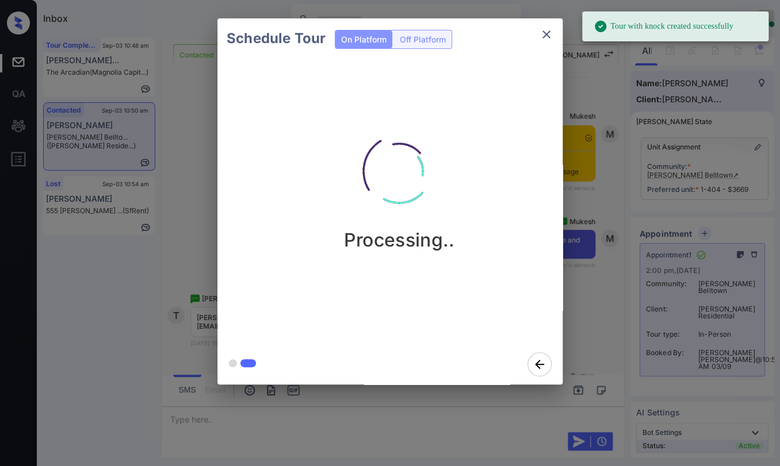
click at [546, 30] on icon "close" at bounding box center [547, 35] width 14 height 14
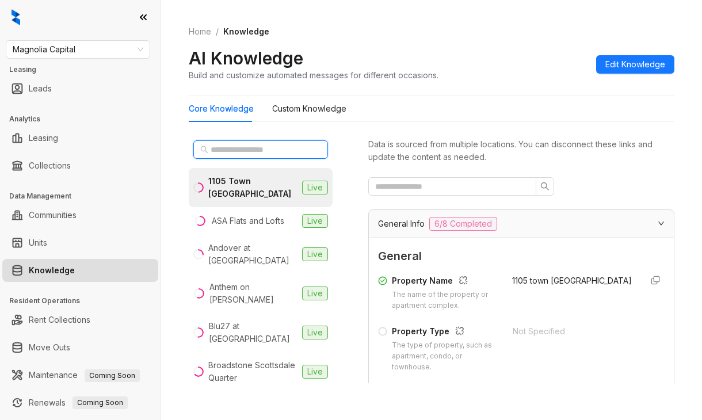
click at [250, 150] on input "text" at bounding box center [261, 149] width 101 height 13
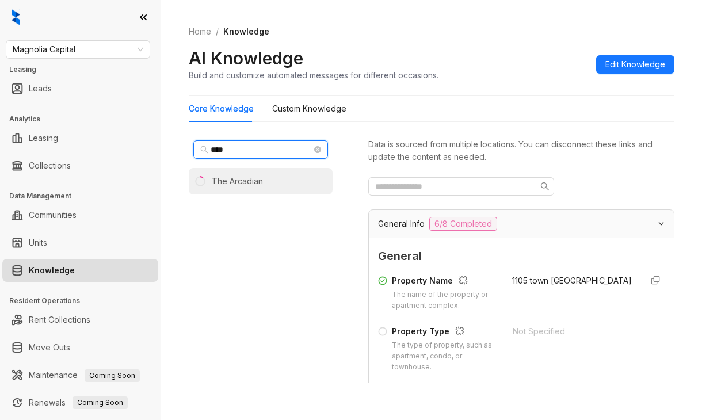
type input "****"
click at [244, 181] on div "The Arcadian" at bounding box center [237, 181] width 51 height 13
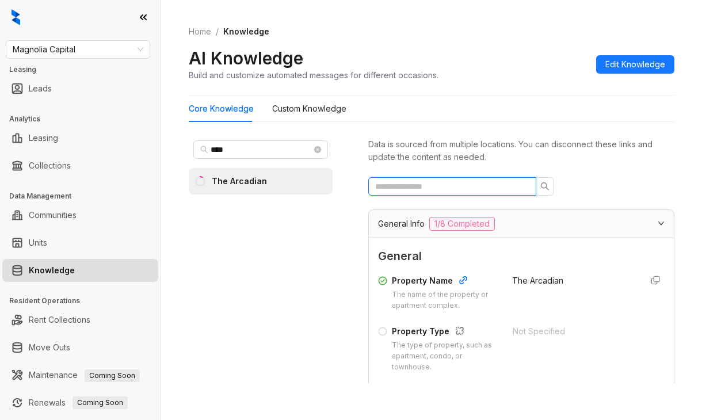
click at [427, 185] on input "text" at bounding box center [447, 186] width 145 height 13
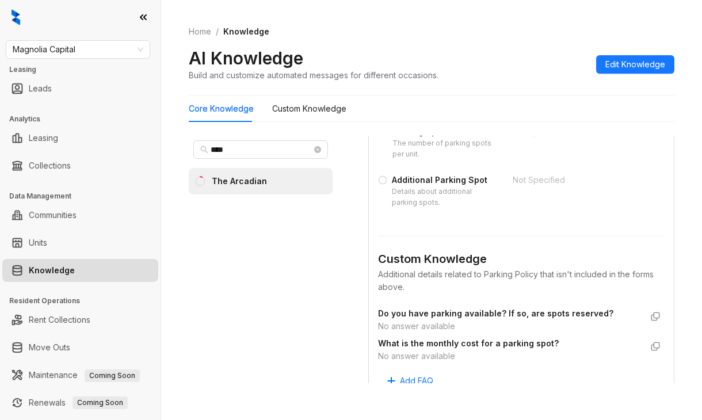
scroll to position [288, 0]
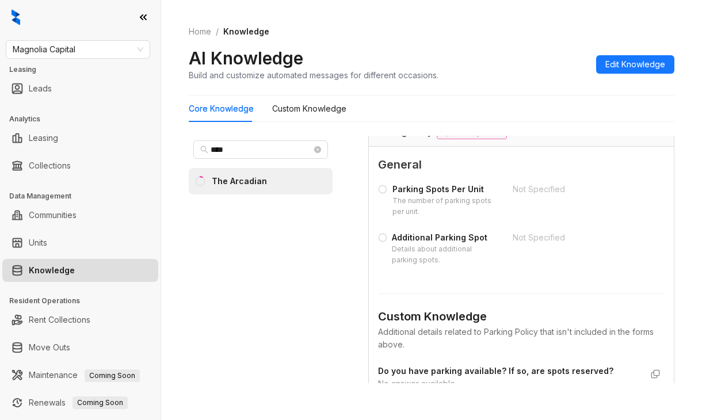
type input "*******"
click at [105, 51] on span "Magnolia Capital" at bounding box center [78, 49] width 131 height 17
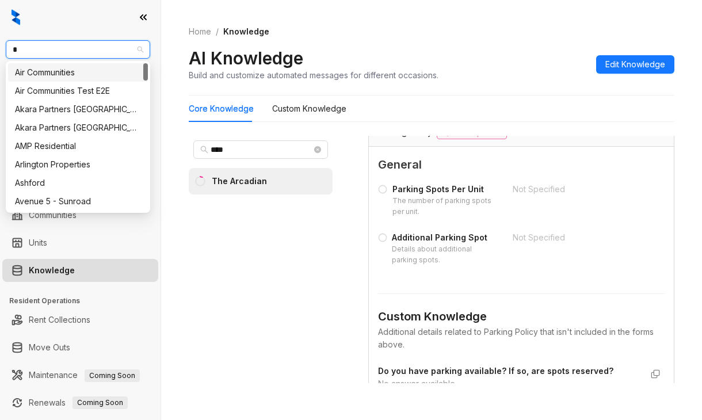
type input "**"
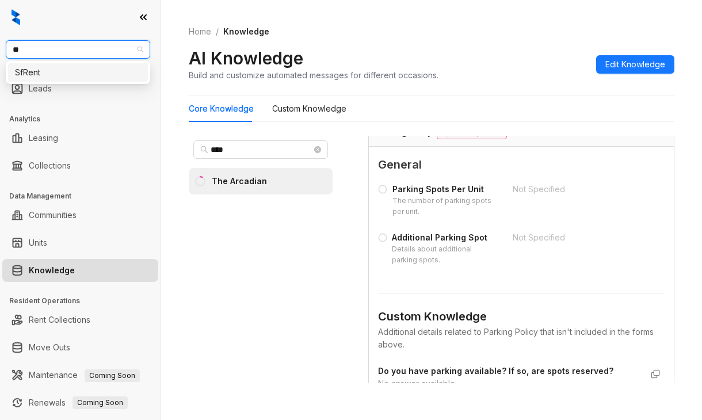
click at [44, 67] on div "SfRent" at bounding box center [78, 72] width 126 height 13
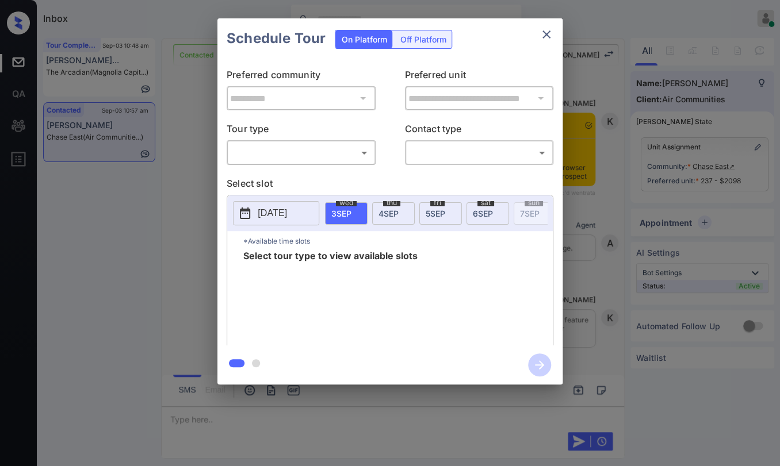
scroll to position [1014, 0]
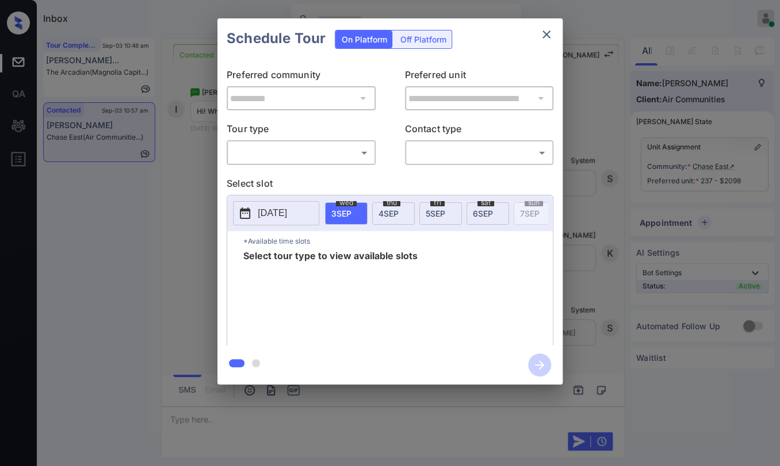
click at [311, 150] on body "Inbox Danielle Dela Cruz Online Set yourself offline Set yourself on break Prof…" at bounding box center [390, 233] width 780 height 466
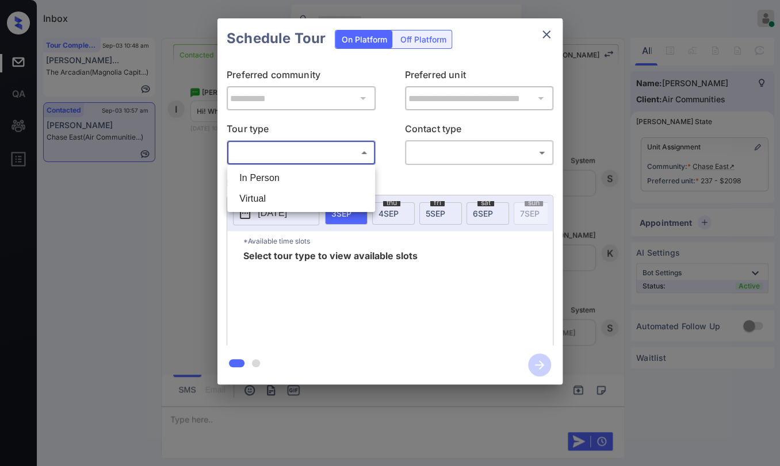
click at [271, 177] on li "In Person" at bounding box center [301, 178] width 142 height 21
type input "********"
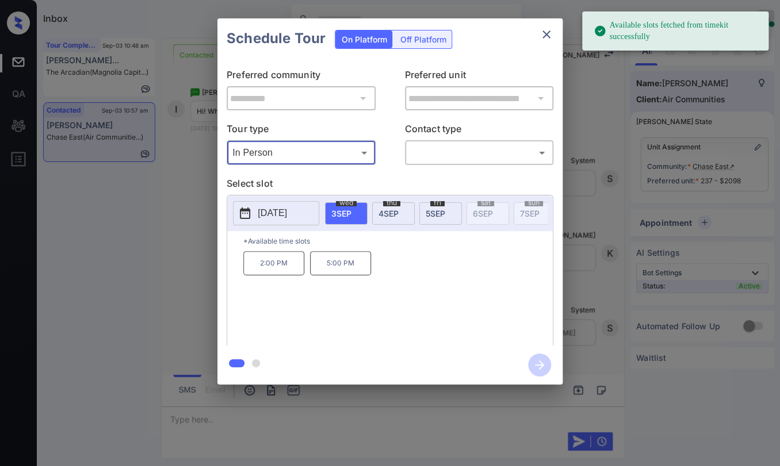
click at [544, 40] on icon "close" at bounding box center [547, 35] width 14 height 14
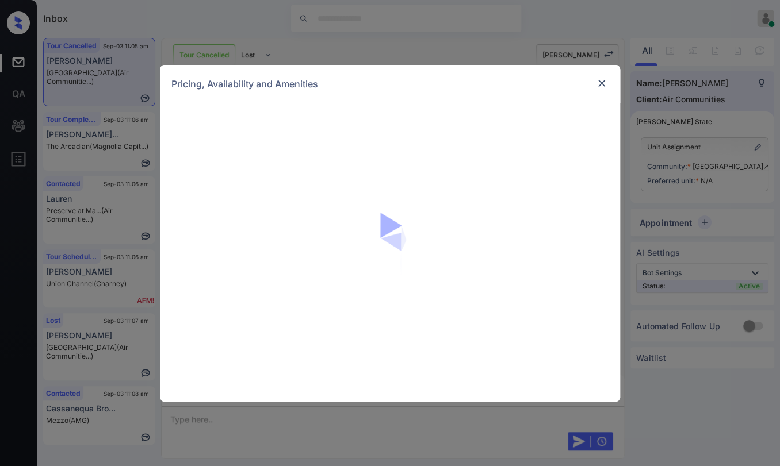
scroll to position [6123, 0]
click at [593, 84] on div "Pricing, Availability and Amenities" at bounding box center [390, 84] width 460 height 38
click at [599, 85] on img at bounding box center [602, 84] width 12 height 12
click at [598, 83] on img at bounding box center [602, 84] width 12 height 12
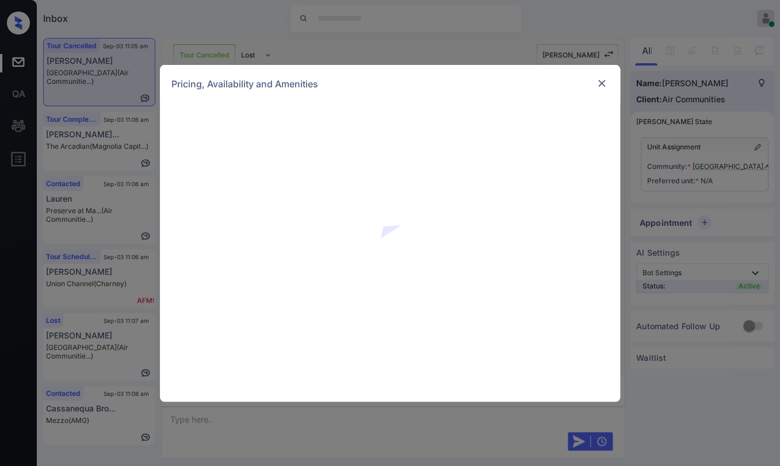
scroll to position [6314, 0]
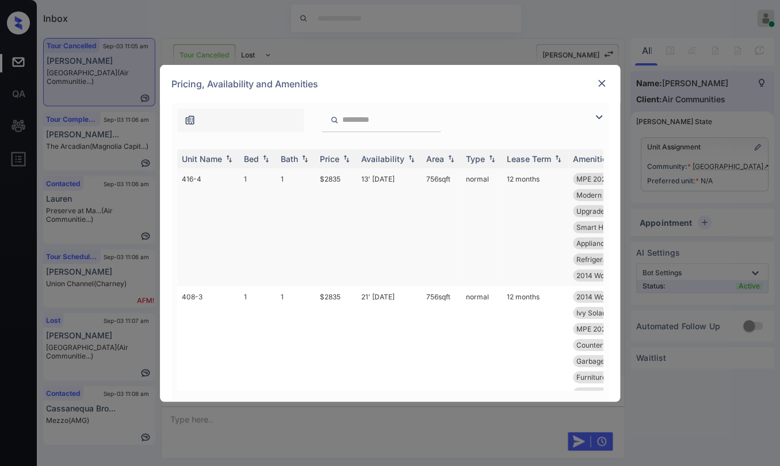
click at [248, 181] on td "1" at bounding box center [257, 228] width 37 height 118
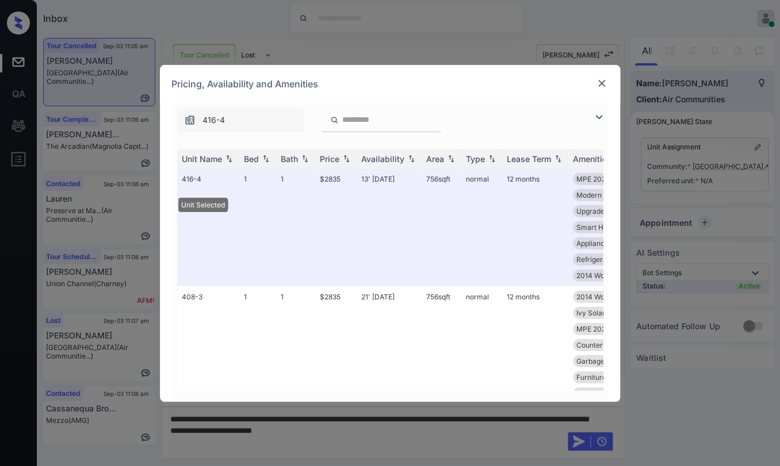
click at [603, 86] on img at bounding box center [602, 84] width 12 height 12
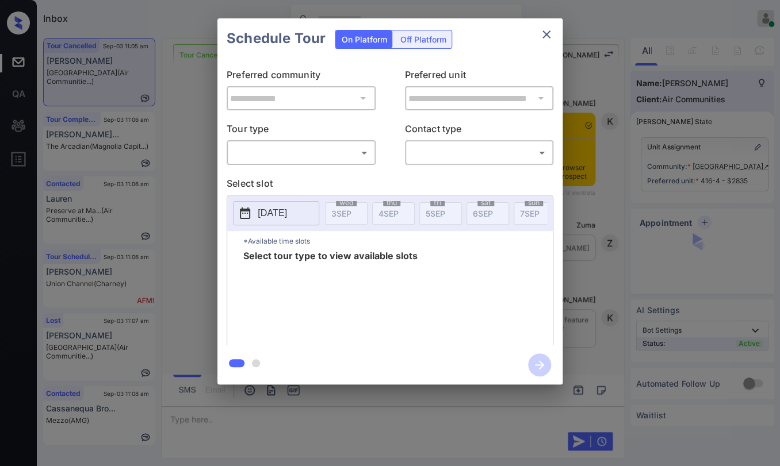
scroll to position [6123, 0]
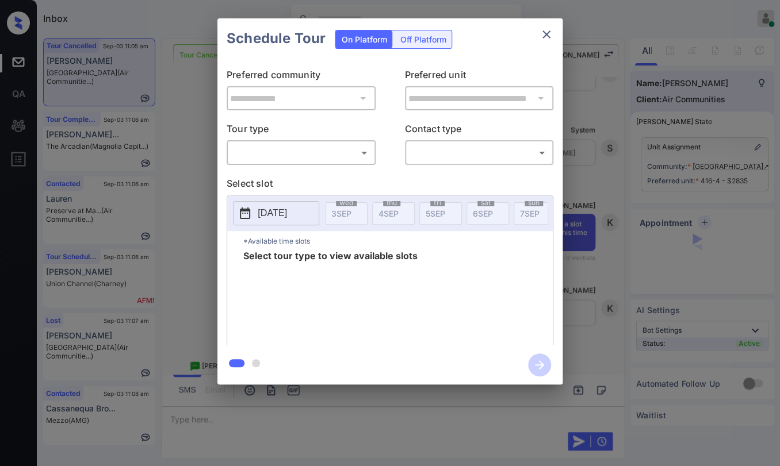
click at [294, 160] on body "Inbox [PERSON_NAME] [PERSON_NAME] Online Set yourself offline Set yourself on b…" at bounding box center [390, 233] width 780 height 466
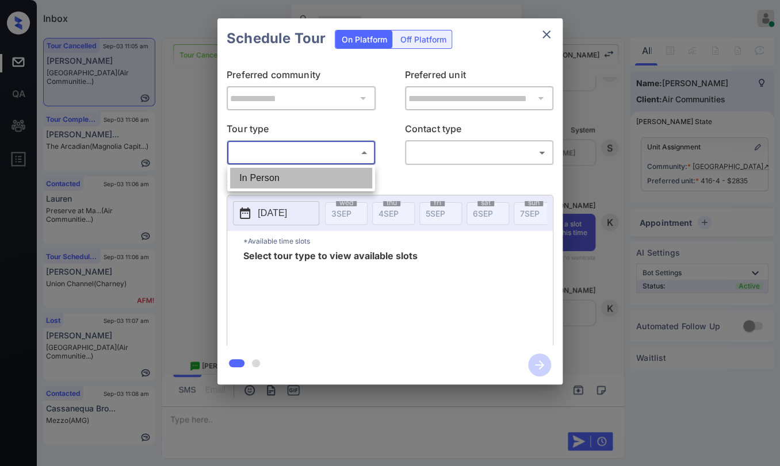
click at [276, 177] on li "In Person" at bounding box center [301, 178] width 142 height 21
type input "********"
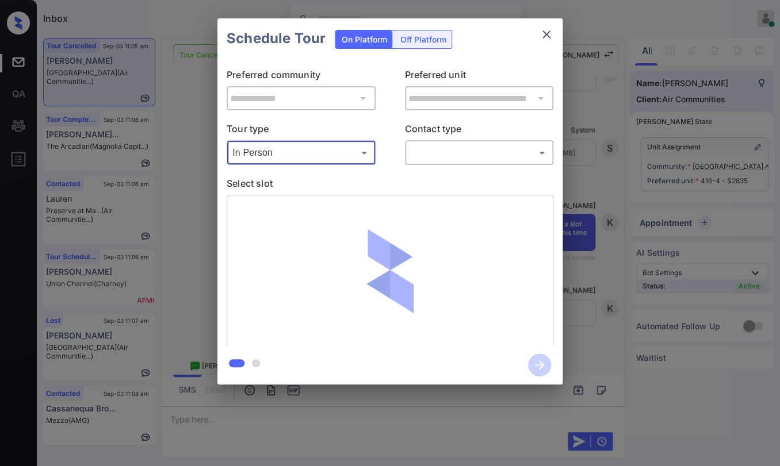
click at [437, 154] on body "Inbox [PERSON_NAME] [PERSON_NAME] Online Set yourself offline Set yourself on b…" at bounding box center [390, 233] width 780 height 466
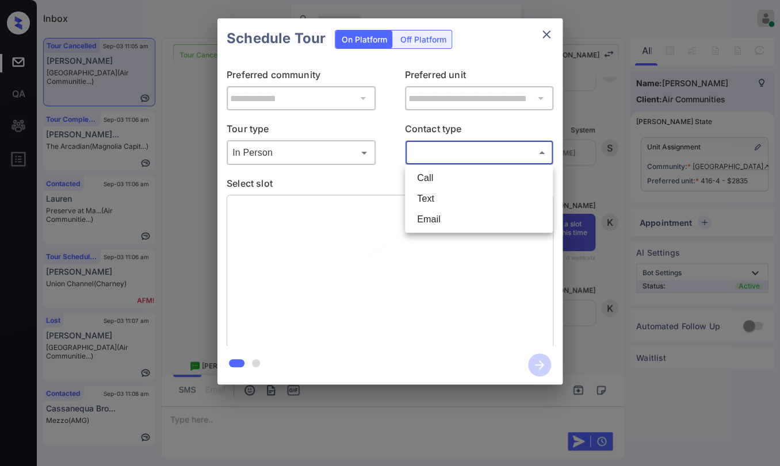
click at [430, 195] on li "Text" at bounding box center [479, 199] width 142 height 21
type input "****"
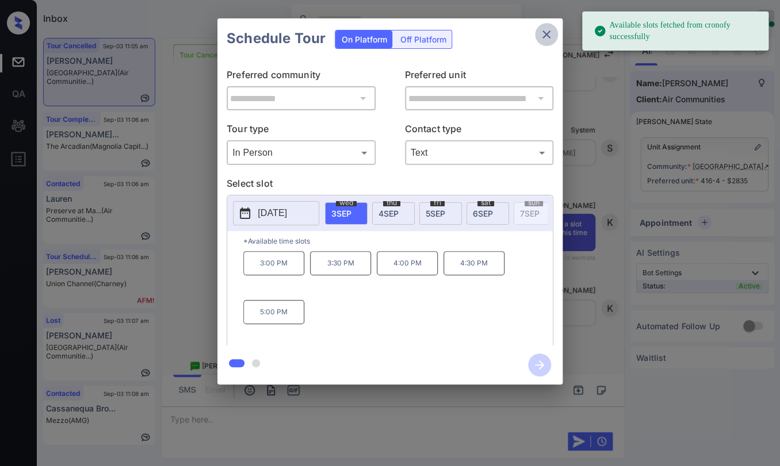
click at [542, 39] on icon "close" at bounding box center [547, 35] width 14 height 14
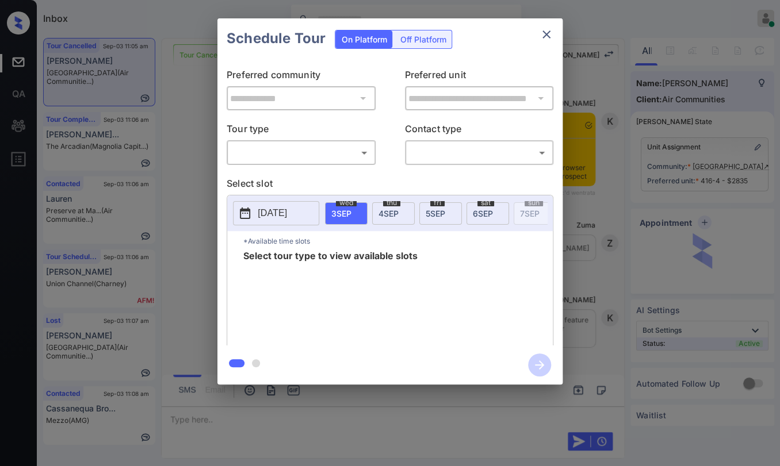
scroll to position [6123, 0]
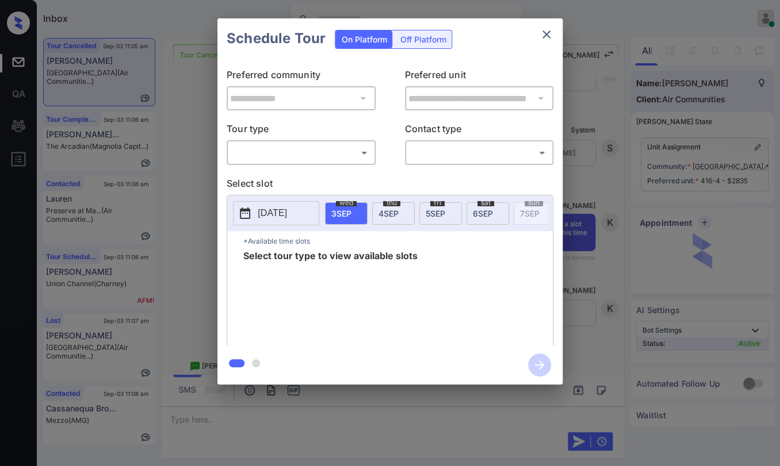
click at [275, 160] on body "Inbox [PERSON_NAME] [PERSON_NAME] Online Set yourself offline Set yourself on b…" at bounding box center [390, 233] width 780 height 466
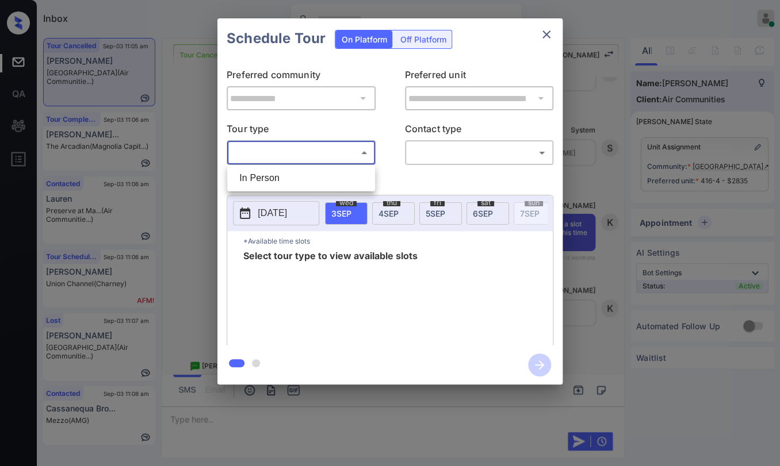
click at [267, 177] on li "In Person" at bounding box center [301, 178] width 142 height 21
type input "********"
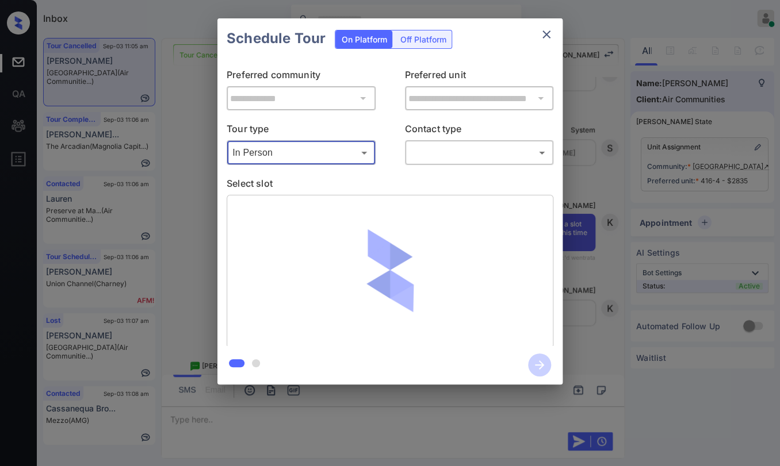
click at [455, 158] on body "Inbox [PERSON_NAME] [PERSON_NAME] Online Set yourself offline Set yourself on b…" at bounding box center [390, 233] width 780 height 466
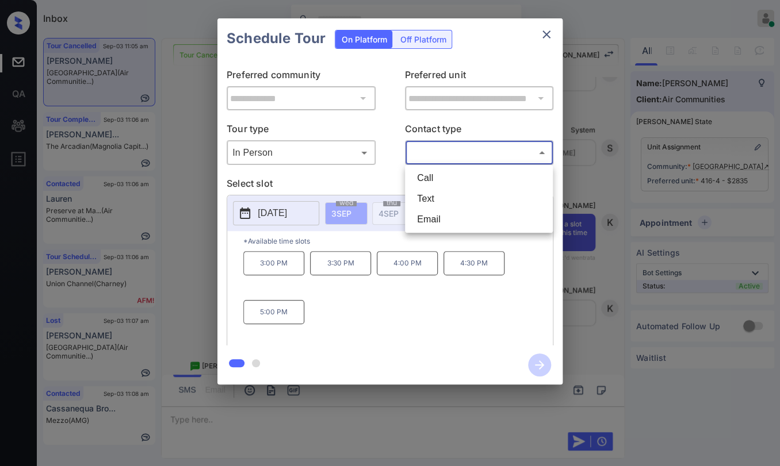
click at [429, 200] on li "Text" at bounding box center [479, 199] width 142 height 21
type input "****"
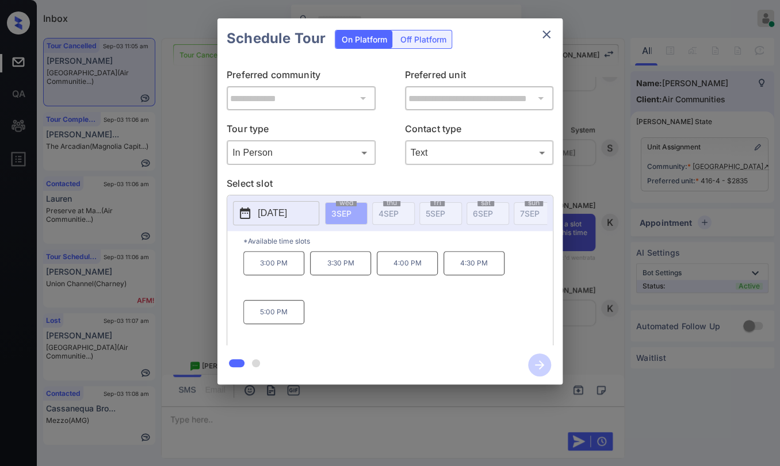
click at [262, 215] on p "[DATE]" at bounding box center [272, 213] width 29 height 14
drag, startPoint x: 355, startPoint y: 313, endPoint x: 339, endPoint y: 313, distance: 16.1
click at [352, 313] on div "3:00 PM 3:30 PM 4:00 PM 4:30 PM 5:00 PM" at bounding box center [397, 297] width 309 height 92
click at [270, 313] on p "5:00 PM" at bounding box center [273, 312] width 61 height 24
click at [539, 367] on icon "button" at bounding box center [539, 365] width 23 height 23
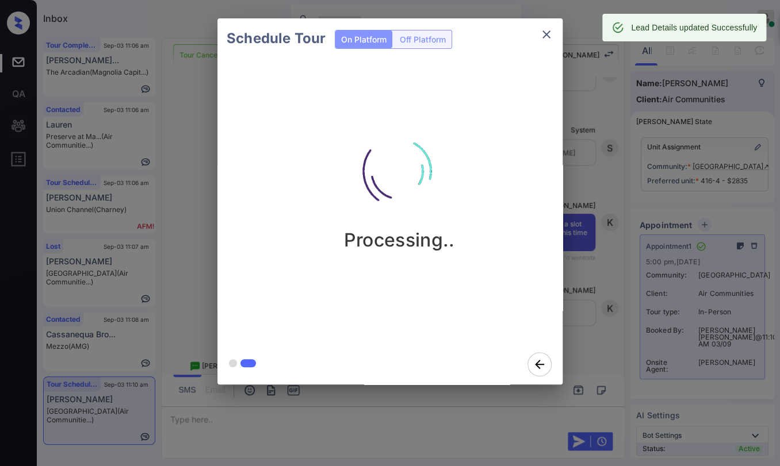
click at [550, 33] on icon "close" at bounding box center [547, 35] width 14 height 14
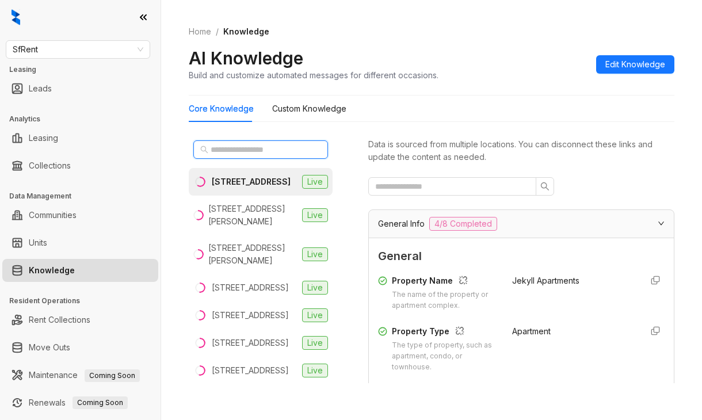
click at [232, 148] on input "text" at bounding box center [261, 149] width 101 height 13
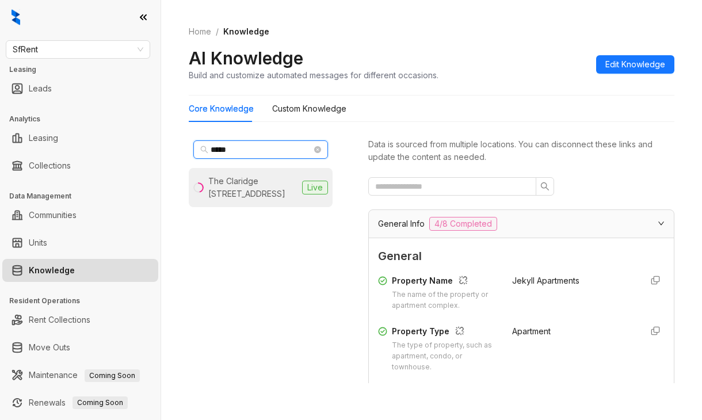
type input "*****"
click at [258, 183] on div "The Claridge [STREET_ADDRESS]" at bounding box center [252, 187] width 89 height 25
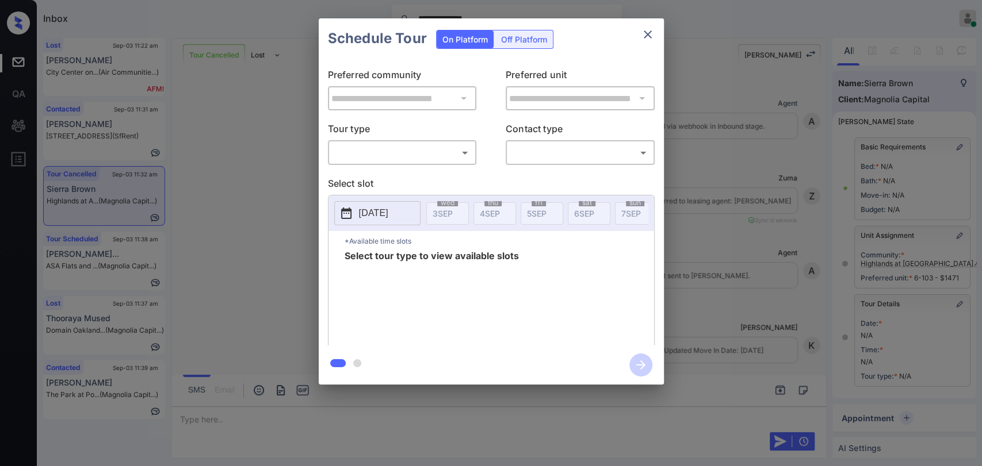
scroll to position [116, 0]
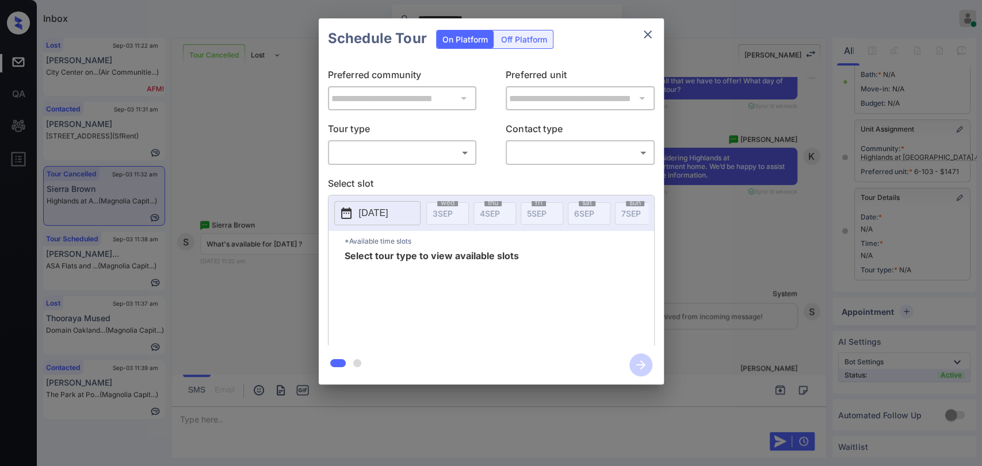
click at [418, 148] on body "**********" at bounding box center [491, 233] width 982 height 466
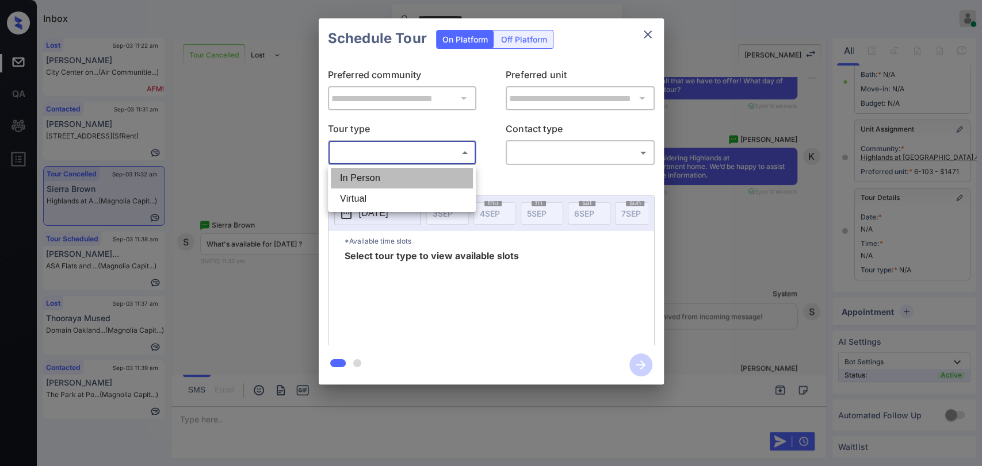
click at [377, 180] on li "In Person" at bounding box center [402, 178] width 142 height 21
type input "********"
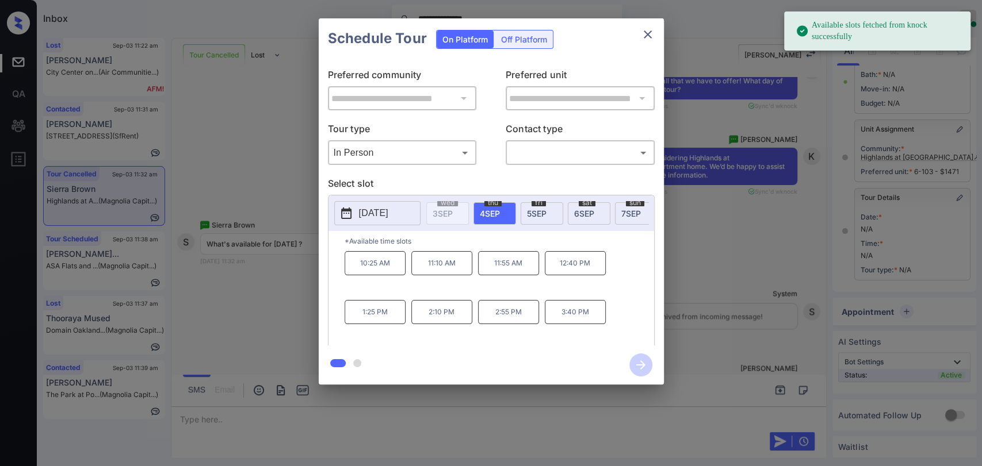
click at [572, 209] on div "sat 6 SEP" at bounding box center [589, 213] width 43 height 22
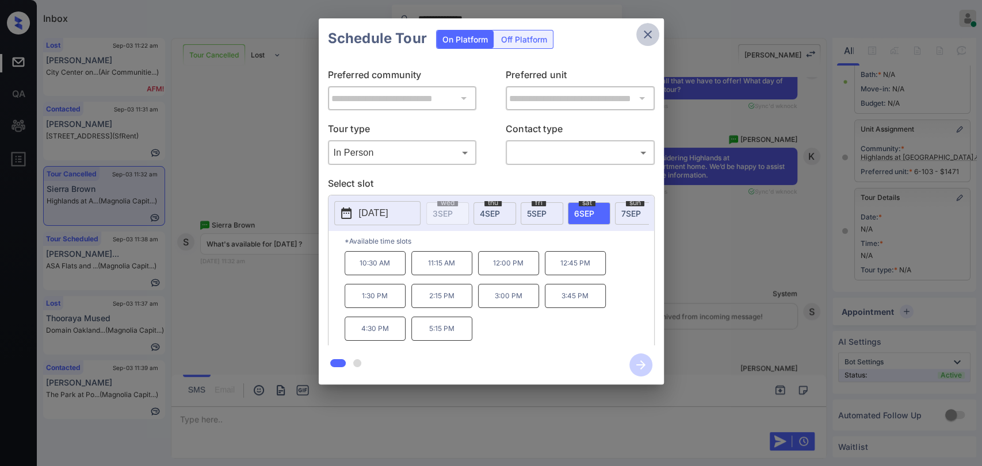
click at [644, 36] on icon "close" at bounding box center [648, 35] width 14 height 14
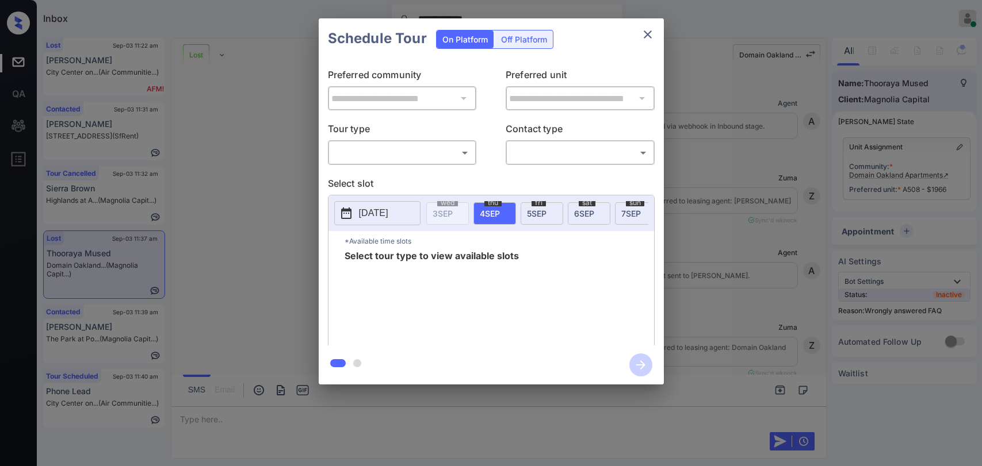
click at [355, 143] on body "**********" at bounding box center [491, 233] width 982 height 466
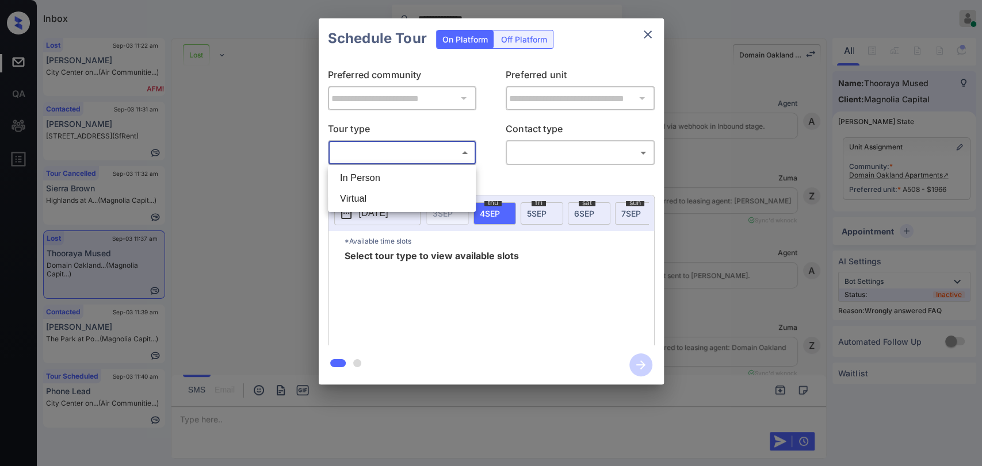
scroll to position [28899, 0]
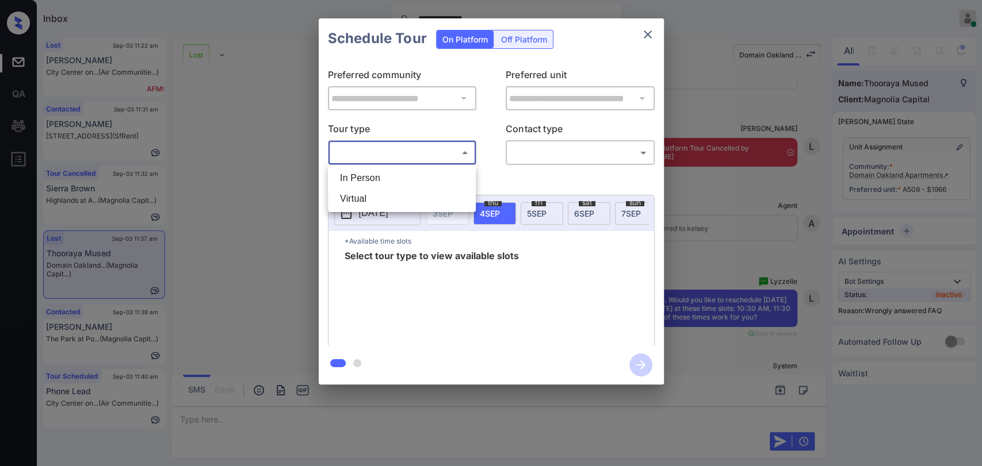
click at [364, 173] on li "In Person" at bounding box center [402, 178] width 142 height 21
type input "********"
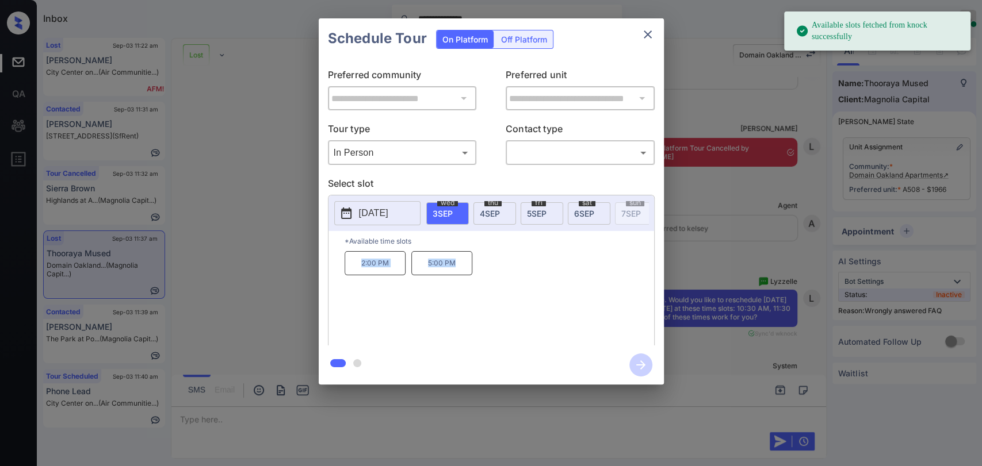
drag, startPoint x: 362, startPoint y: 268, endPoint x: 472, endPoint y: 261, distance: 109.5
click at [466, 264] on div "2:00 PM 5:00 PM" at bounding box center [499, 297] width 309 height 92
copy div "2:00 PM 5:00 PM"
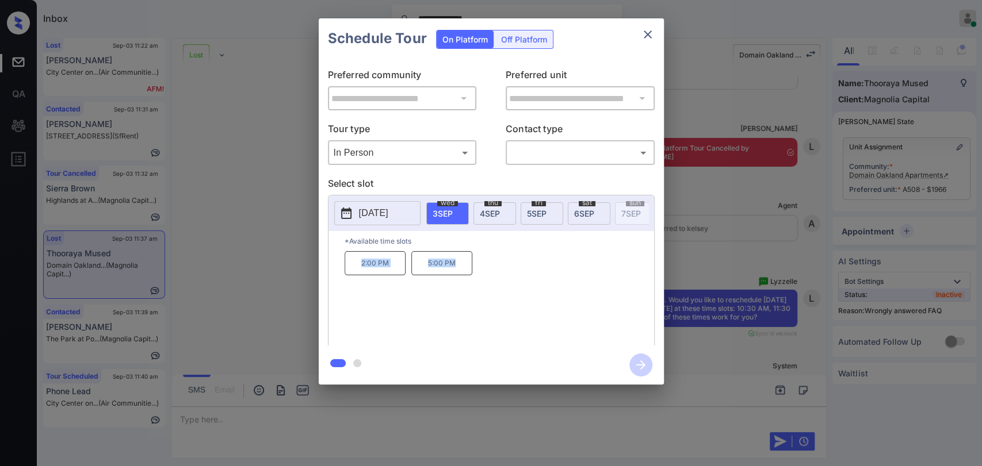
click at [649, 33] on icon "close" at bounding box center [648, 35] width 14 height 14
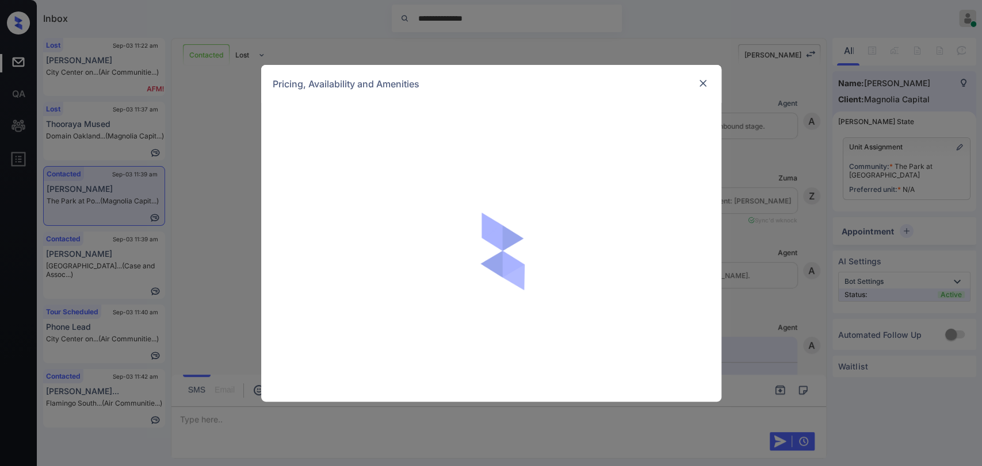
scroll to position [1183, 0]
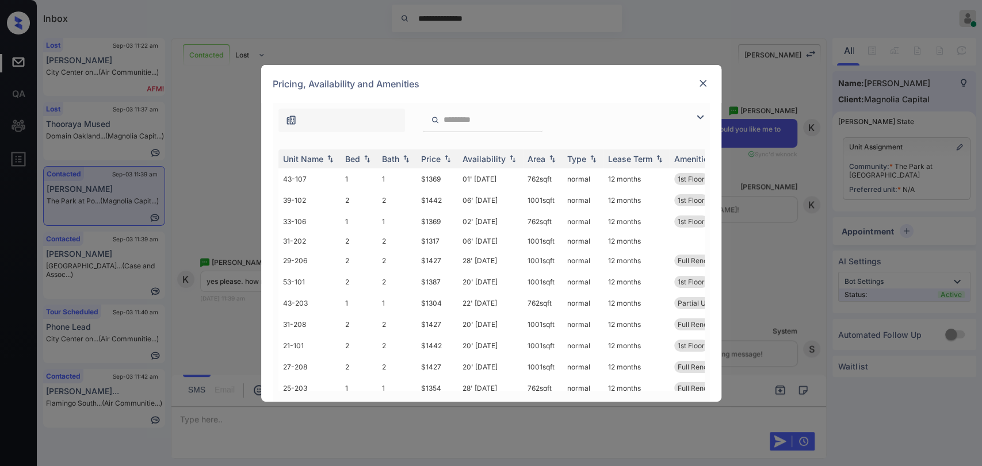
click at [704, 88] on img at bounding box center [703, 84] width 12 height 12
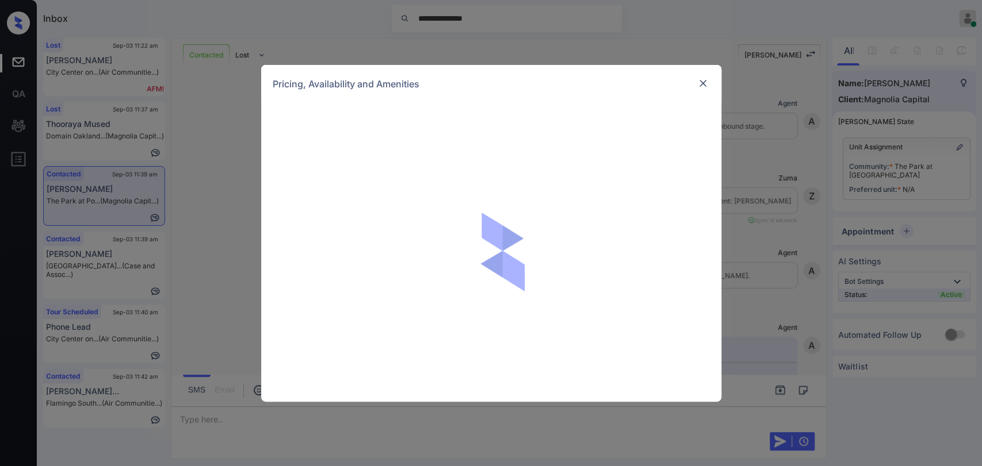
scroll to position [1183, 0]
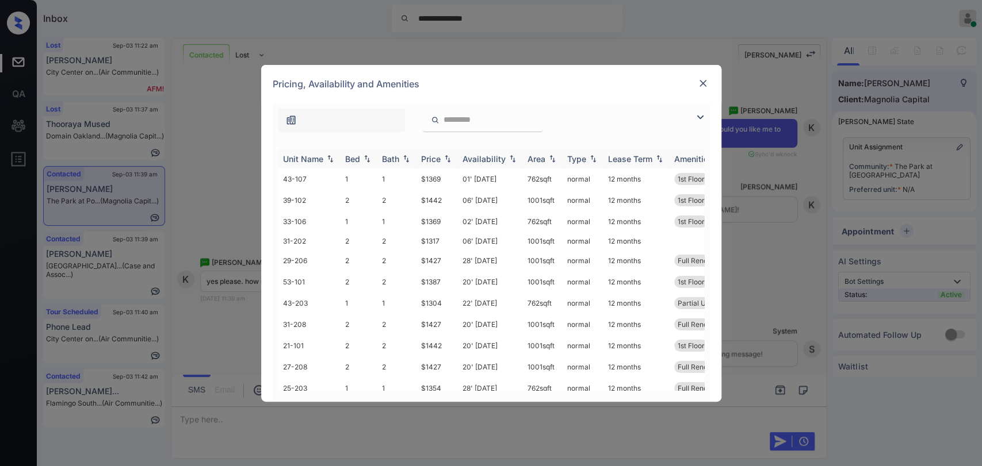
click at [351, 160] on div "Bed" at bounding box center [352, 159] width 15 height 10
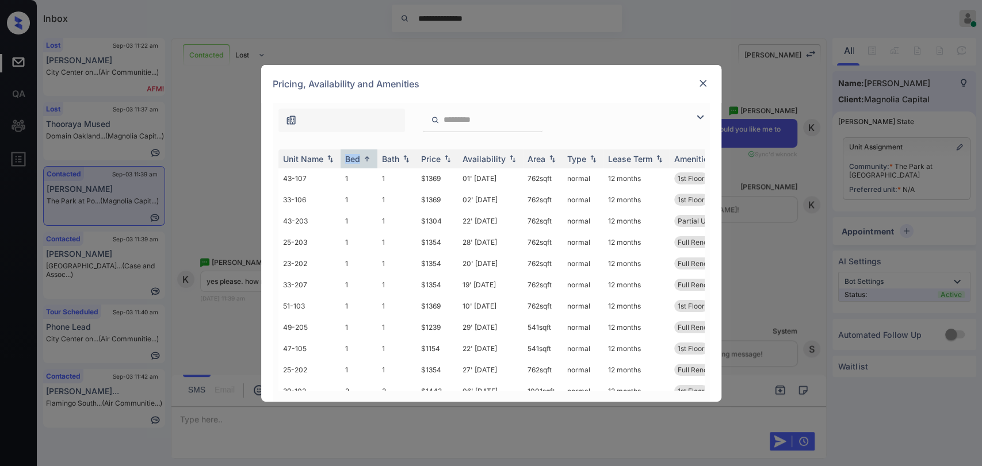
scroll to position [0, 0]
drag, startPoint x: 419, startPoint y: 346, endPoint x: 447, endPoint y: 346, distance: 28.2
click at [447, 347] on td "$1154" at bounding box center [436, 349] width 41 height 21
copy td "$1154"
click at [699, 85] on img at bounding box center [703, 84] width 12 height 12
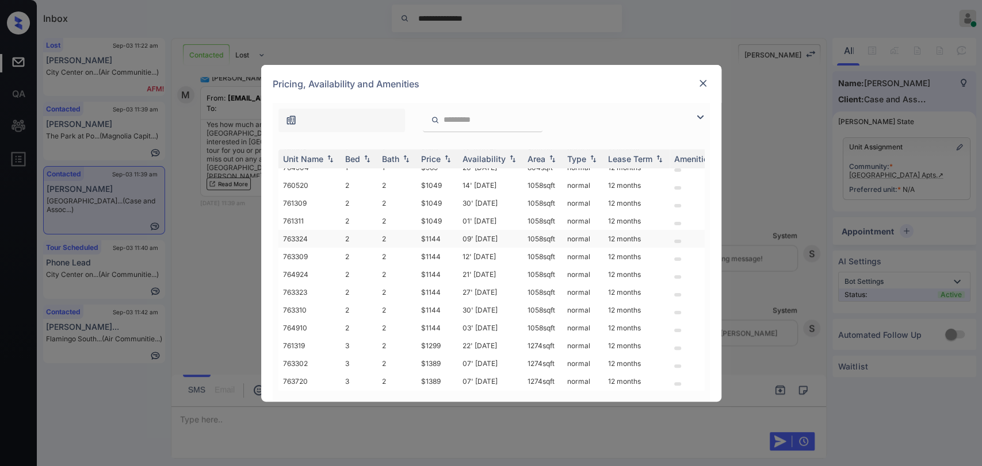
scroll to position [174, 0]
drag, startPoint x: 415, startPoint y: 332, endPoint x: 453, endPoint y: 336, distance: 38.1
click at [453, 337] on tr "761319 3 2 $1299 22' Aug 25 1274 sqft normal 12 months" at bounding box center [578, 346] width 601 height 18
copy tr "$1299"
click at [702, 79] on img at bounding box center [703, 84] width 12 height 12
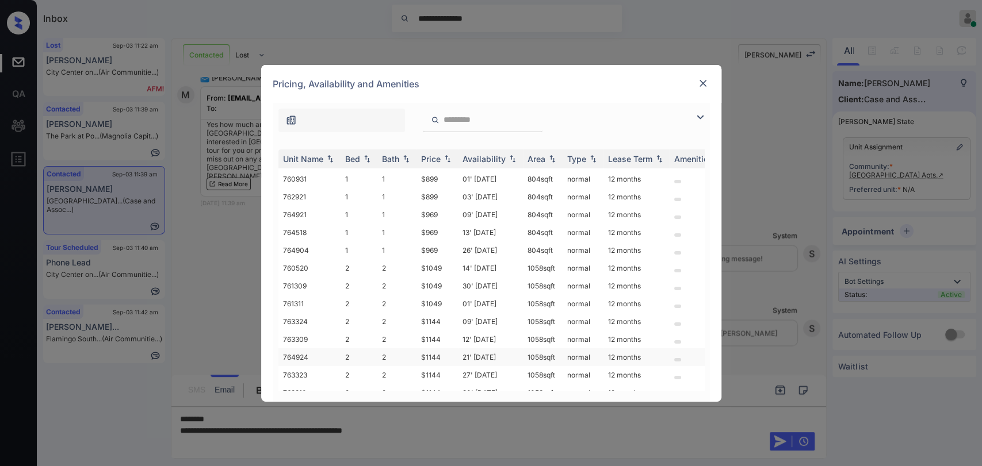
scroll to position [174, 0]
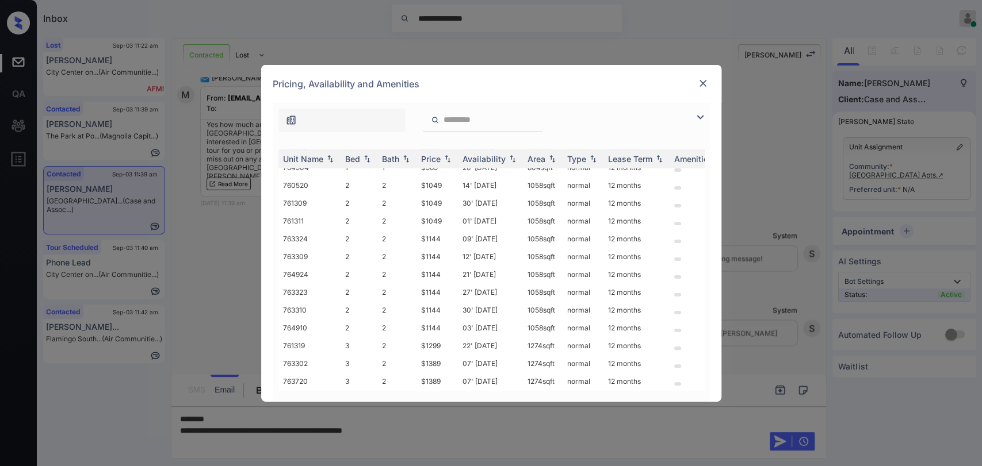
click at [699, 83] on img at bounding box center [703, 84] width 12 height 12
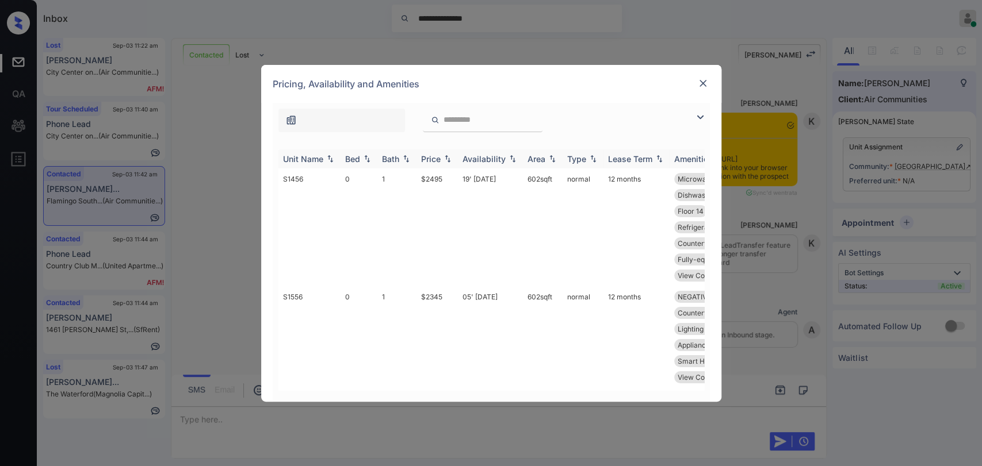
scroll to position [255, 0]
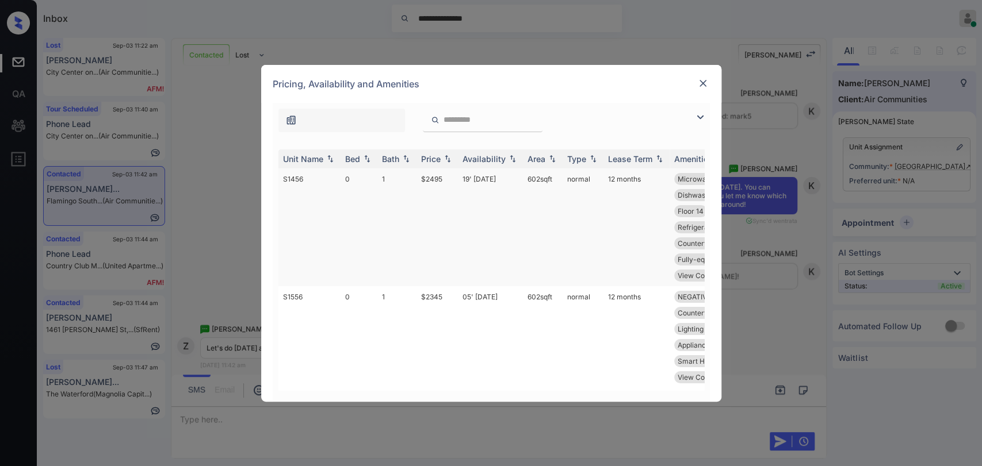
click at [326, 180] on td "S1456" at bounding box center [309, 228] width 62 height 118
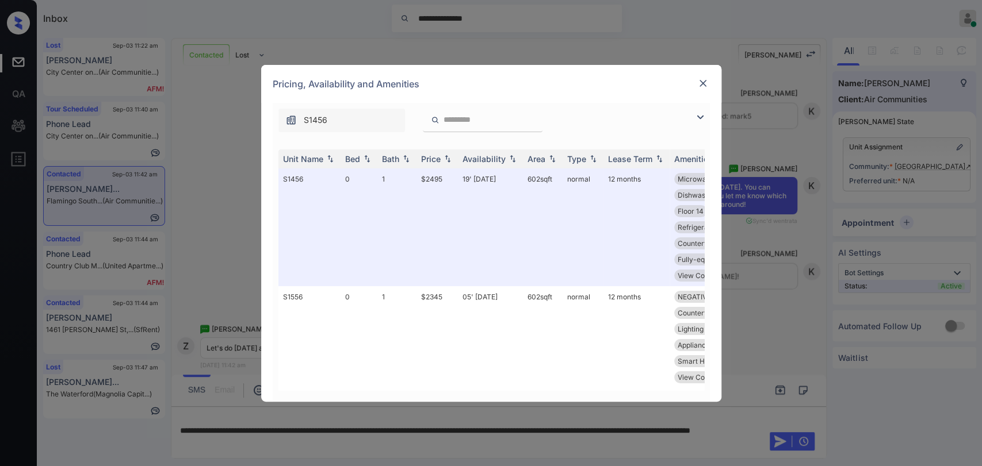
click at [701, 79] on img at bounding box center [703, 84] width 12 height 12
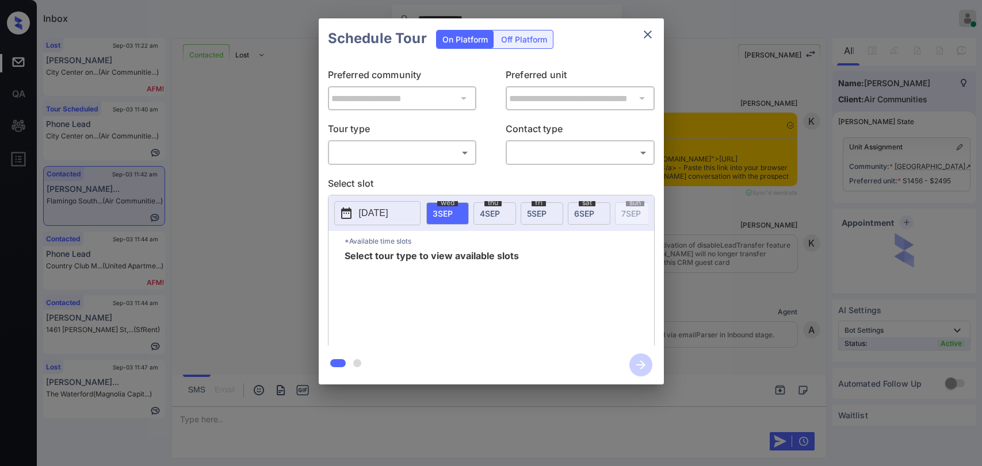
click at [442, 156] on body "**********" at bounding box center [491, 233] width 982 height 466
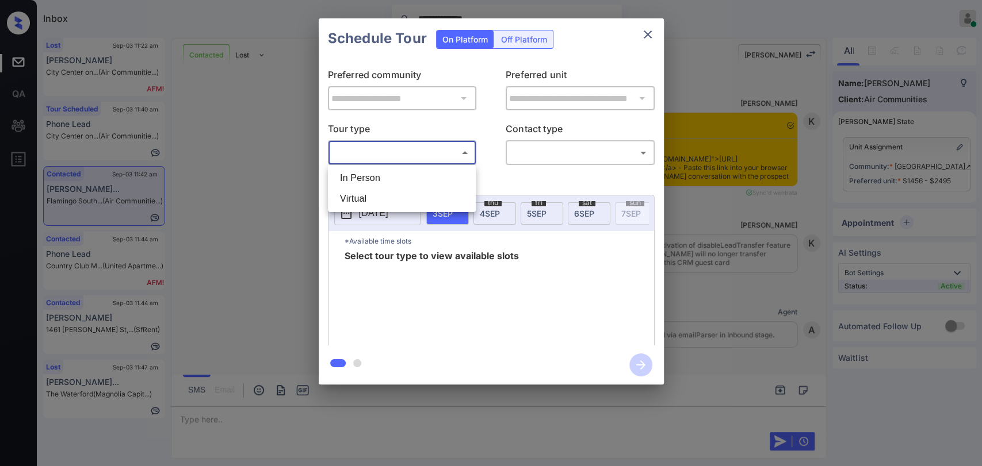
scroll to position [255, 0]
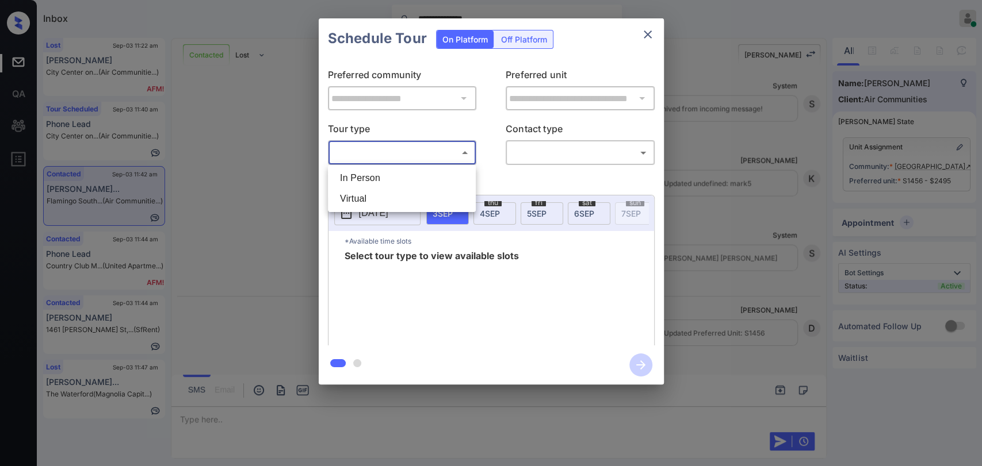
click at [364, 174] on li "In Person" at bounding box center [402, 178] width 142 height 21
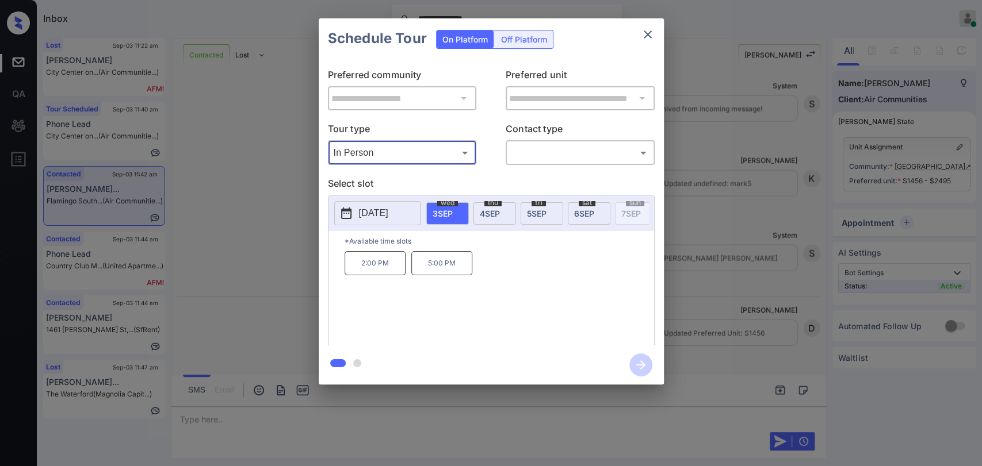
type input "********"
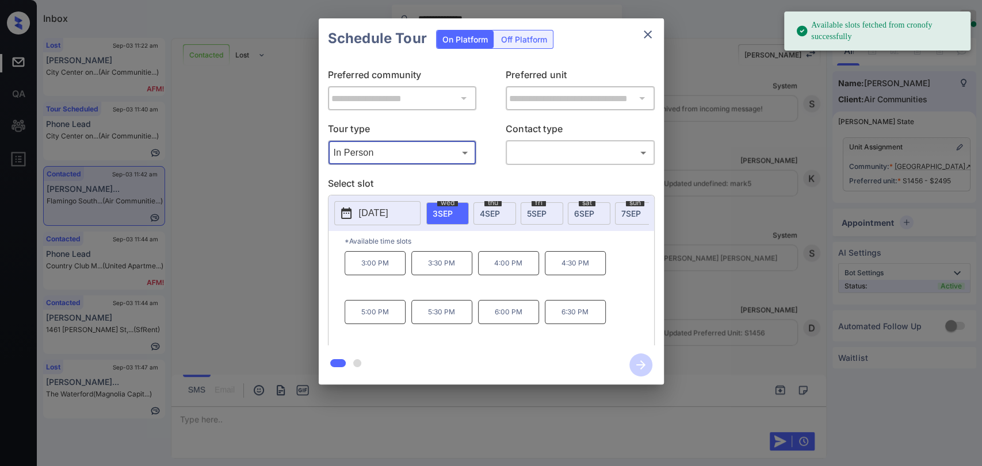
click at [357, 208] on button "2025-09-03" at bounding box center [377, 213] width 86 height 24
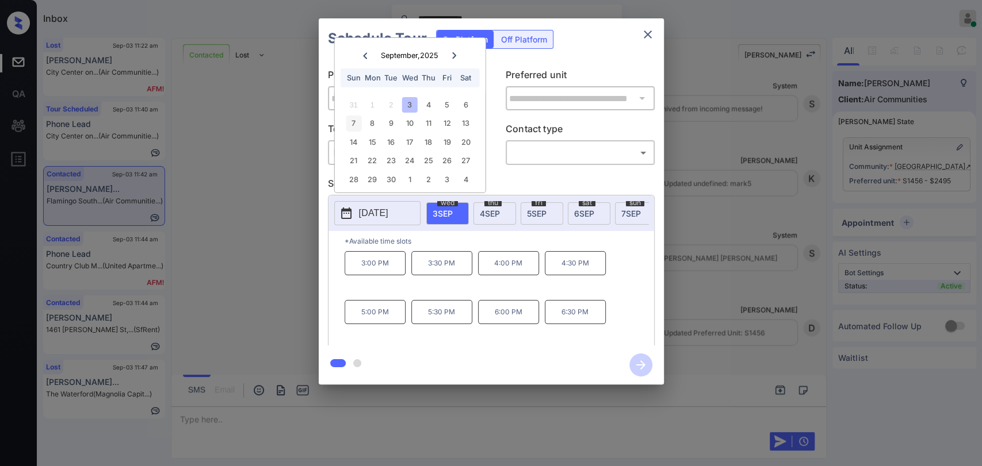
click at [350, 123] on div "7" at bounding box center [354, 124] width 16 height 16
click at [376, 122] on div "8" at bounding box center [373, 124] width 16 height 16
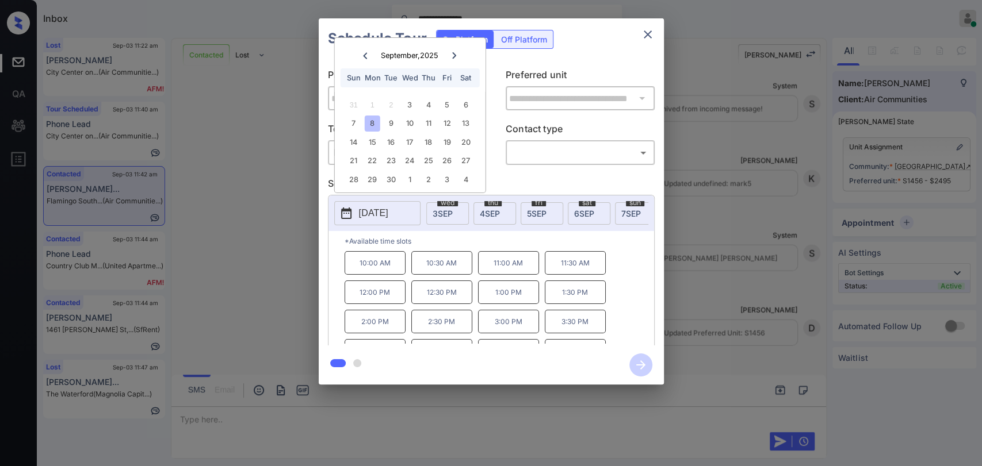
click at [378, 269] on p "10:00 AM" at bounding box center [375, 263] width 61 height 24
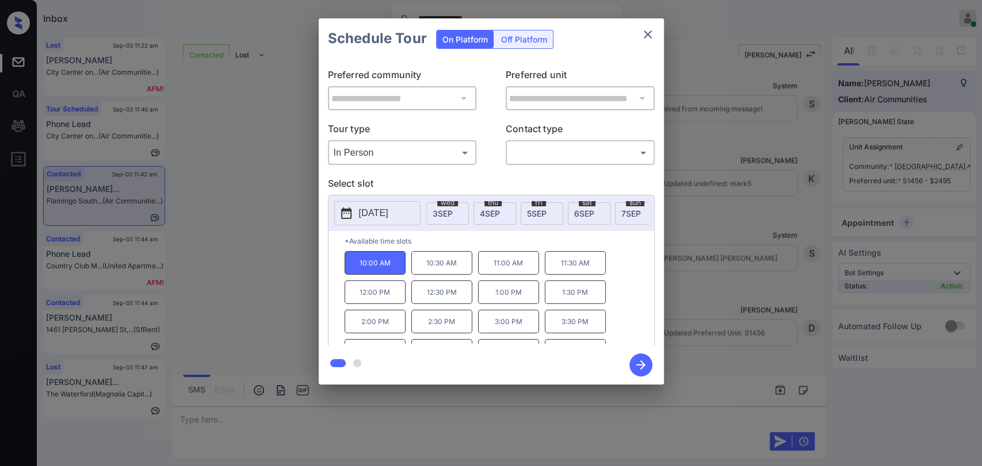
click at [637, 361] on icon "button" at bounding box center [640, 365] width 23 height 23
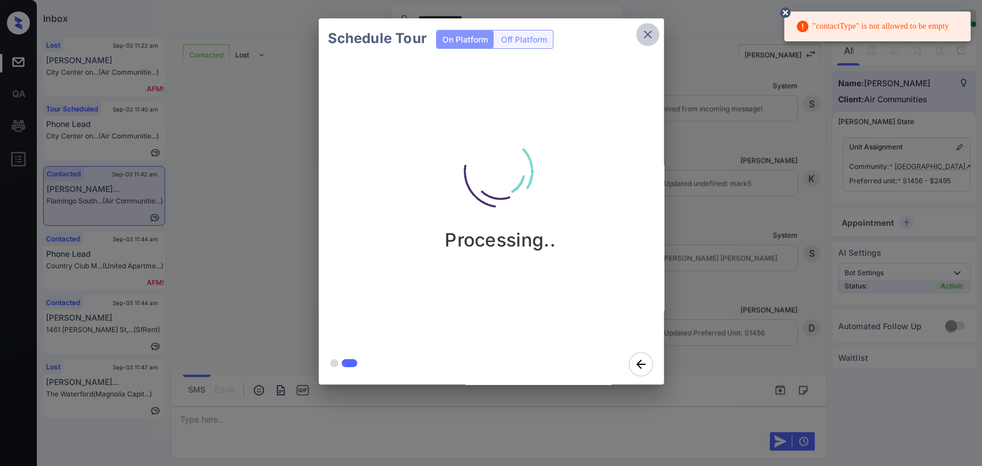
click at [648, 32] on icon "close" at bounding box center [648, 35] width 14 height 14
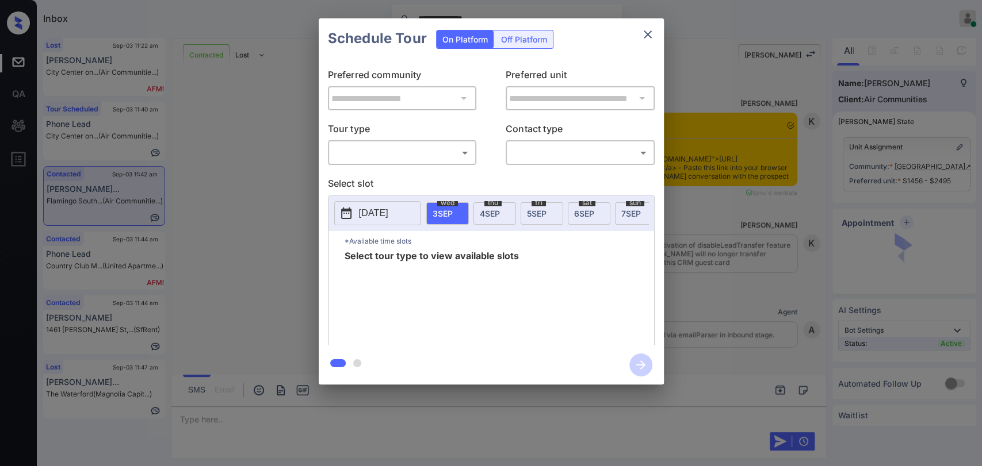
scroll to position [255, 0]
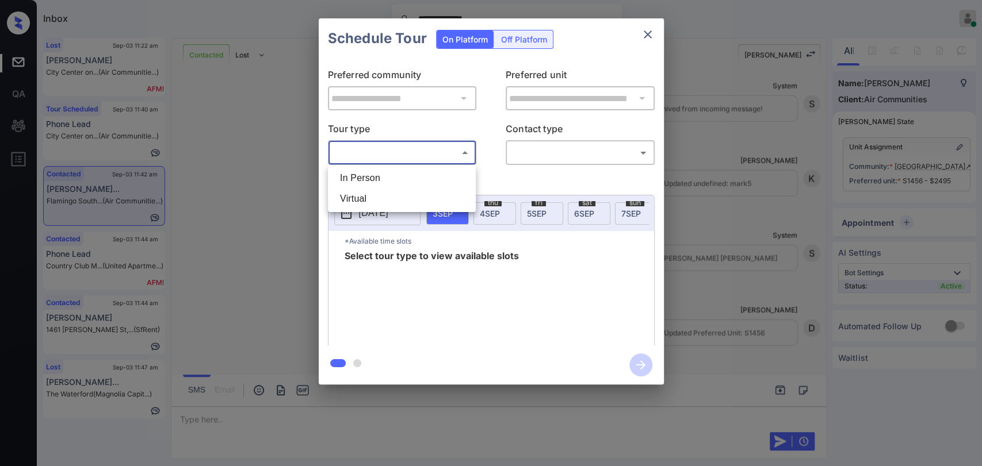
click at [358, 154] on body "**********" at bounding box center [491, 233] width 982 height 466
drag, startPoint x: 353, startPoint y: 176, endPoint x: 572, endPoint y: 153, distance: 220.3
click at [353, 175] on li "In Person" at bounding box center [402, 178] width 142 height 21
click at [572, 153] on div at bounding box center [491, 233] width 982 height 466
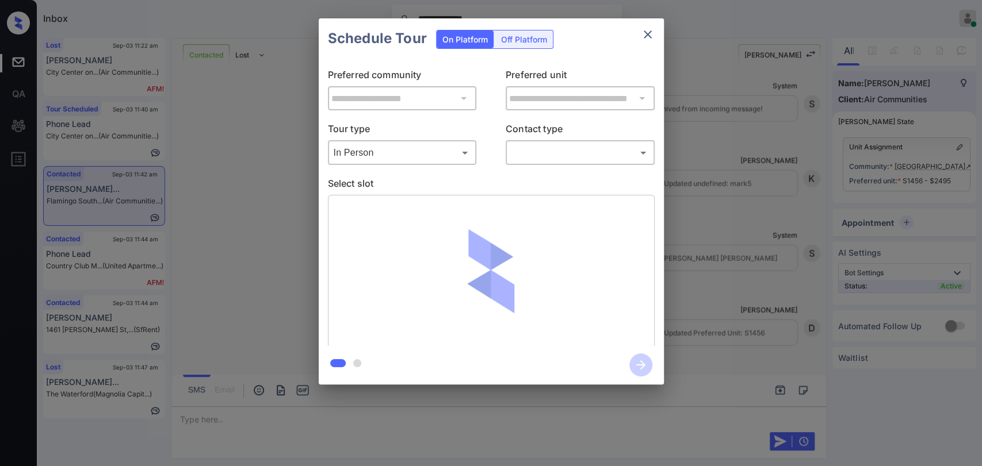
type input "********"
click at [549, 156] on body "**********" at bounding box center [491, 233] width 982 height 466
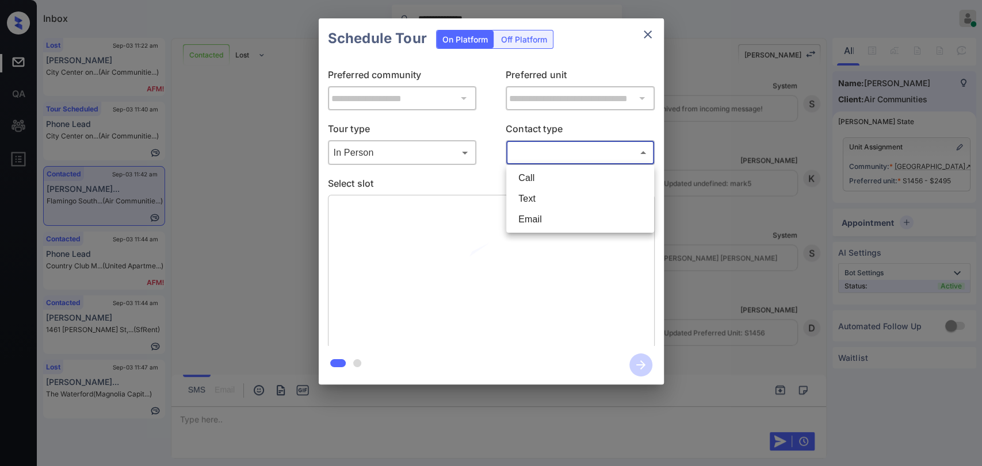
click at [537, 197] on li "Text" at bounding box center [580, 199] width 142 height 21
type input "****"
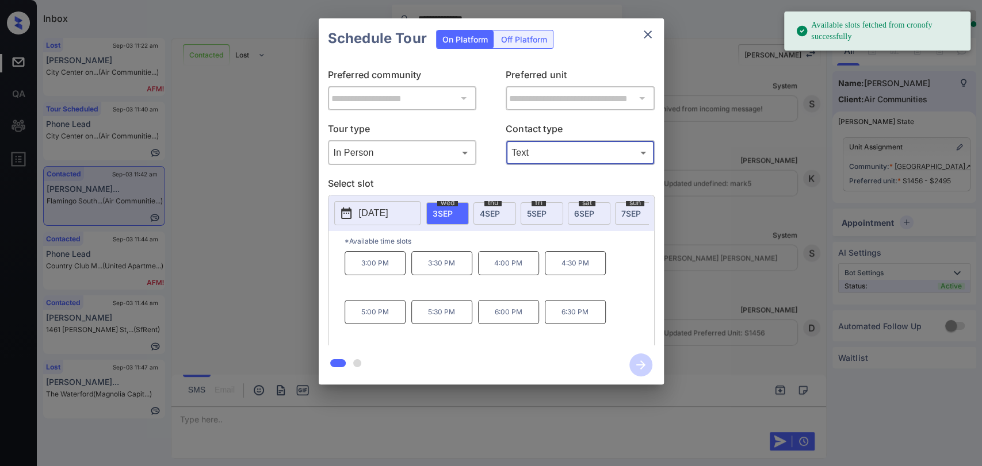
click at [388, 212] on p "2025-09-03" at bounding box center [373, 213] width 29 height 14
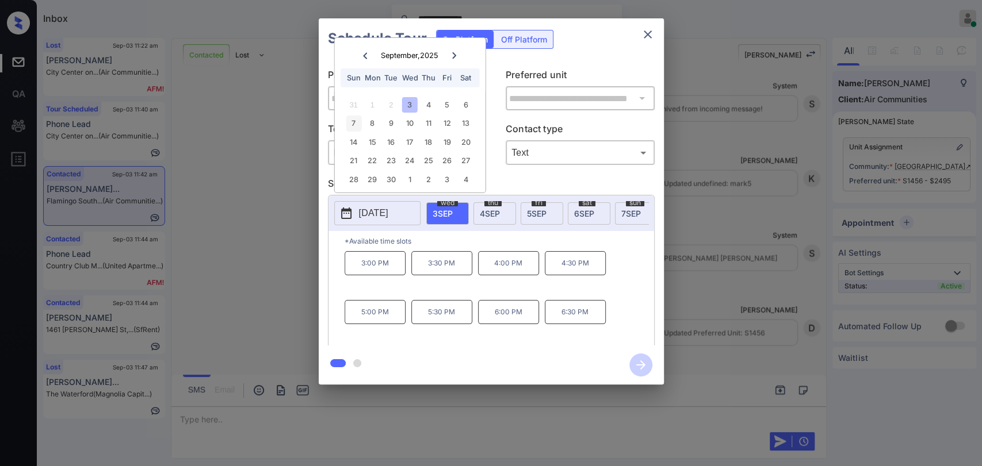
click at [354, 121] on div "7" at bounding box center [354, 124] width 16 height 16
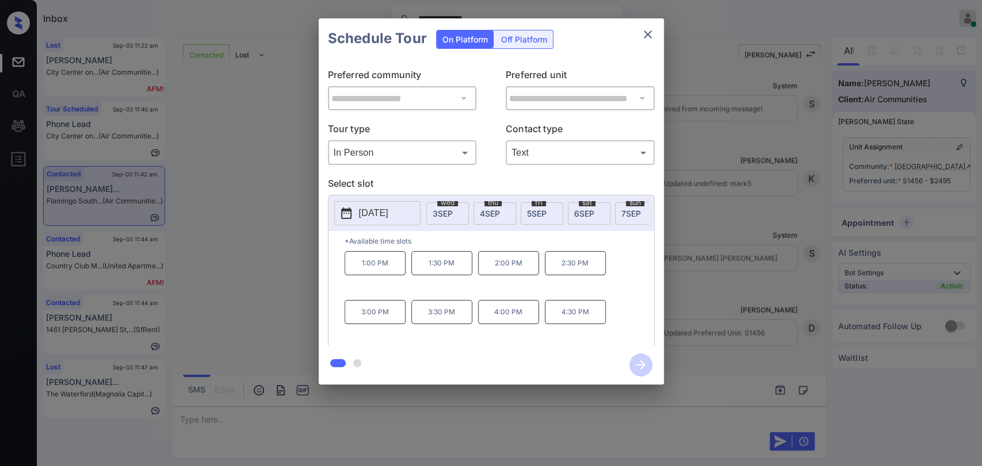
click at [481, 242] on p "*Available time slots" at bounding box center [499, 241] width 309 height 20
click at [385, 213] on p "2025-09-07" at bounding box center [373, 213] width 29 height 14
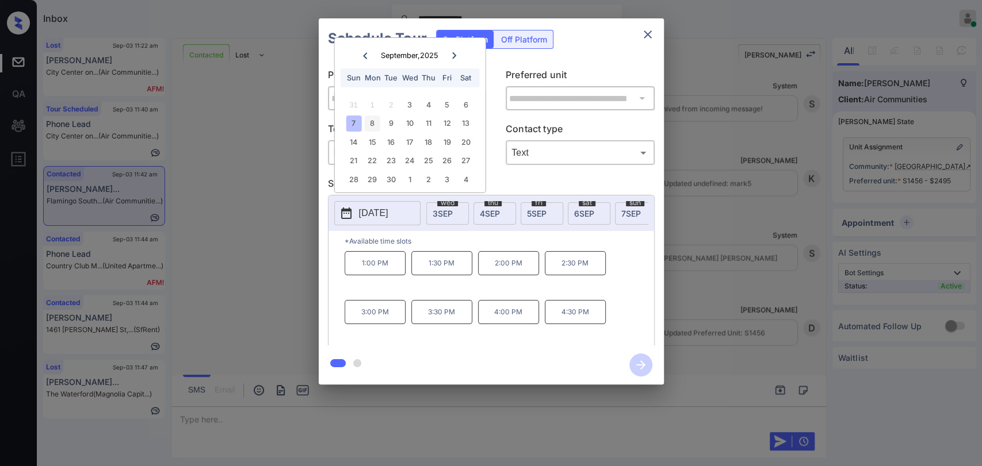
click at [374, 121] on div "8" at bounding box center [373, 124] width 16 height 16
click at [534, 177] on p "Select slot" at bounding box center [491, 186] width 327 height 18
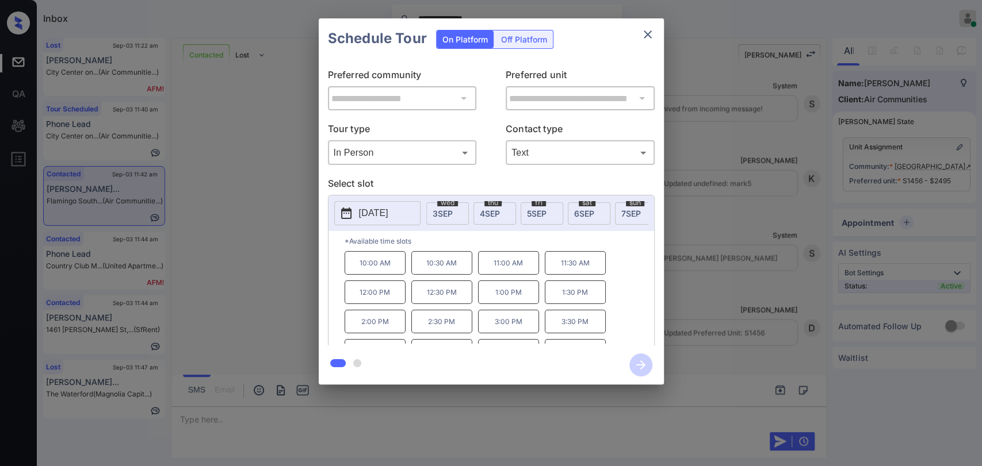
click at [382, 212] on p "2025-09-08" at bounding box center [373, 213] width 29 height 14
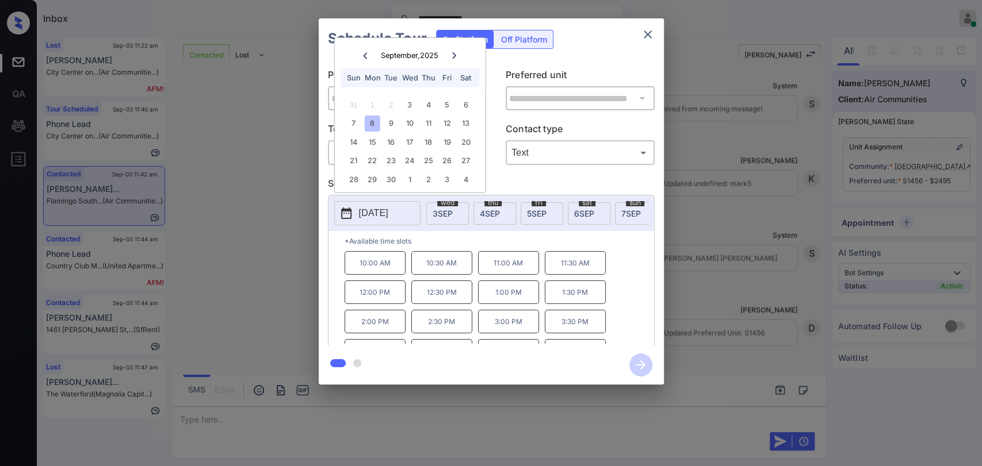
click at [536, 179] on p "Select slot" at bounding box center [491, 186] width 327 height 18
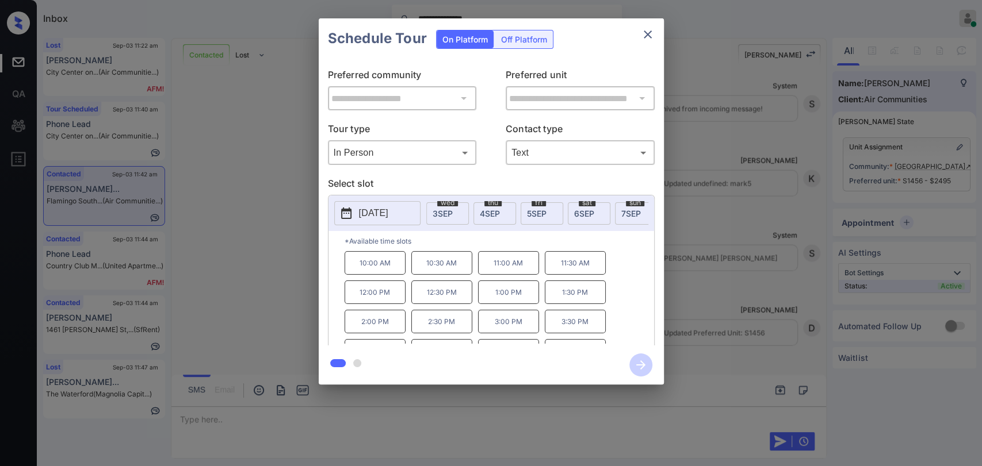
click at [380, 273] on p "10:00 AM" at bounding box center [375, 263] width 61 height 24
click at [640, 364] on icon "button" at bounding box center [640, 365] width 23 height 23
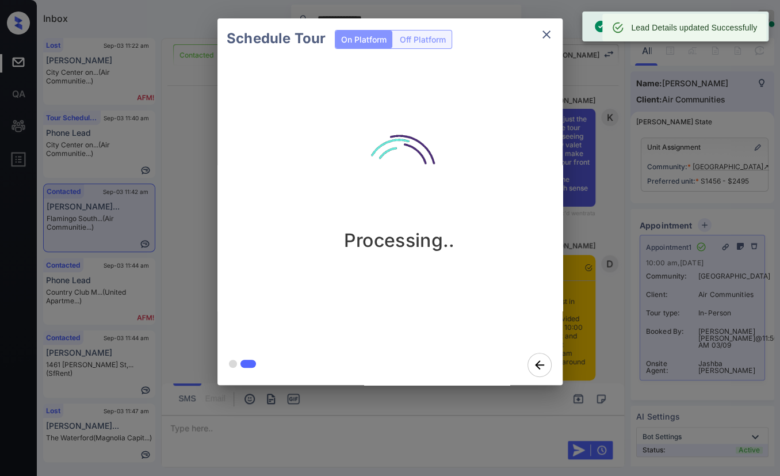
scroll to position [2370, 0]
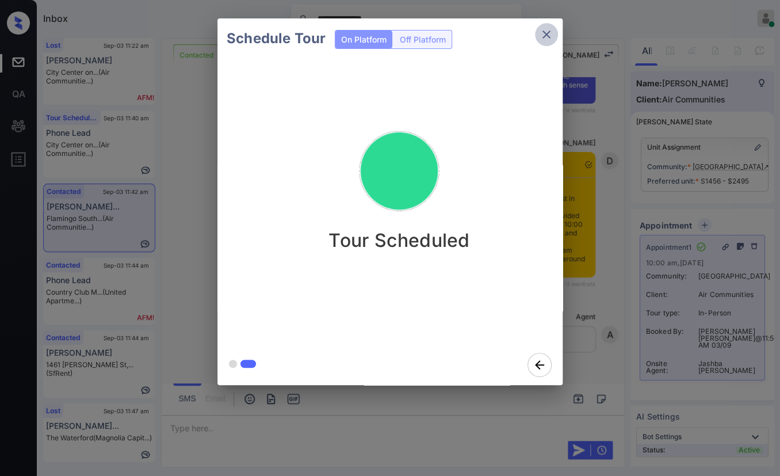
click at [544, 37] on icon "close" at bounding box center [546, 34] width 8 height 8
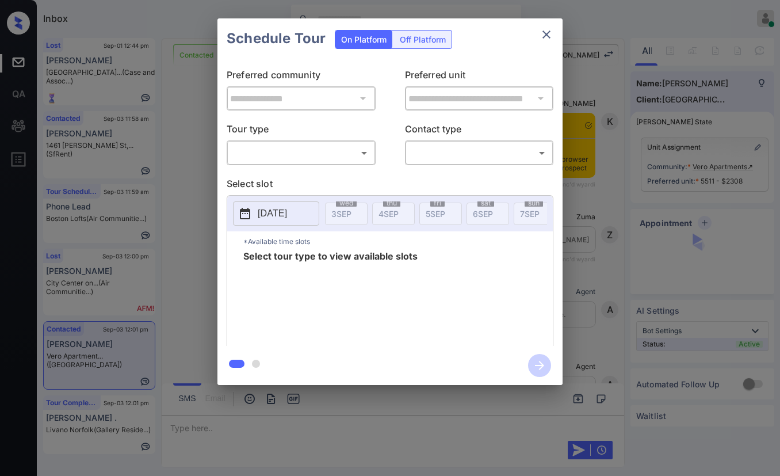
click at [330, 153] on body "Inbox [PERSON_NAME] [PERSON_NAME] Online Set yourself offline Set yourself on b…" at bounding box center [390, 238] width 780 height 476
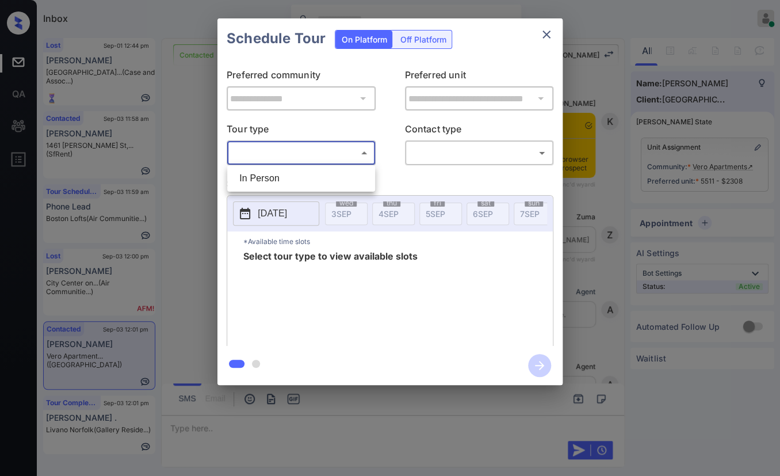
scroll to position [0, 5]
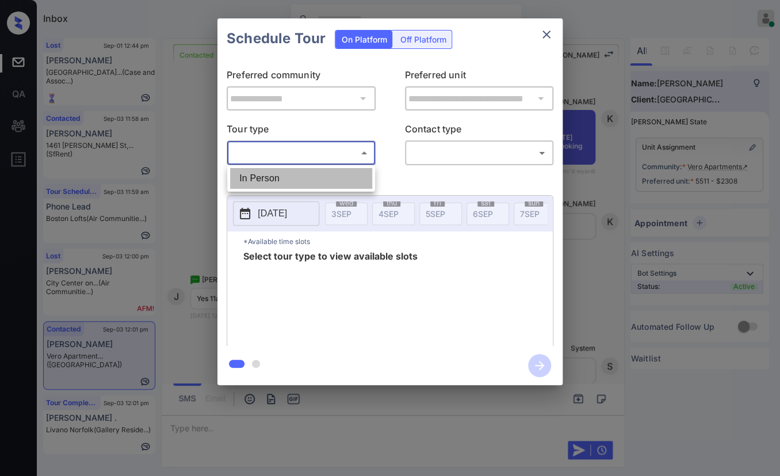
click at [274, 174] on li "In Person" at bounding box center [301, 178] width 142 height 21
type input "********"
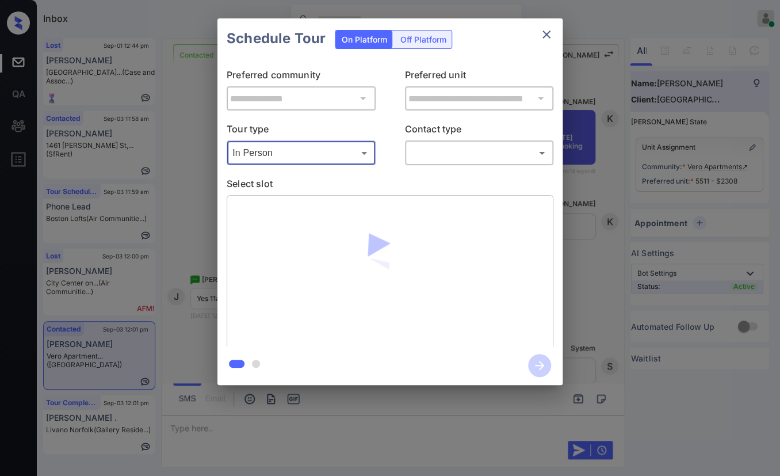
click at [496, 146] on body "Inbox Danielle Dela Cruz Online Set yourself offline Set yourself on break Prof…" at bounding box center [390, 238] width 780 height 476
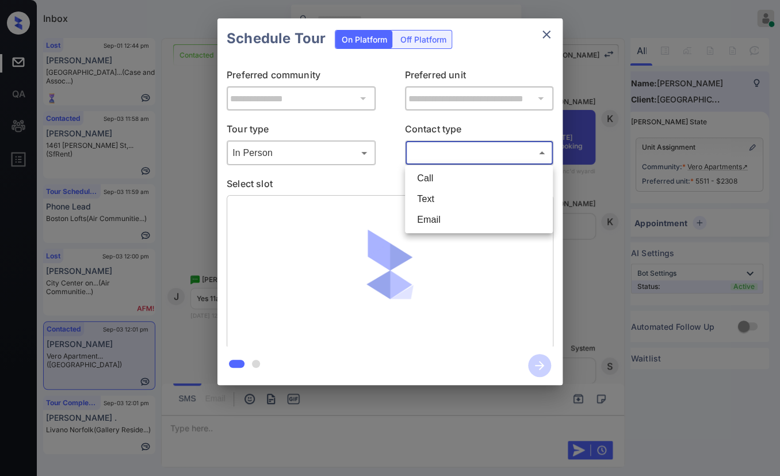
click at [423, 198] on li "Text" at bounding box center [479, 199] width 142 height 21
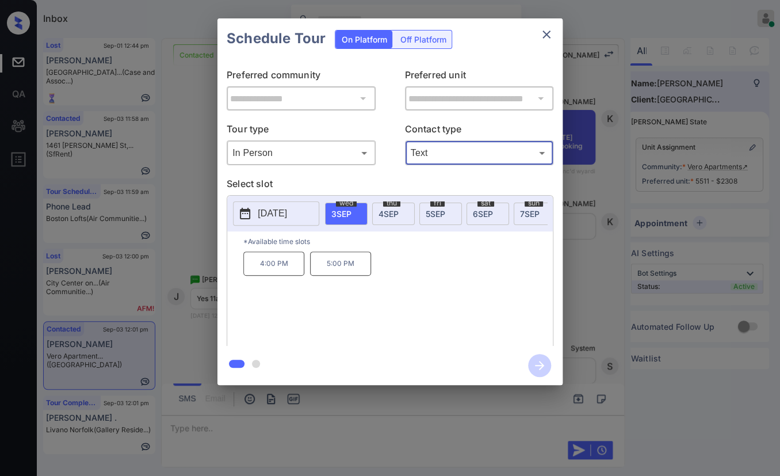
type input "****"
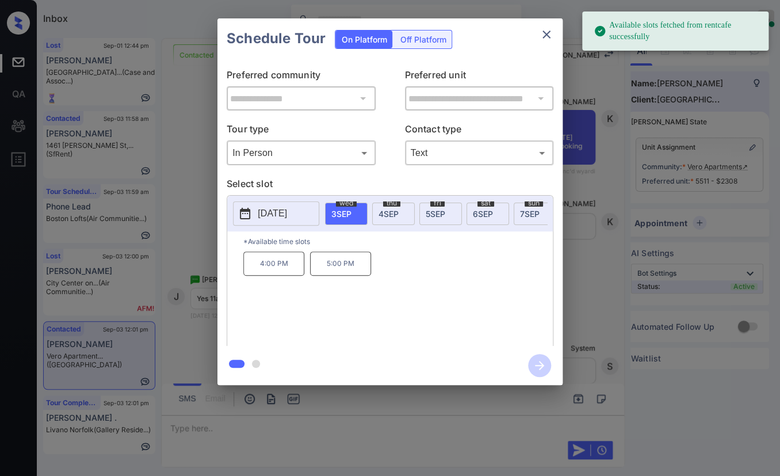
click at [384, 213] on span "4 SEP" at bounding box center [388, 214] width 20 height 10
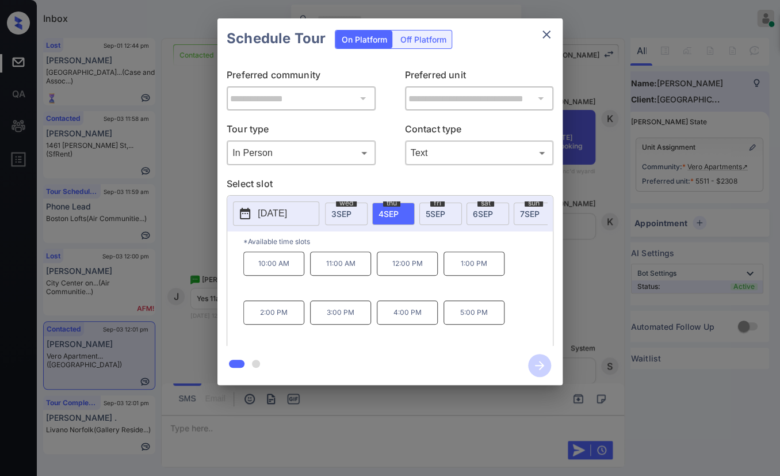
click at [341, 267] on p "11:00 AM" at bounding box center [340, 263] width 61 height 24
click at [533, 357] on icon "button" at bounding box center [539, 365] width 23 height 23
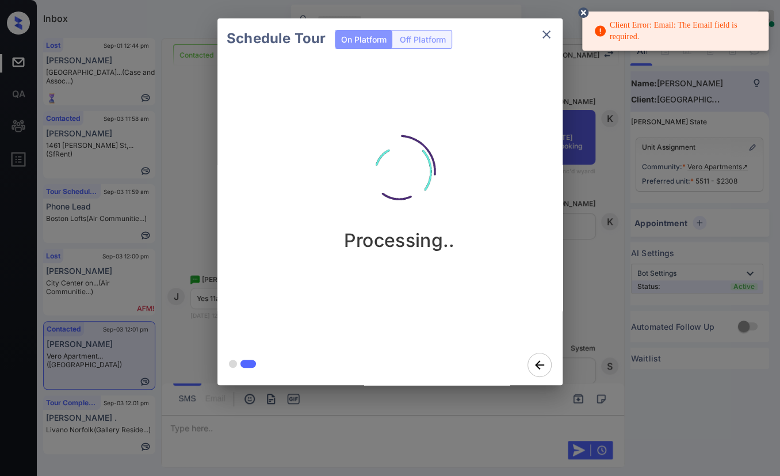
click at [542, 33] on icon "close" at bounding box center [547, 35] width 14 height 14
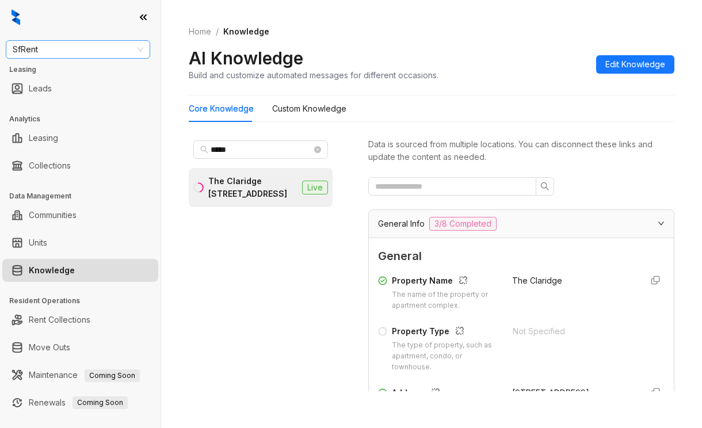
click at [106, 49] on span "SfRent" at bounding box center [78, 49] width 131 height 17
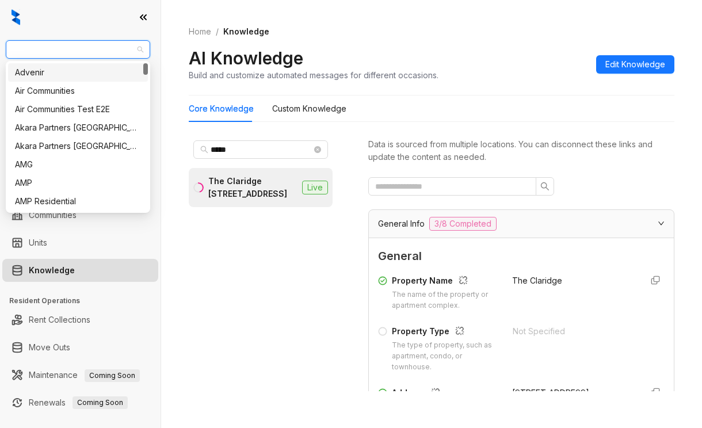
type input "*"
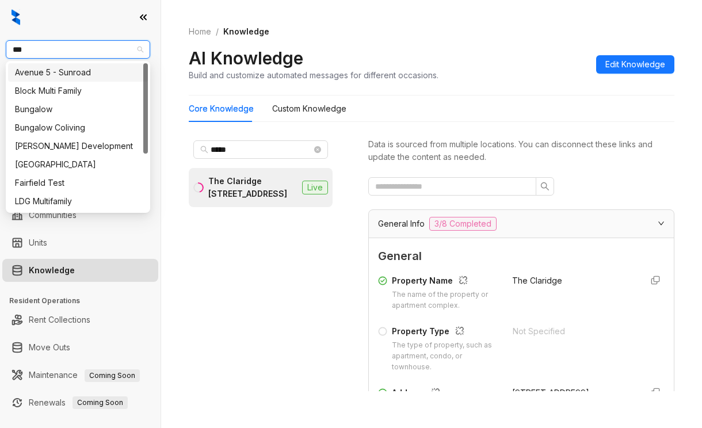
type input "****"
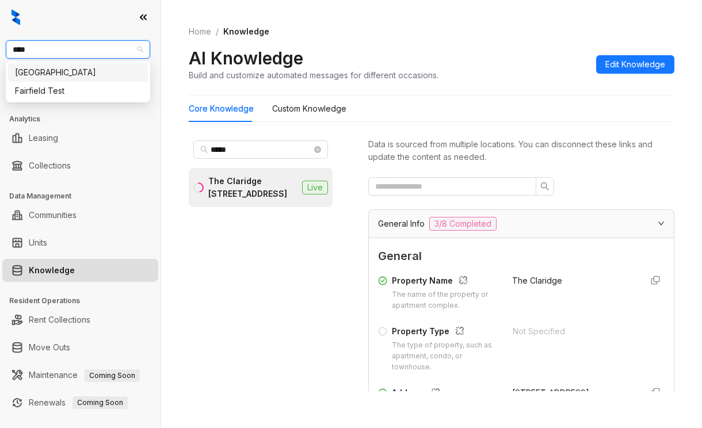
click at [90, 71] on div "[GEOGRAPHIC_DATA]" at bounding box center [78, 72] width 126 height 13
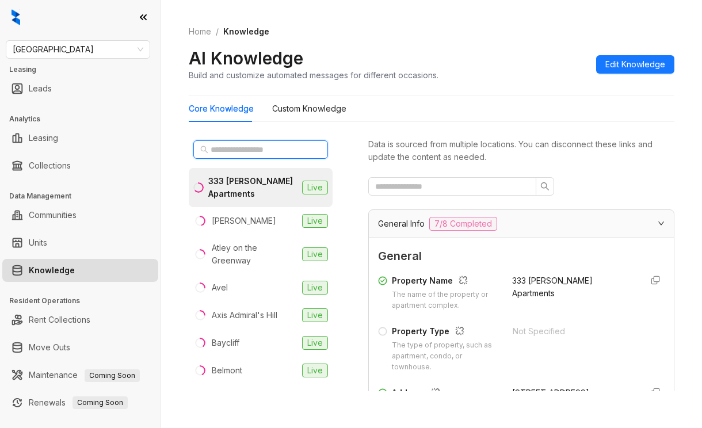
click at [267, 148] on input "text" at bounding box center [261, 149] width 101 height 13
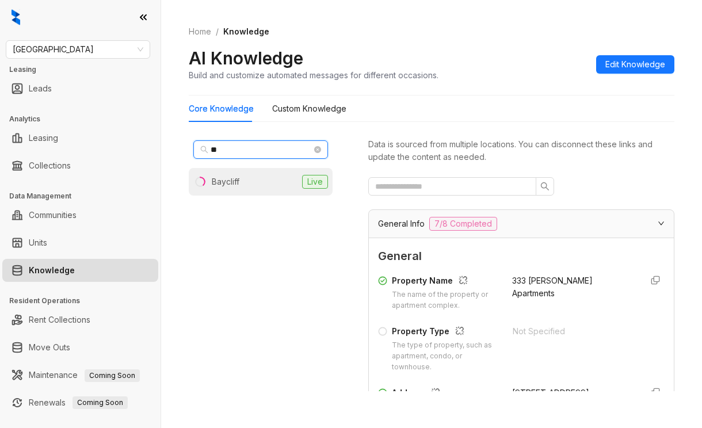
type input "**"
click at [229, 177] on div "Baycliff" at bounding box center [226, 181] width 28 height 13
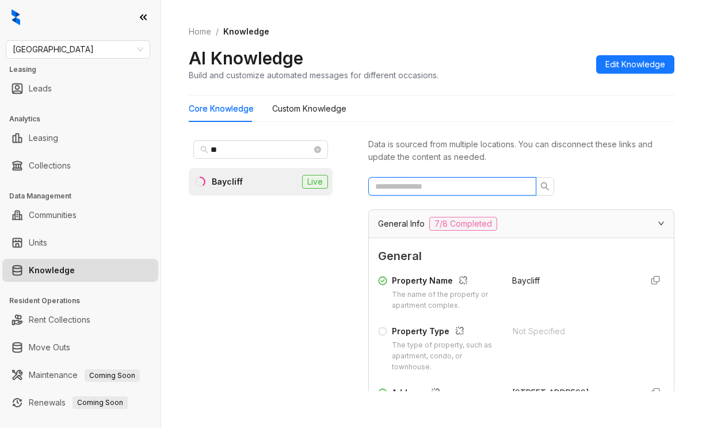
click at [393, 182] on input "text" at bounding box center [447, 186] width 145 height 13
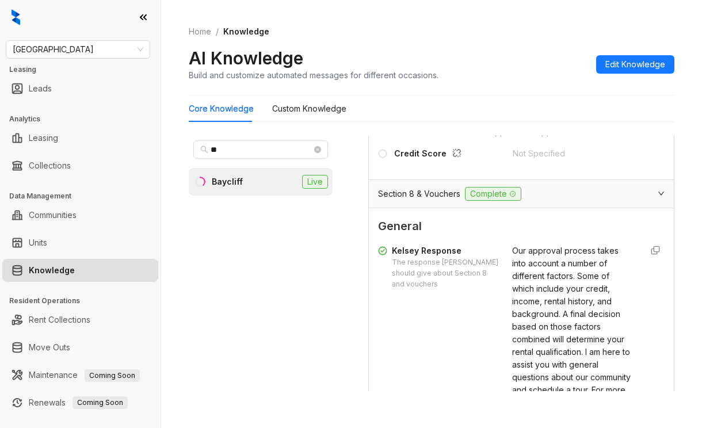
scroll to position [288, 0]
type input "****"
click at [525, 279] on div "Our approval process takes into account a number of different factors. Some of …" at bounding box center [572, 358] width 120 height 228
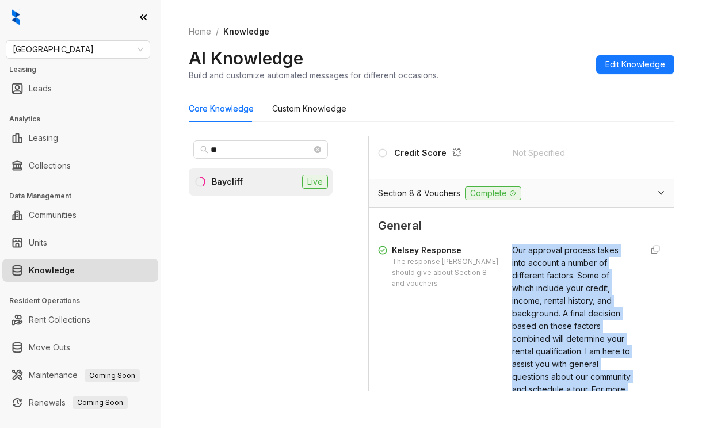
click at [525, 279] on div "Our approval process takes into account a number of different factors. Some of …" at bounding box center [572, 358] width 120 height 228
copy div "Our approval process takes into account a number of different factors. Some of …"
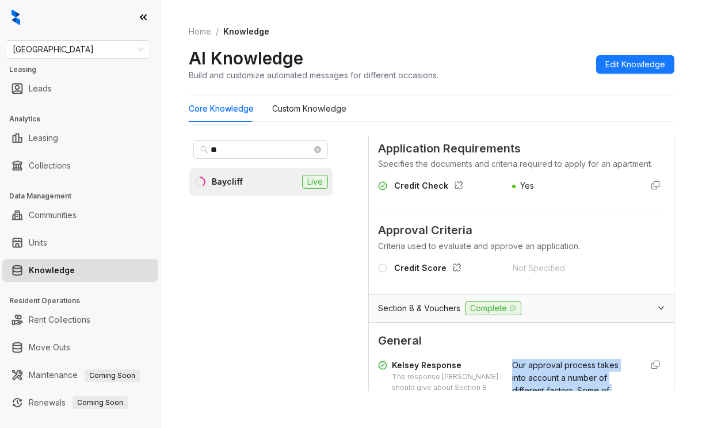
scroll to position [115, 0]
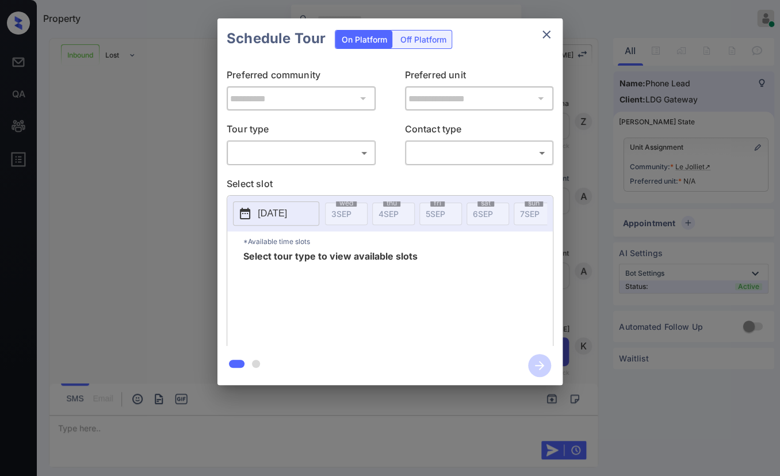
scroll to position [98, 0]
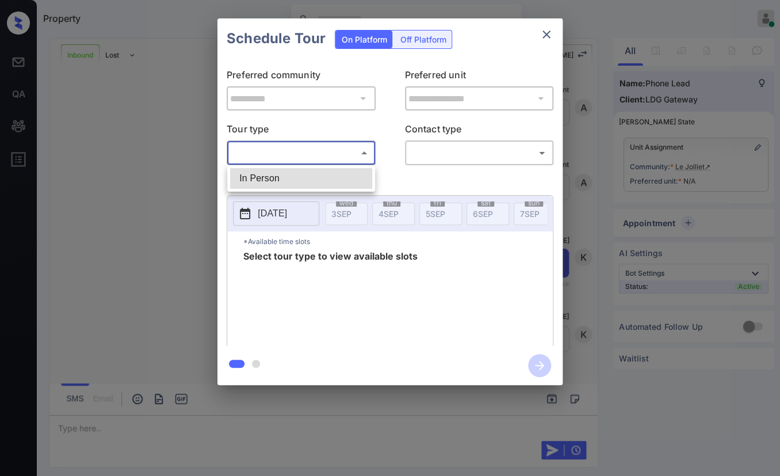
click at [305, 146] on body "Property [PERSON_NAME] [PERSON_NAME] Online Set yourself offline Set yourself o…" at bounding box center [390, 238] width 780 height 476
click at [270, 173] on li "In Person" at bounding box center [301, 178] width 142 height 21
type input "********"
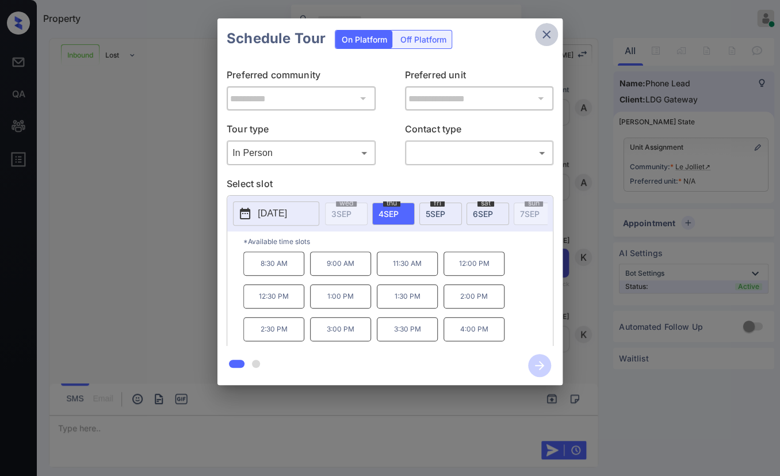
click at [543, 39] on icon "close" at bounding box center [547, 35] width 14 height 14
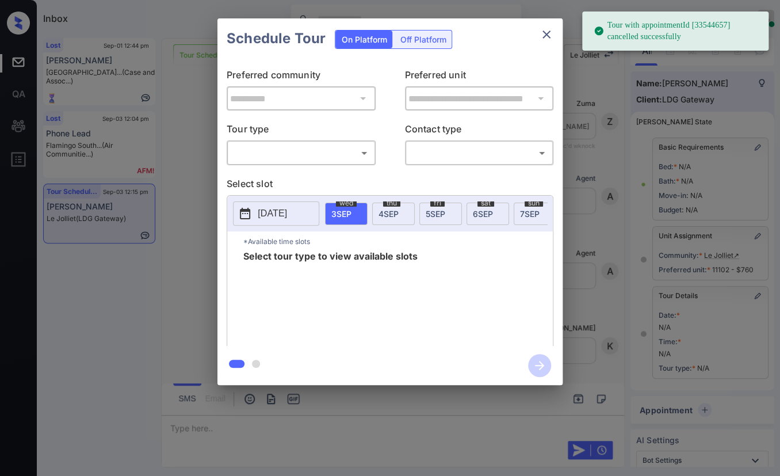
scroll to position [99, 0]
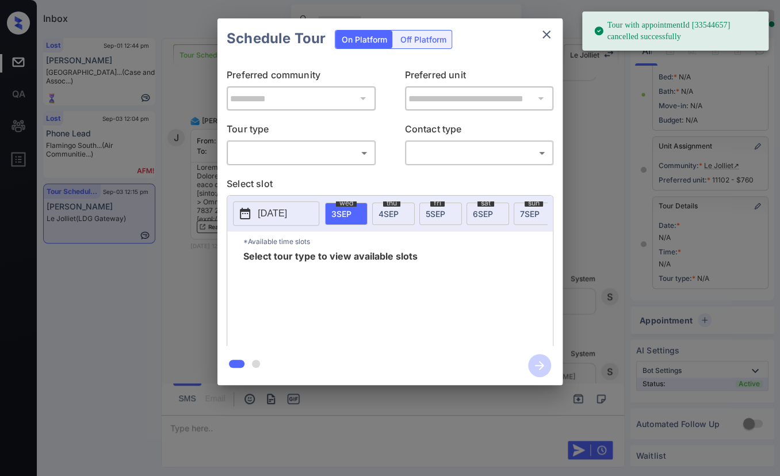
click at [322, 146] on body "Tour with appointmentId [33544657] cancelled successfully Inbox Danielle Dela C…" at bounding box center [390, 238] width 780 height 476
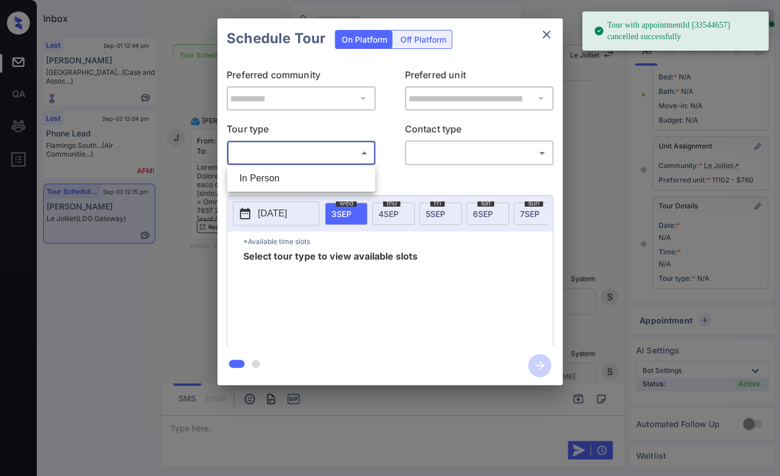
click at [271, 175] on li "In Person" at bounding box center [301, 178] width 142 height 21
type input "********"
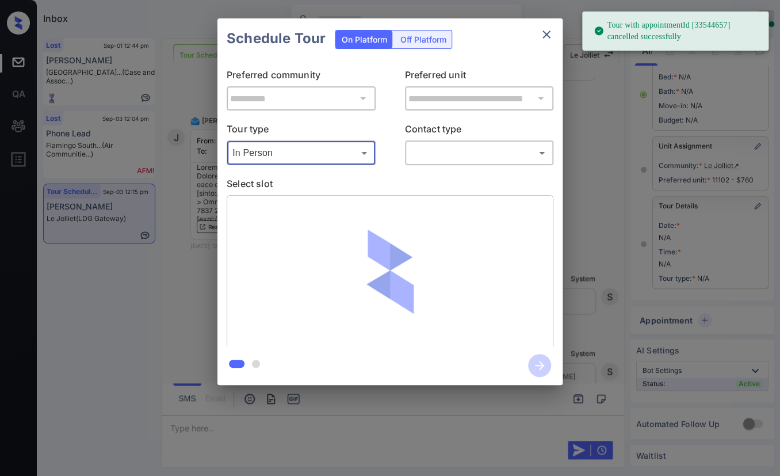
click at [438, 153] on div at bounding box center [390, 238] width 780 height 476
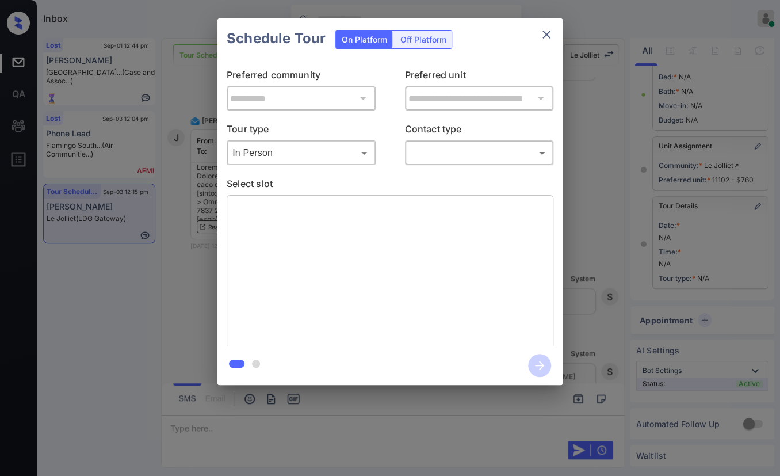
click at [459, 140] on div "​ ​" at bounding box center [479, 152] width 149 height 25
click at [450, 152] on body "Inbox Danielle Dela Cruz Online Set yourself offline Set yourself on break Prof…" at bounding box center [390, 238] width 780 height 476
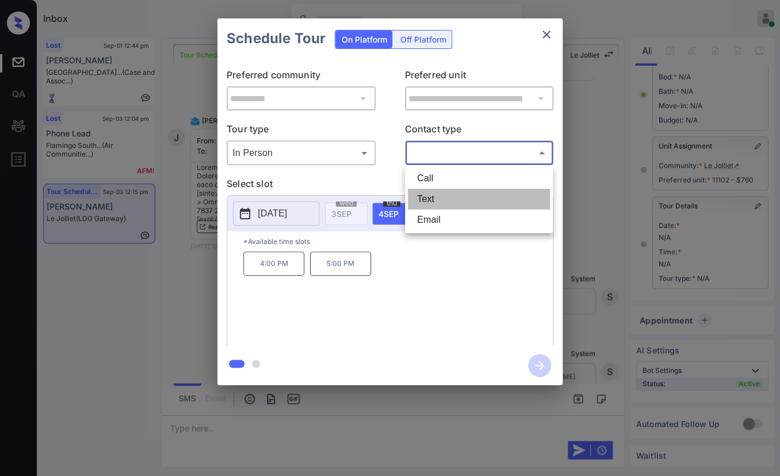
click at [420, 196] on li "Text" at bounding box center [479, 199] width 142 height 21
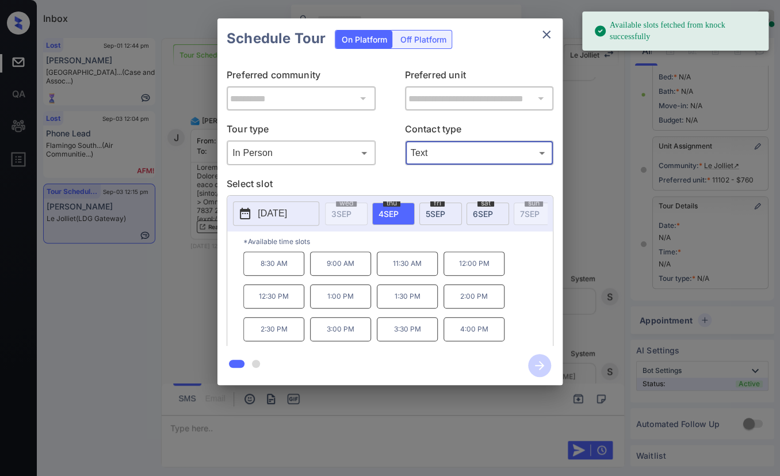
type input "****"
drag, startPoint x: 285, startPoint y: 269, endPoint x: 321, endPoint y: 281, distance: 37.7
click at [284, 269] on p "8:30 AM" at bounding box center [273, 263] width 61 height 24
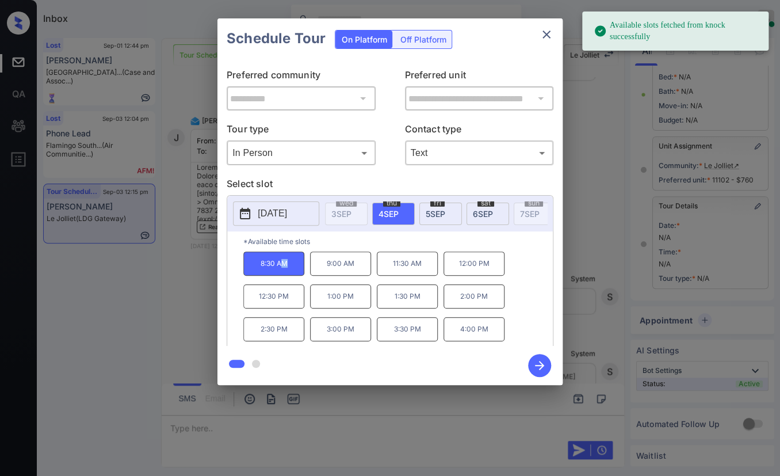
click at [540, 368] on icon "button" at bounding box center [539, 365] width 9 height 9
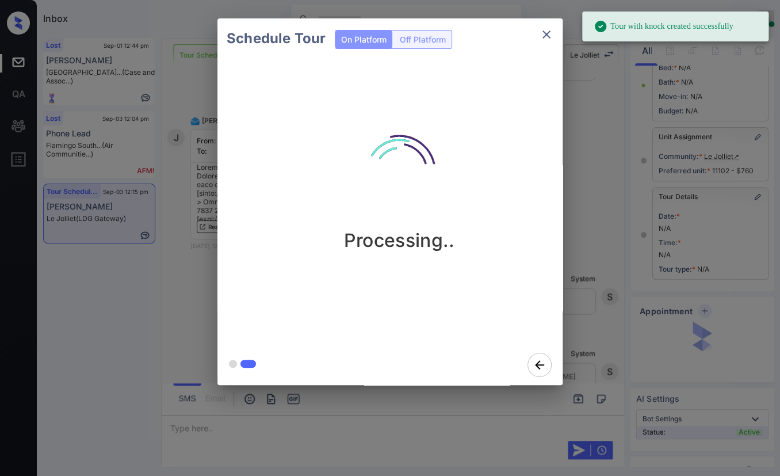
scroll to position [156, 0]
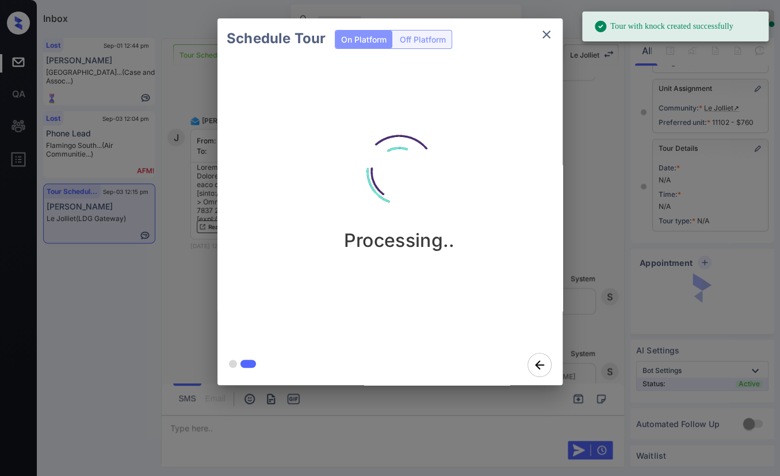
click at [546, 28] on icon "close" at bounding box center [547, 35] width 14 height 14
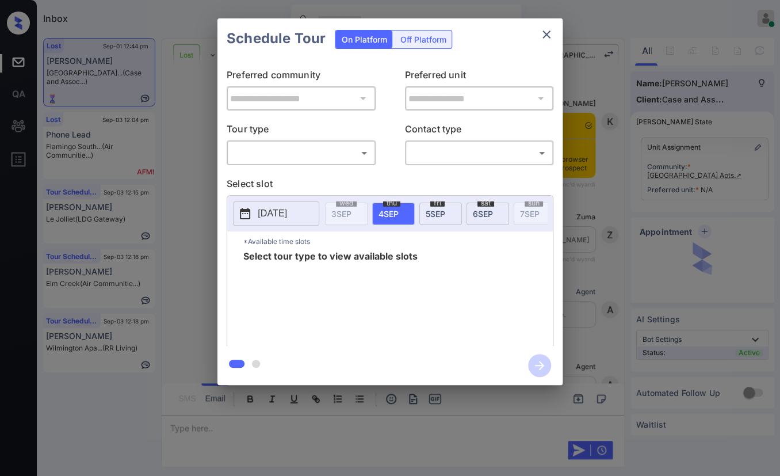
scroll to position [5199, 0]
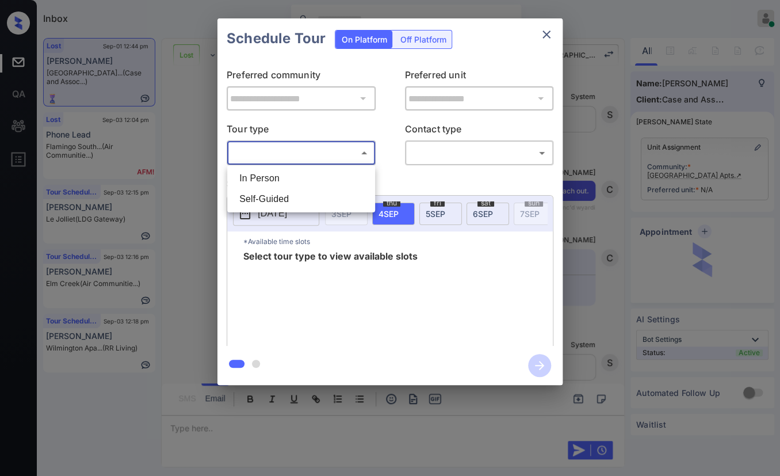
click at [327, 152] on body "Inbox [PERSON_NAME] [PERSON_NAME] Online Set yourself offline Set yourself on b…" at bounding box center [390, 238] width 780 height 476
drag, startPoint x: 270, startPoint y: 177, endPoint x: 284, endPoint y: 169, distance: 16.2
click at [270, 176] on li "In Person" at bounding box center [301, 178] width 142 height 21
type input "********"
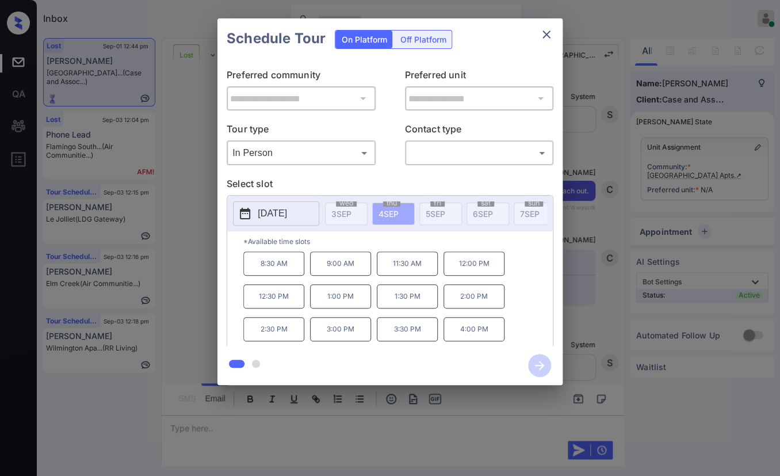
click at [285, 205] on button "2025-09-04" at bounding box center [276, 213] width 86 height 24
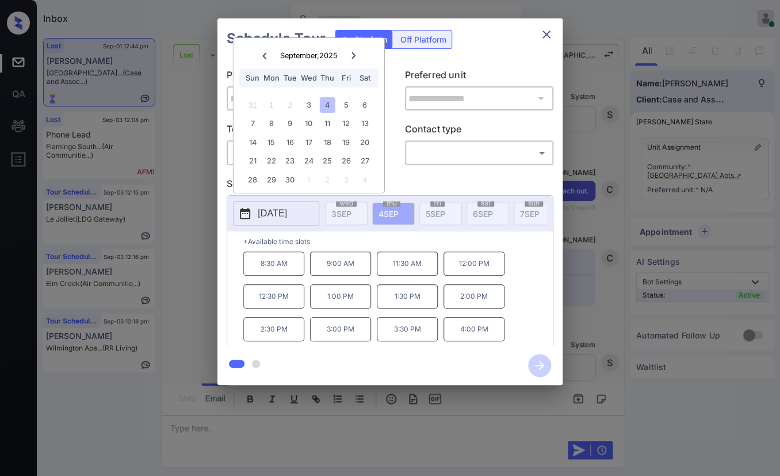
click at [540, 33] on icon "close" at bounding box center [547, 35] width 14 height 14
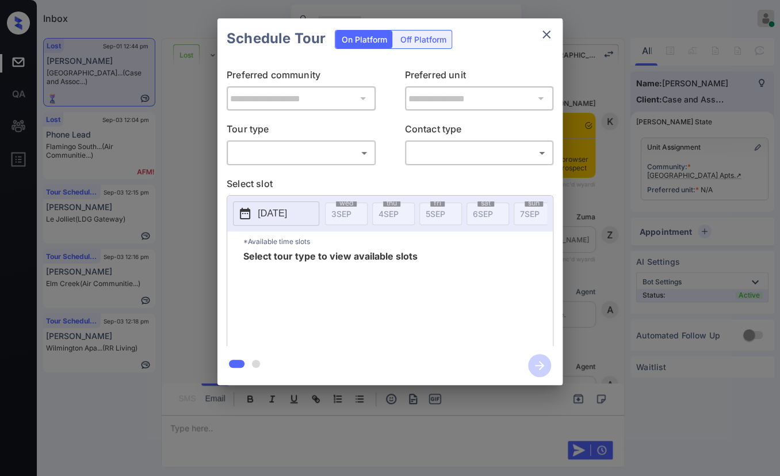
scroll to position [5199, 0]
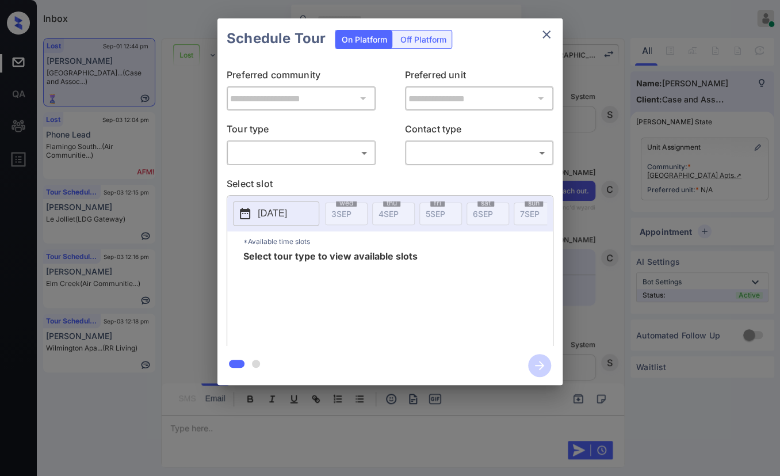
click at [290, 162] on body "Inbox [PERSON_NAME] [PERSON_NAME] Online Set yourself offline Set yourself on b…" at bounding box center [390, 238] width 780 height 476
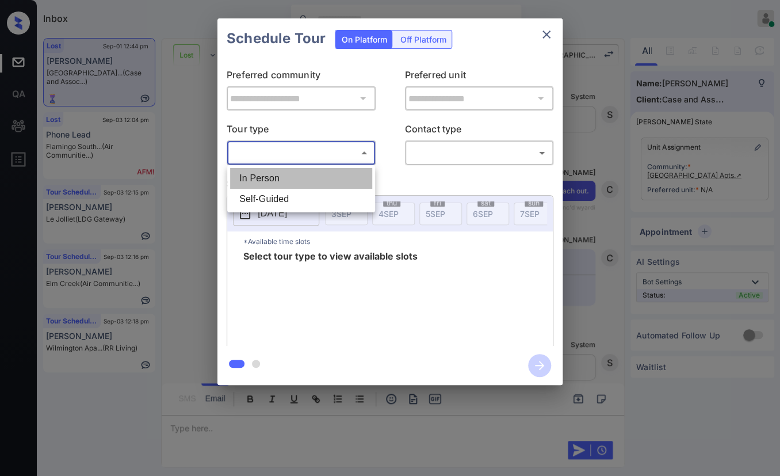
click at [270, 178] on li "In Person" at bounding box center [301, 178] width 142 height 21
type input "********"
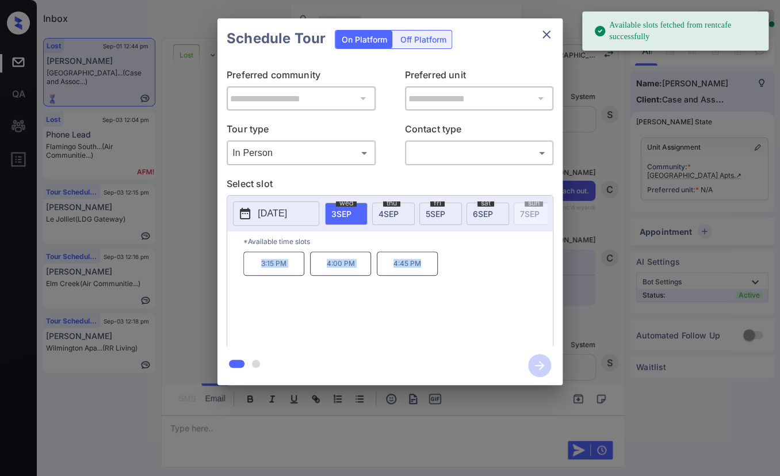
drag, startPoint x: 255, startPoint y: 270, endPoint x: 451, endPoint y: 269, distance: 196.1
click at [451, 269] on div "3:15 PM 4:00 PM 4:45 PM" at bounding box center [397, 297] width 309 height 92
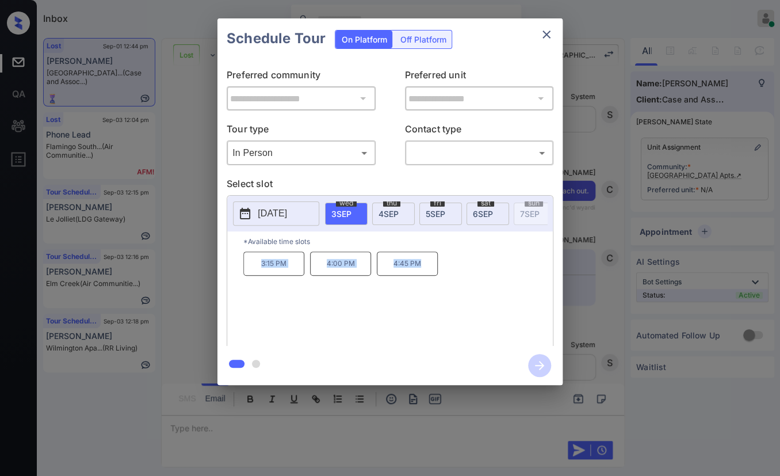
copy div "3:15 PM 4:00 PM 4:45 PM"
click at [550, 30] on icon "close" at bounding box center [547, 35] width 14 height 14
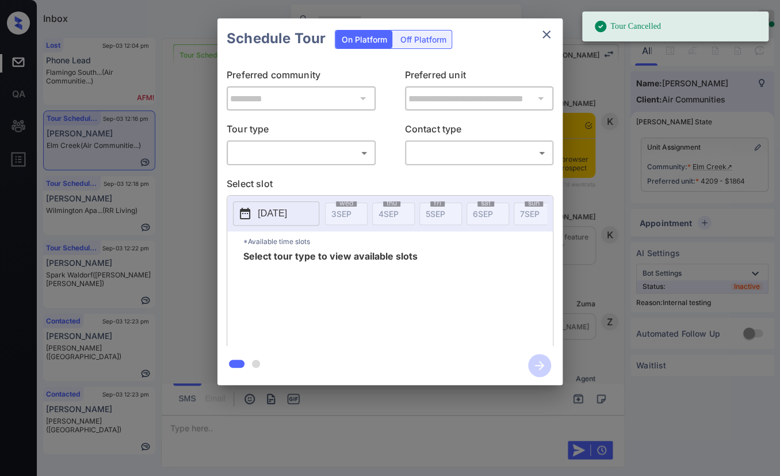
scroll to position [16533, 0]
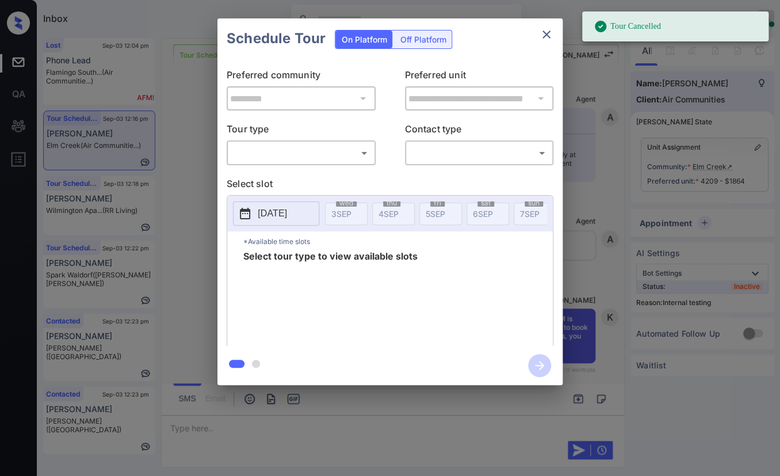
click at [280, 152] on body "Tour Cancelled Inbox Danielle Dela Cruz Online Set yourself offline Set yoursel…" at bounding box center [390, 238] width 780 height 476
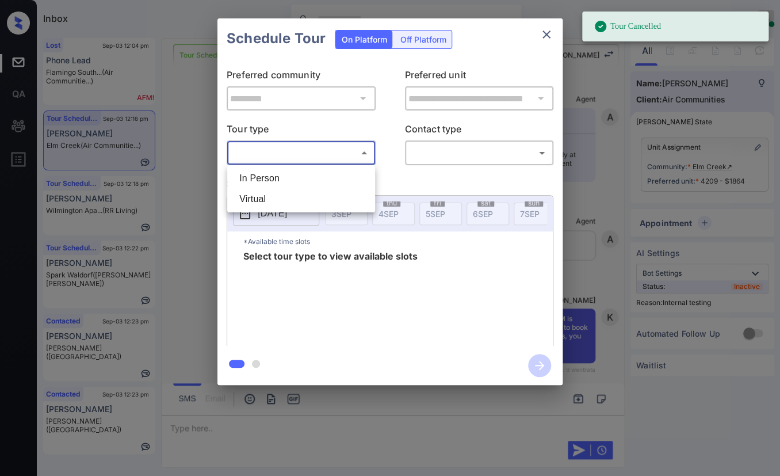
click at [267, 174] on li "In Person" at bounding box center [301, 178] width 142 height 21
type input "********"
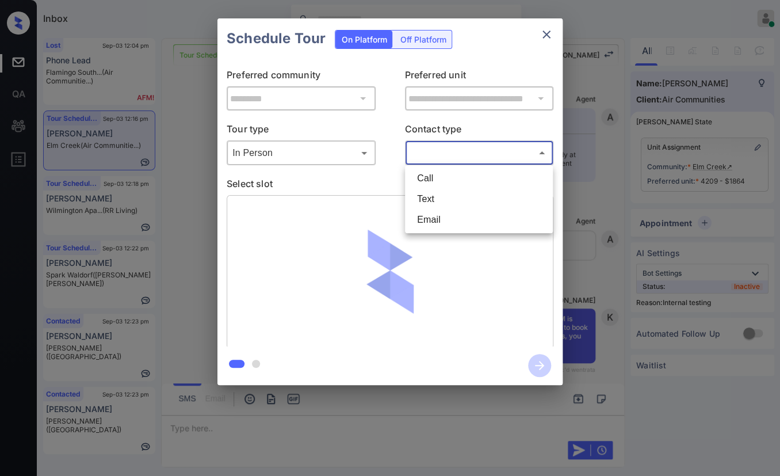
click at [462, 158] on body "Tour Cancelled Inbox Danielle Dela Cruz Online Set yourself offline Set yoursel…" at bounding box center [390, 238] width 780 height 476
click at [424, 198] on li "Text" at bounding box center [479, 199] width 142 height 21
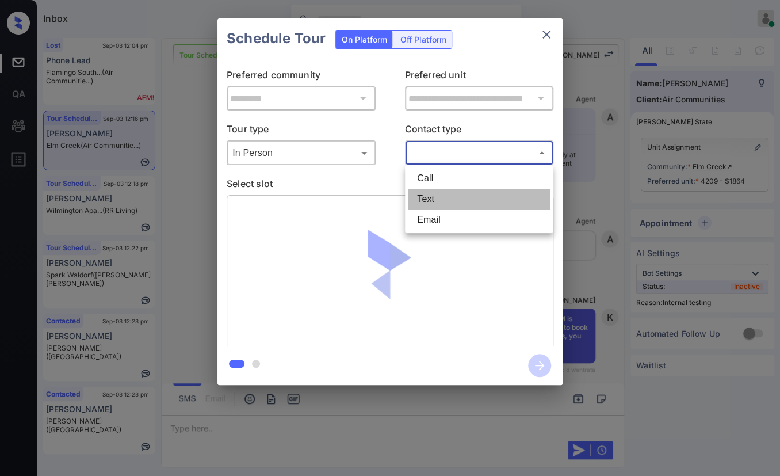
type input "****"
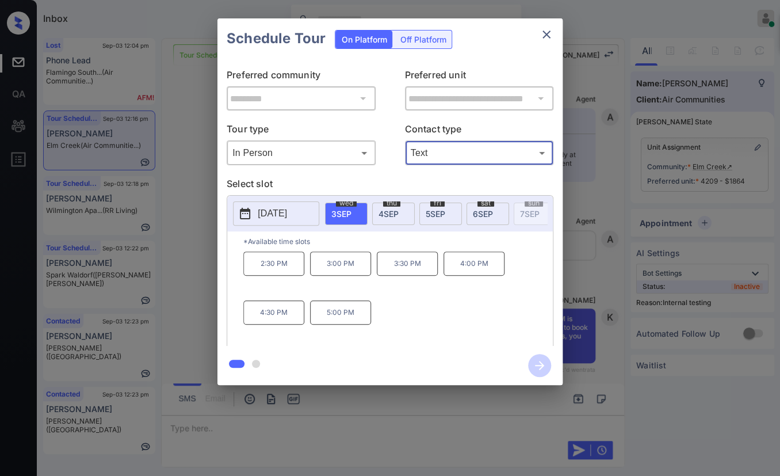
drag, startPoint x: 271, startPoint y: 325, endPoint x: 299, endPoint y: 321, distance: 27.9
click at [271, 324] on p "4:30 PM" at bounding box center [273, 312] width 61 height 24
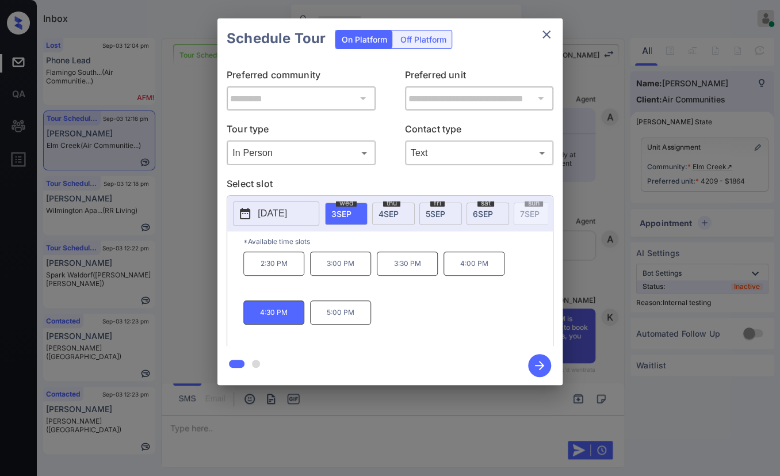
click at [544, 362] on icon "button" at bounding box center [539, 365] width 23 height 23
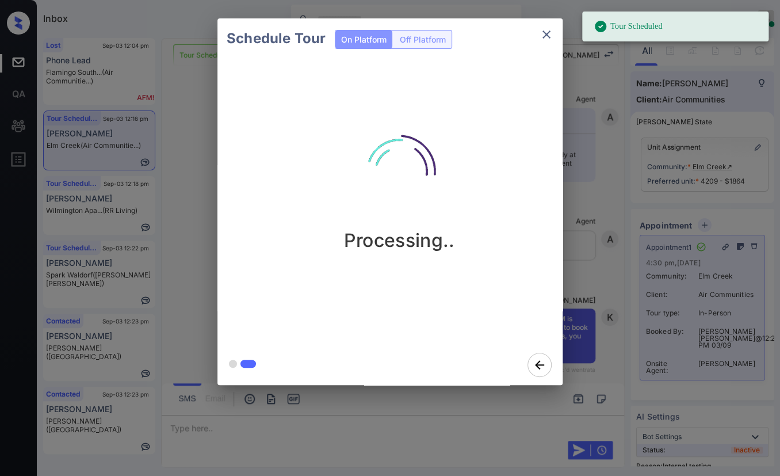
click at [544, 37] on icon "close" at bounding box center [547, 35] width 14 height 14
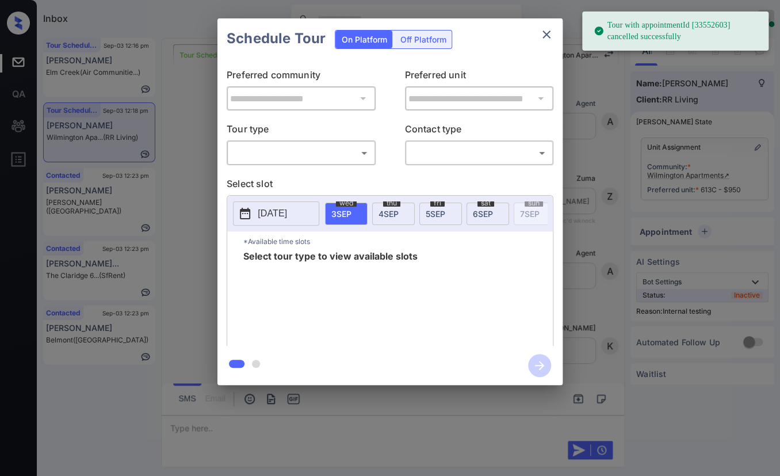
scroll to position [5274, 0]
click at [395, 212] on span "[DATE]" at bounding box center [388, 214] width 20 height 10
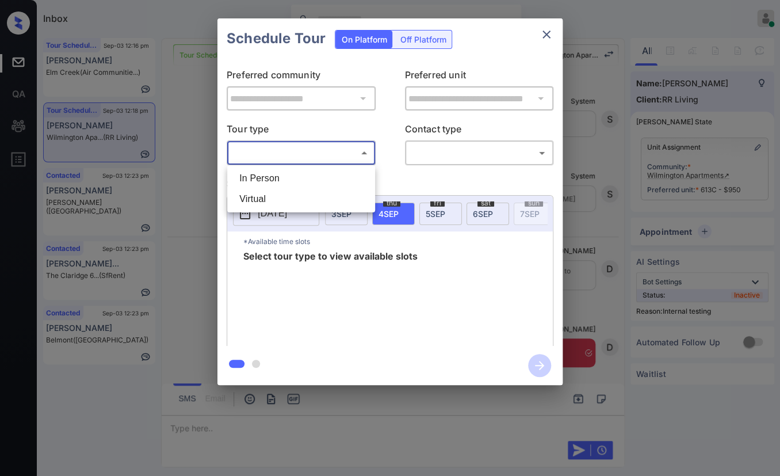
click at [294, 151] on body "Tour with appointmentId [33552603] cancelled successfully Inbox Danielle Dela C…" at bounding box center [390, 238] width 780 height 476
click at [274, 170] on li "In Person" at bounding box center [301, 178] width 142 height 21
type input "********"
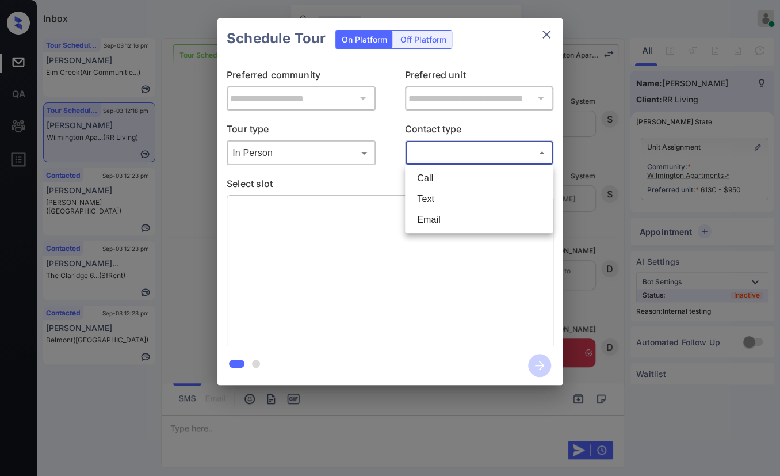
click at [461, 158] on body "Inbox Danielle Dela Cruz Online Set yourself offline Set yourself on break Prof…" at bounding box center [390, 238] width 780 height 476
click at [433, 200] on li "Text" at bounding box center [479, 199] width 142 height 21
type input "****"
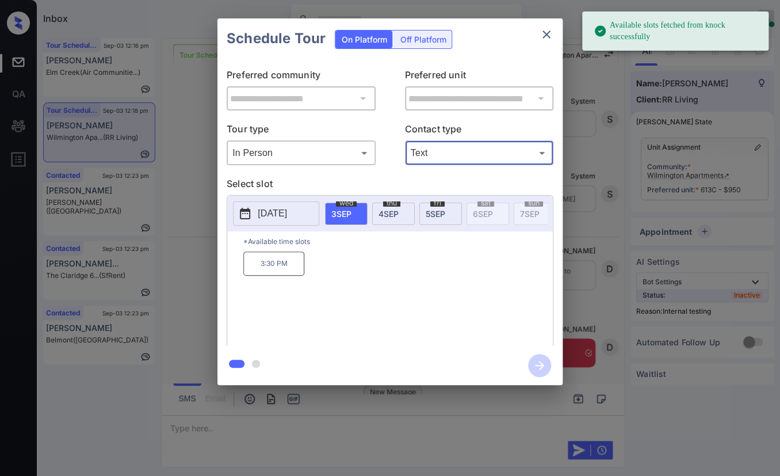
click at [391, 214] on span "4 SEP" at bounding box center [388, 214] width 20 height 10
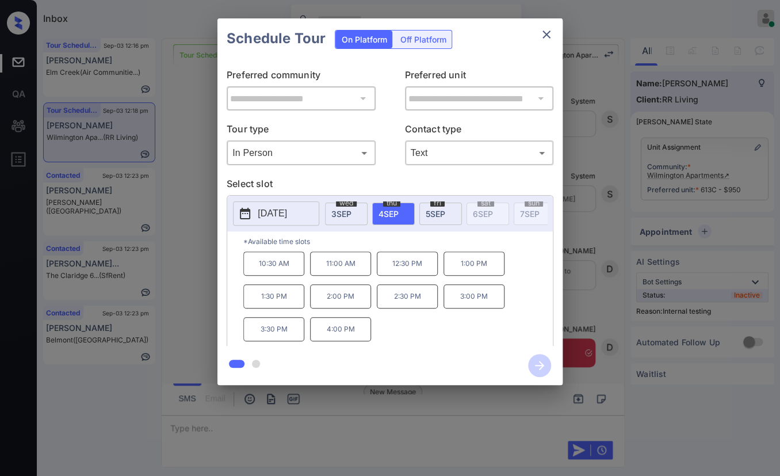
click at [274, 297] on p "1:30 PM" at bounding box center [273, 296] width 61 height 24
click at [535, 365] on icon "button" at bounding box center [539, 365] width 9 height 9
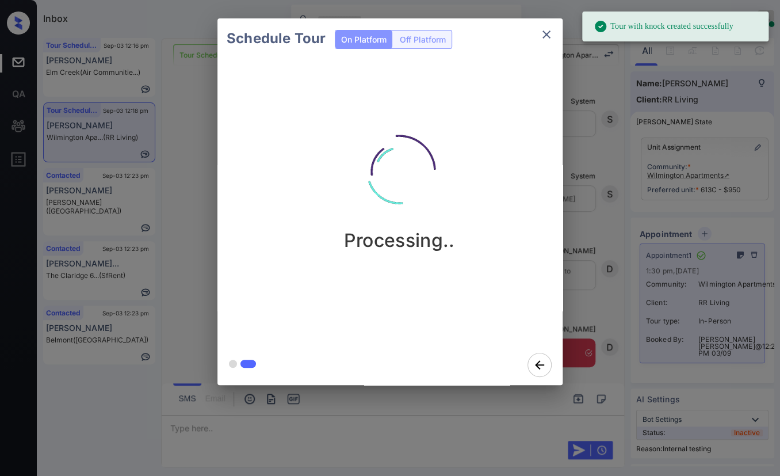
click at [540, 33] on icon "close" at bounding box center [547, 35] width 14 height 14
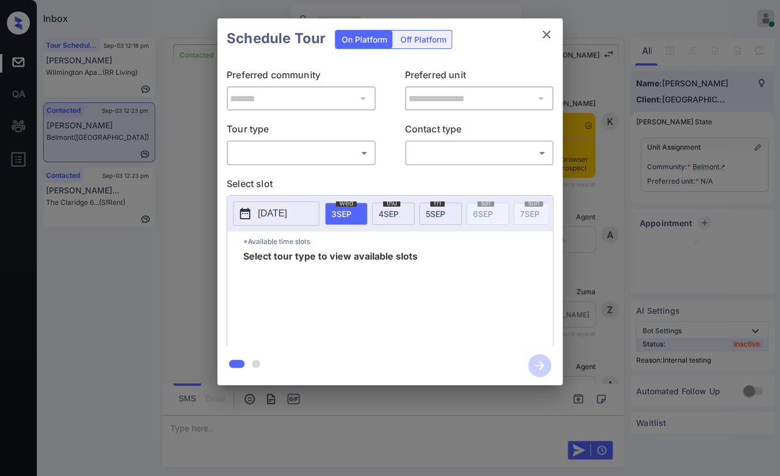
click at [320, 160] on body "Inbox Danielle Dela Cruz Online Set yourself offline Set yourself on break Prof…" at bounding box center [390, 238] width 780 height 476
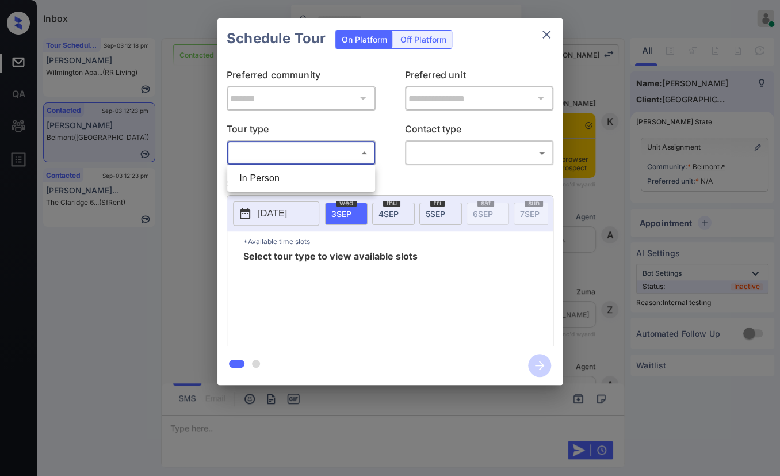
scroll to position [7365, 0]
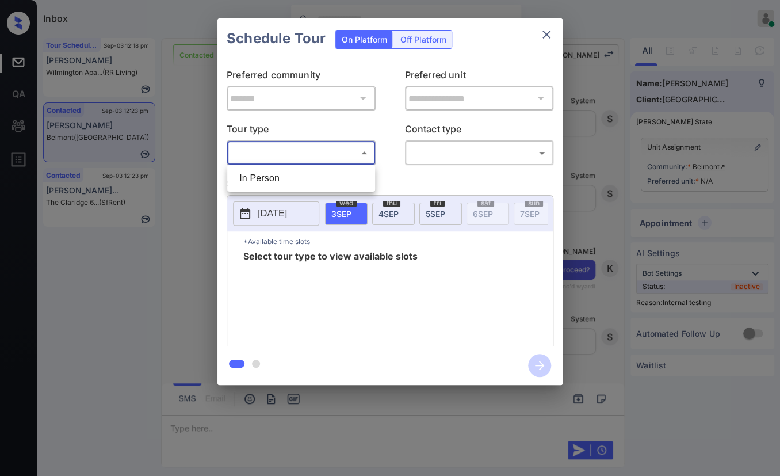
click at [266, 178] on li "In Person" at bounding box center [301, 178] width 142 height 21
type input "********"
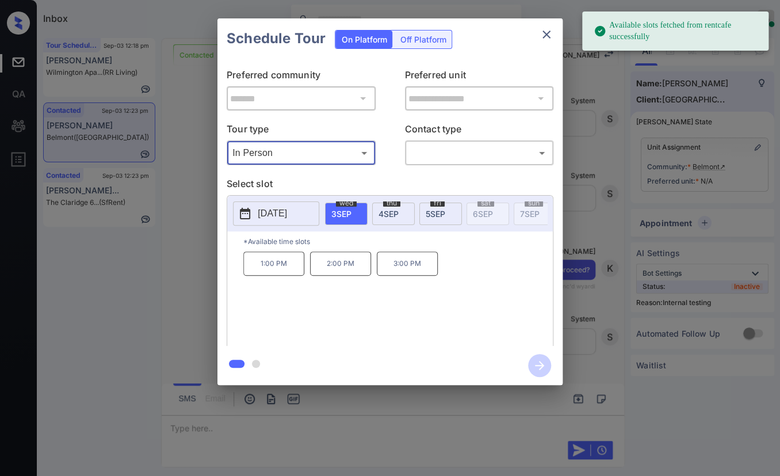
click at [376, 215] on div "thu 4 SEP" at bounding box center [393, 213] width 43 height 22
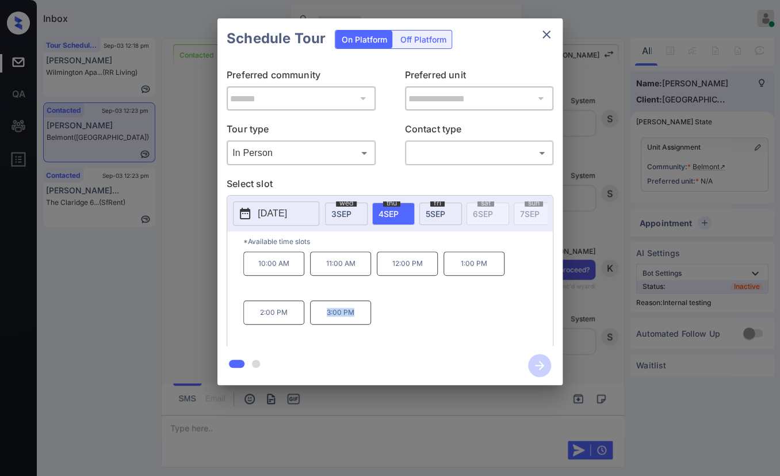
drag, startPoint x: 324, startPoint y: 318, endPoint x: 435, endPoint y: 304, distance: 111.3
click at [405, 318] on div "10:00 AM 11:00 AM 12:00 PM 1:00 PM 2:00 PM 3:00 PM" at bounding box center [397, 297] width 309 height 92
copy p "3:00 PM"
click at [432, 215] on span "5 SEP" at bounding box center [436, 214] width 20 height 10
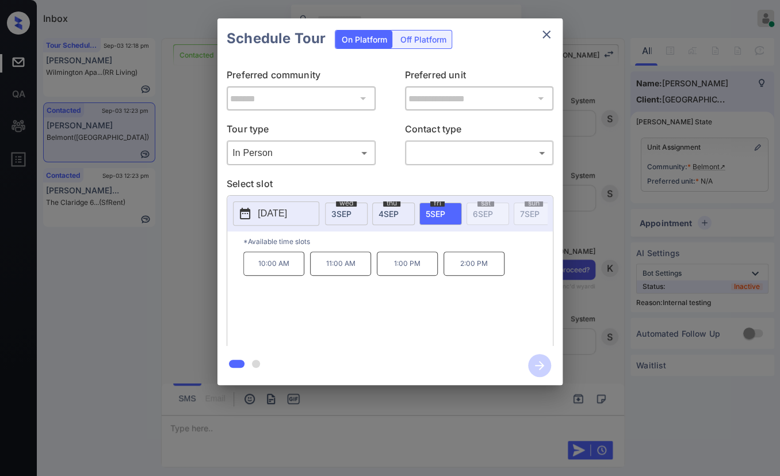
click at [388, 215] on span "4 SEP" at bounding box center [388, 214] width 20 height 10
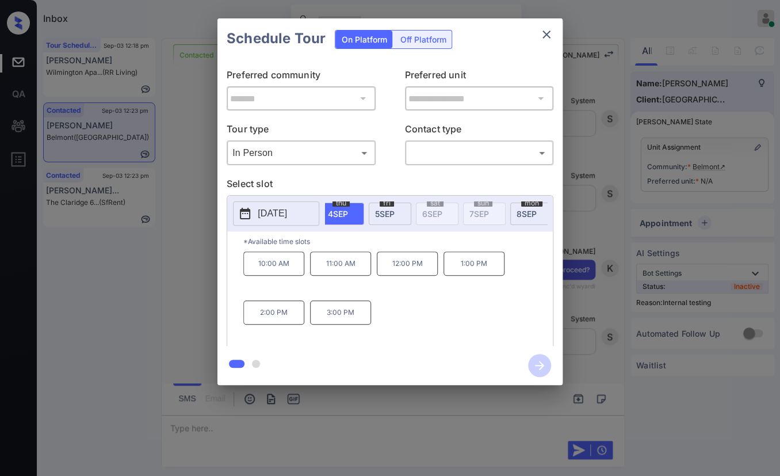
scroll to position [0, 76]
click at [499, 219] on div "mon 8 SEP" at bounding box center [505, 213] width 43 height 22
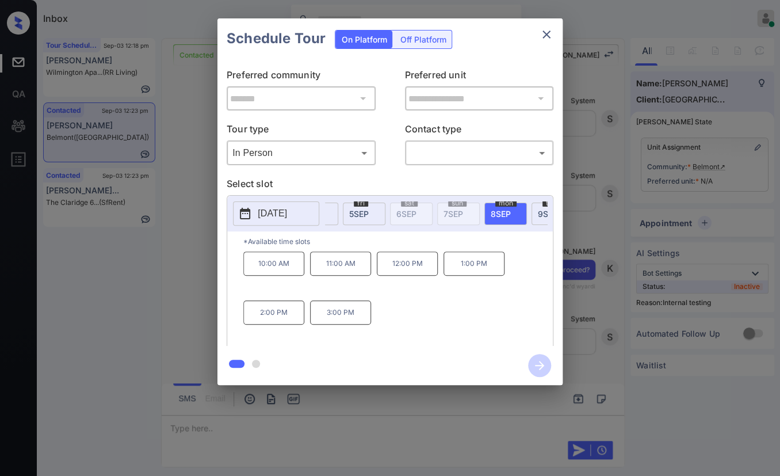
click at [331, 209] on div "thu 4 SEP" at bounding box center [317, 213] width 43 height 22
click at [405, 314] on div "10:00 AM 11:00 AM 12:00 PM 1:00 PM 2:00 PM 3:00 PM" at bounding box center [397, 297] width 309 height 92
copy div "0 PM 1:00 PM 2:00 PM"
click at [404, 316] on div "10:00 AM 11:00 AM 12:00 PM 1:00 PM 2:00 PM 3:00 PM" at bounding box center [397, 297] width 309 height 92
drag, startPoint x: 321, startPoint y: 319, endPoint x: 378, endPoint y: 319, distance: 56.9
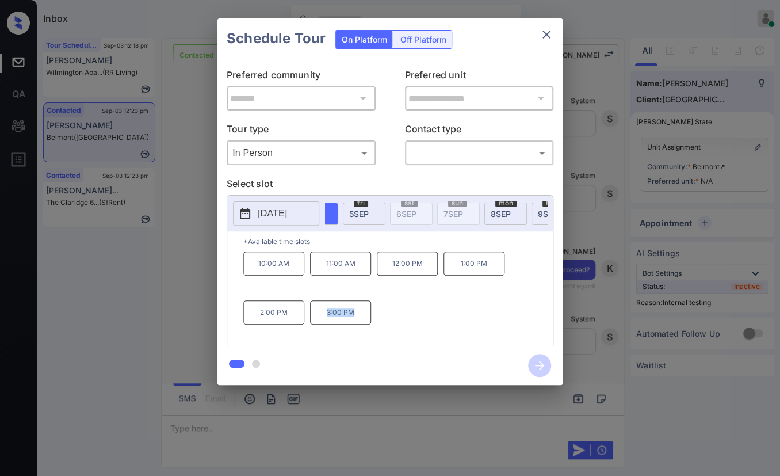
click at [378, 319] on div "10:00 AM 11:00 AM 12:00 PM 1:00 PM 2:00 PM 3:00 PM" at bounding box center [397, 297] width 309 height 92
copy p "3:00 PM"
click at [548, 41] on icon "close" at bounding box center [547, 35] width 14 height 14
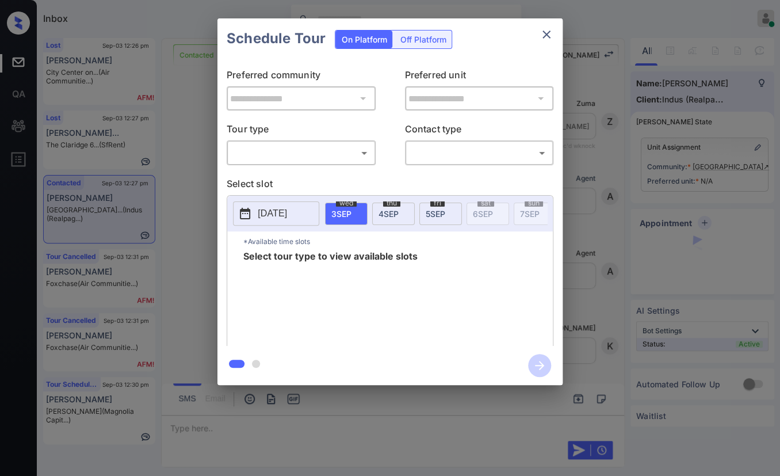
scroll to position [0, 5]
click at [307, 155] on body "Inbox Danielle Dela Cruz Online Set yourself offline Set yourself on break Prof…" at bounding box center [390, 238] width 780 height 476
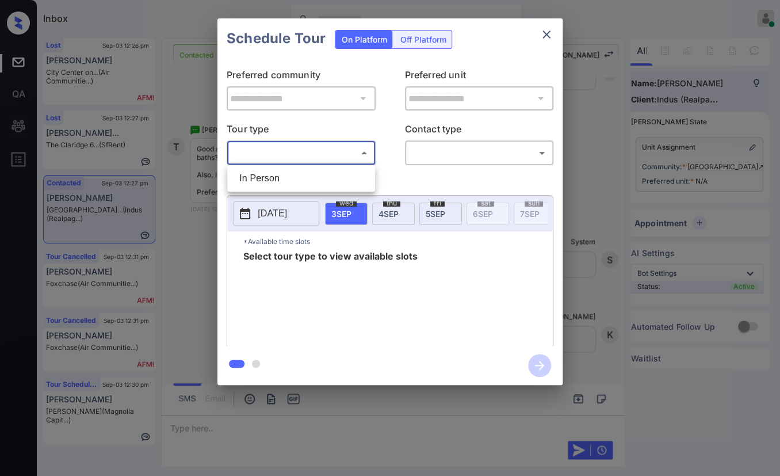
click at [548, 34] on div at bounding box center [390, 238] width 780 height 476
click at [547, 33] on icon "close" at bounding box center [546, 34] width 8 height 8
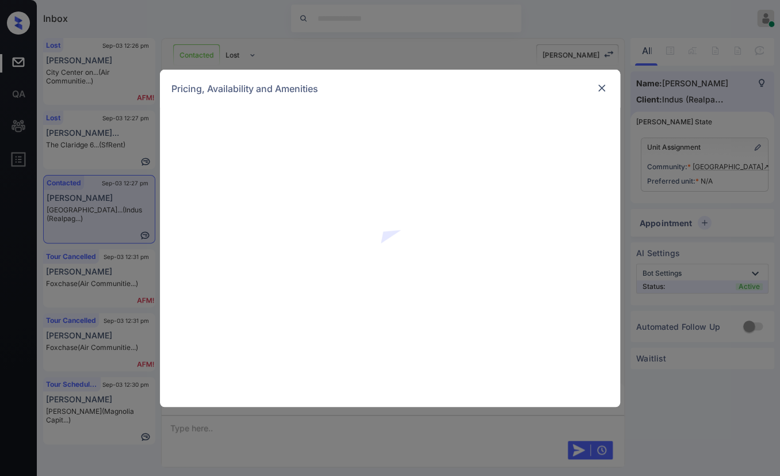
scroll to position [0, 5]
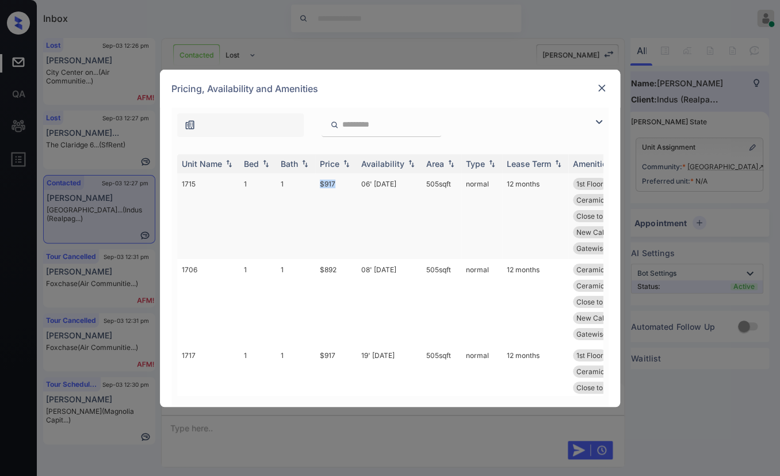
click at [340, 186] on tr "1715 1 1 $917 06' [DATE] 505 sqft normal 12 months 1st Floor Ceramic Tile Ba...…" at bounding box center [477, 216] width 601 height 86
drag, startPoint x: 307, startPoint y: 273, endPoint x: 342, endPoint y: 266, distance: 35.7
click at [342, 266] on tr "1706 1 1 $892 08' [DATE] 505 sqft normal 12 months Ceramic Tile Ba... Ceramic T…" at bounding box center [477, 302] width 601 height 86
copy tr "$892"
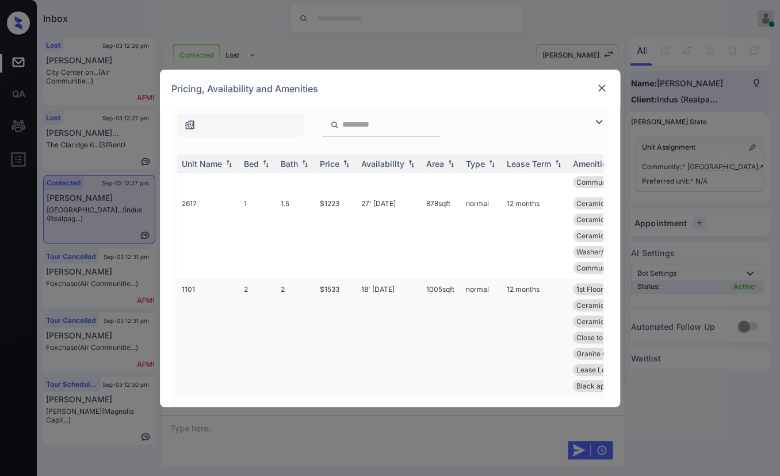
scroll to position [1957, 0]
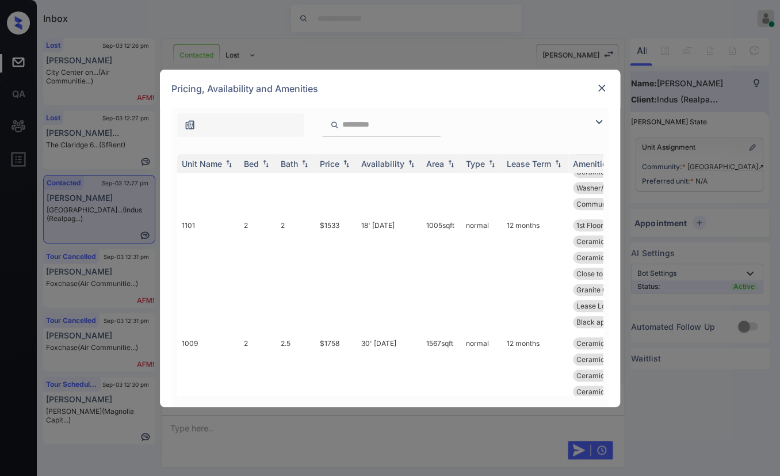
click at [359, 124] on input "search" at bounding box center [388, 125] width 94 height 10
paste input "****"
type input "****"
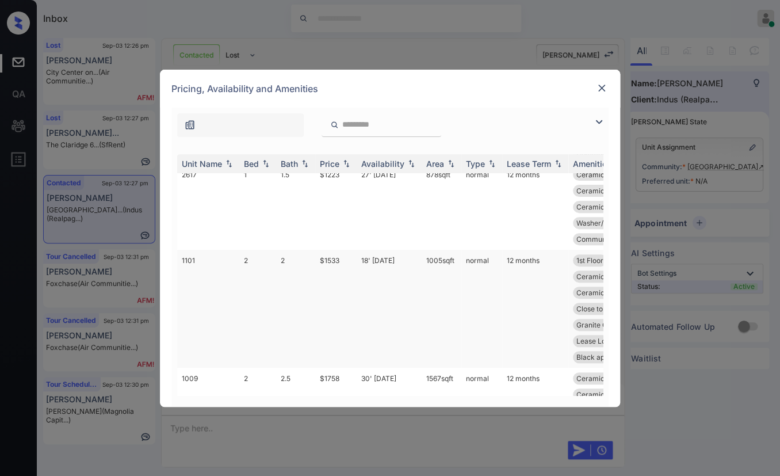
scroll to position [1893, 0]
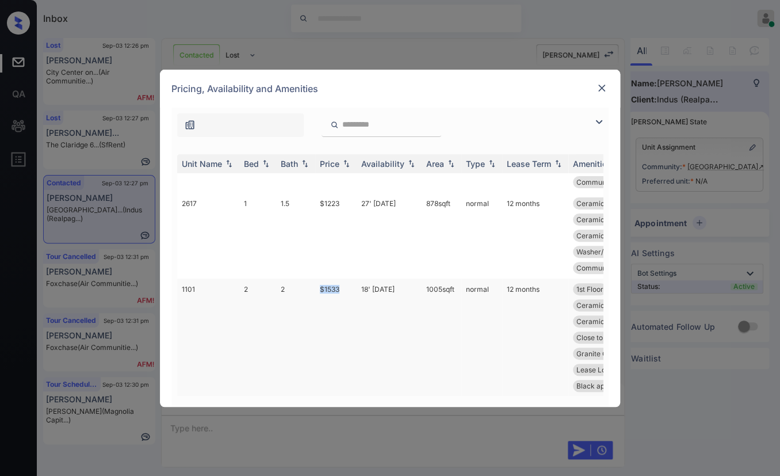
drag, startPoint x: 313, startPoint y: 239, endPoint x: 343, endPoint y: 242, distance: 30.0
click at [343, 278] on tr "1101 2 2 $1533 18' [DATE] sqft normal 12 months 1st Floor Ceramic Tile Ba... Ce…" at bounding box center [477, 337] width 601 height 118
copy tr "$1533"
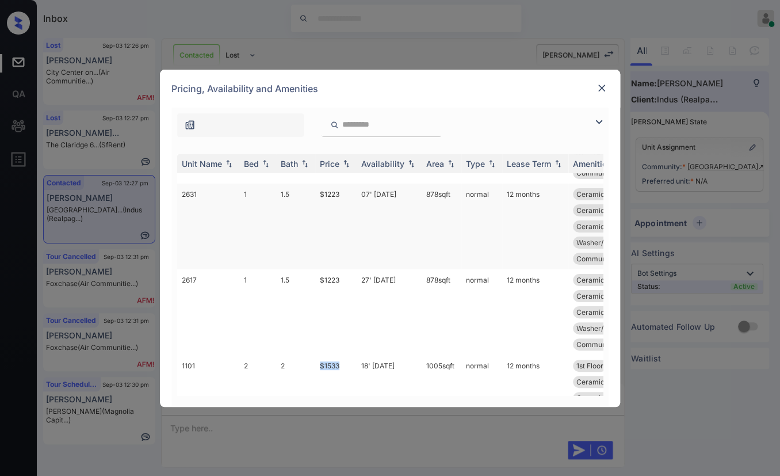
scroll to position [1765, 0]
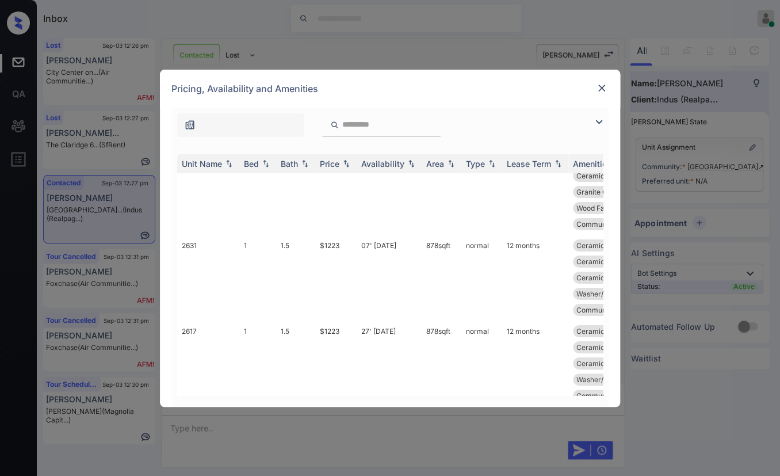
click at [602, 86] on img at bounding box center [602, 88] width 12 height 12
